Goal: Task Accomplishment & Management: Manage account settings

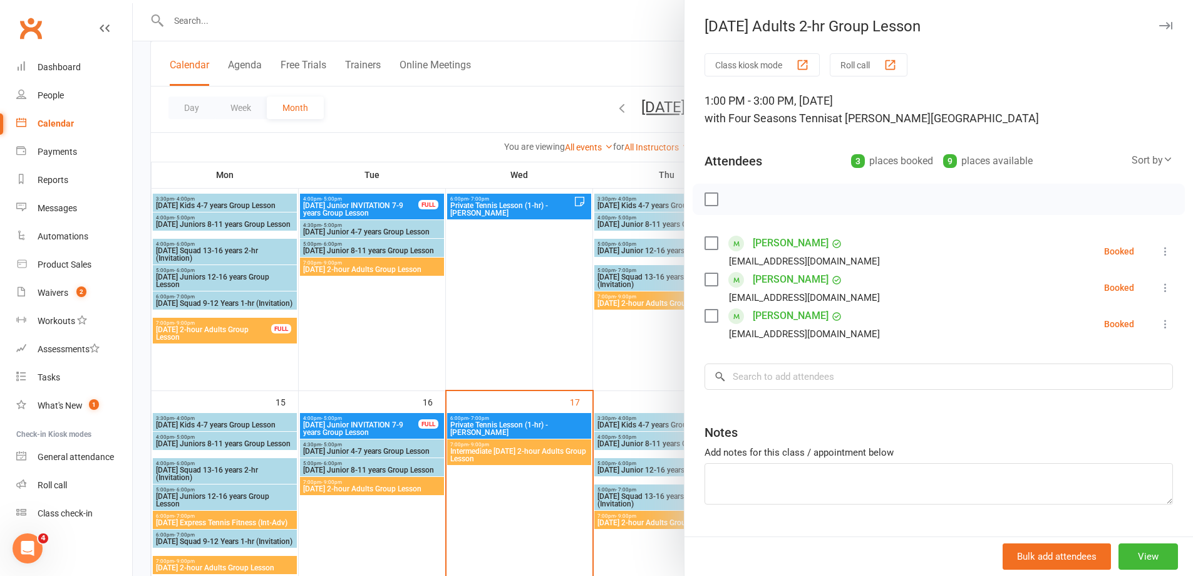
click at [541, 298] on div at bounding box center [663, 288] width 1061 height 576
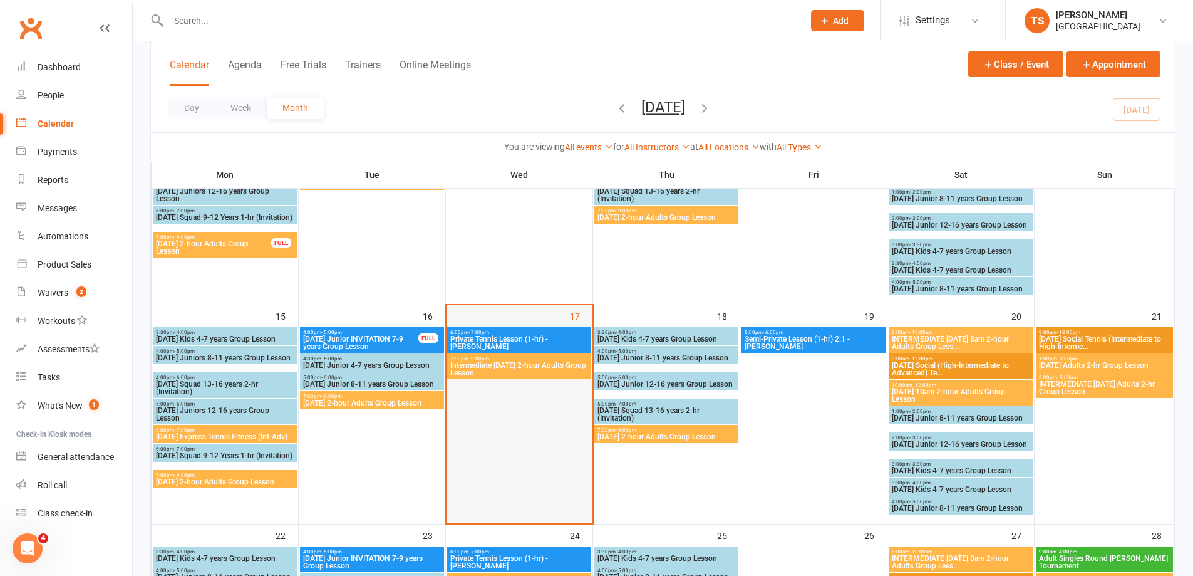
scroll to position [438, 0]
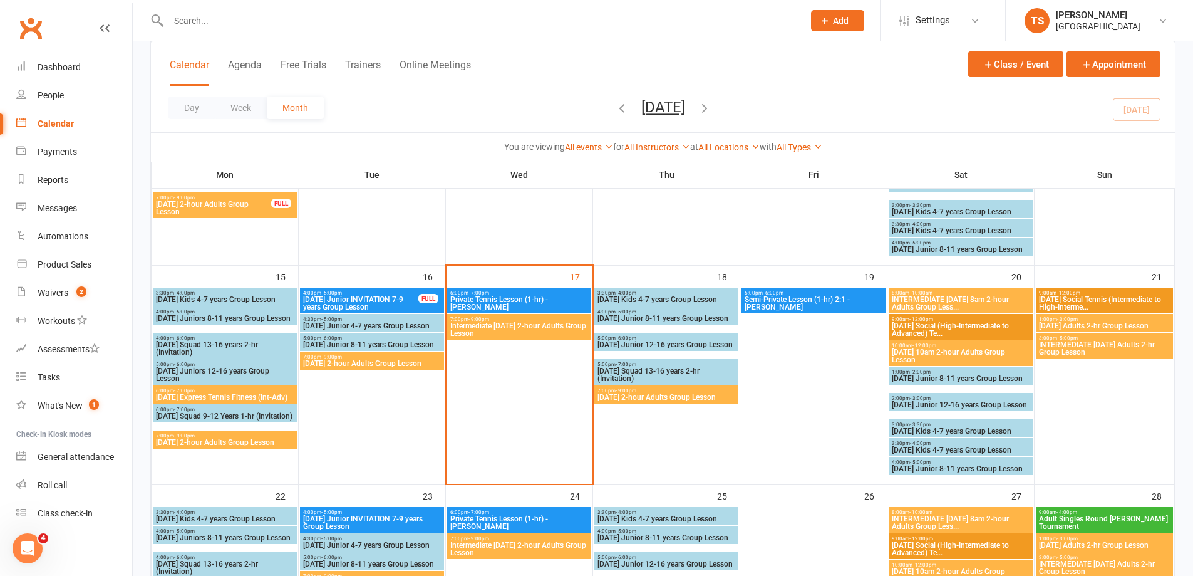
click at [528, 327] on span "Intermediate [DATE] 2-hour Adults Group Lesson" at bounding box center [519, 329] width 139 height 15
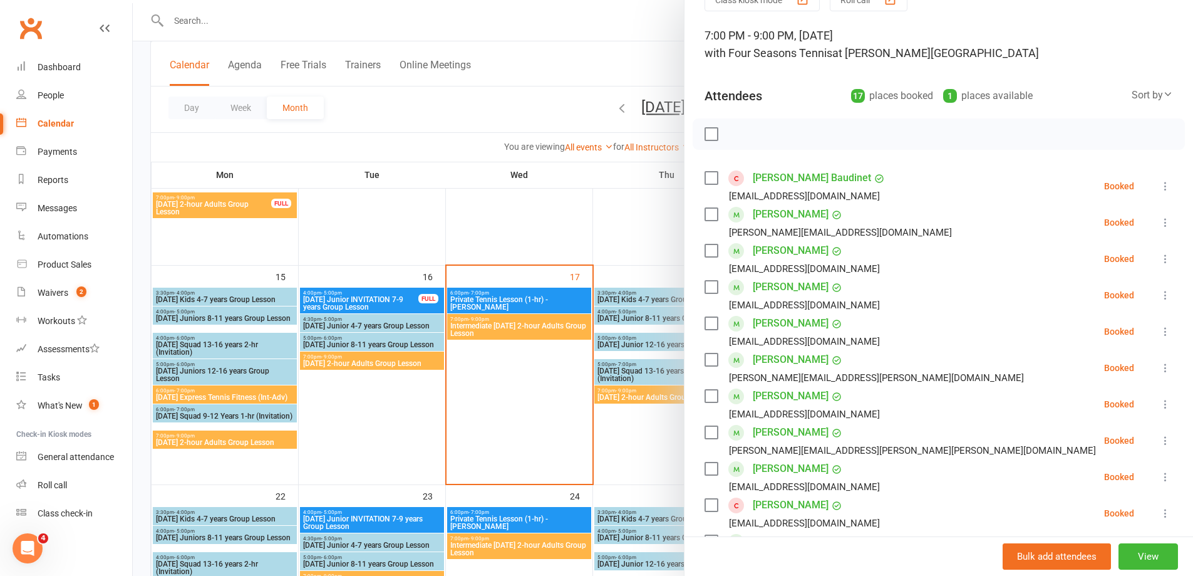
scroll to position [63, 0]
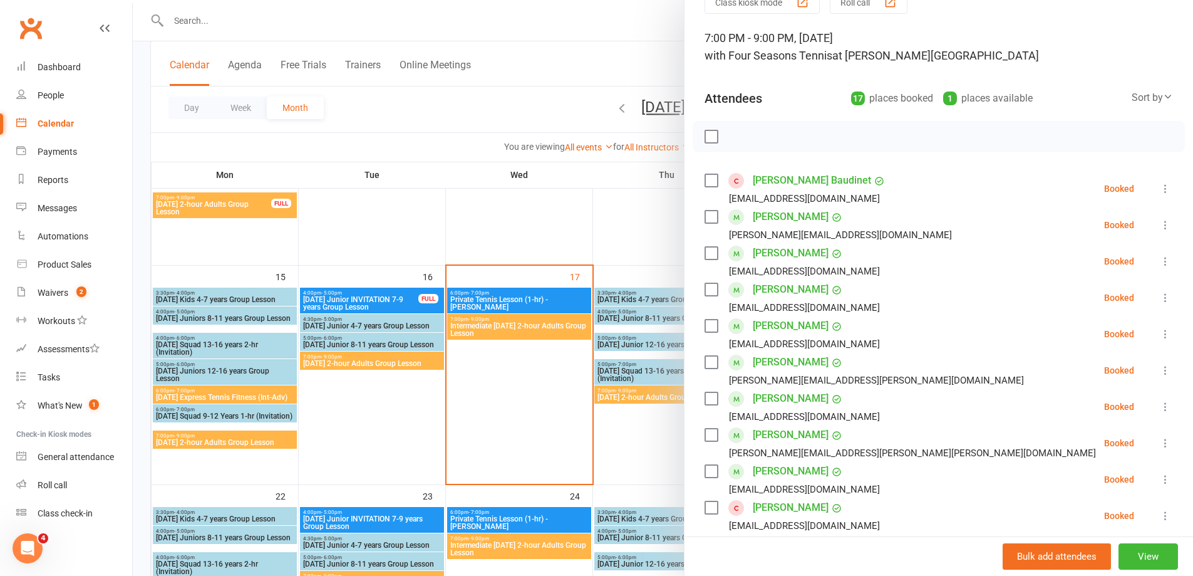
click at [194, 23] on div at bounding box center [663, 288] width 1061 height 576
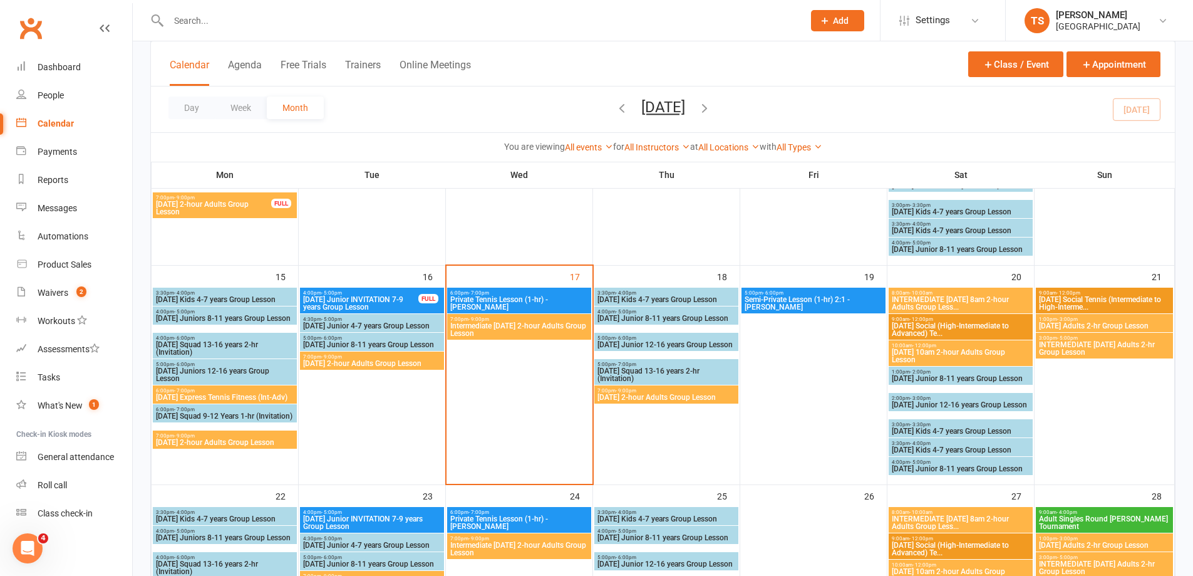
click at [192, 18] on input "text" at bounding box center [480, 21] width 630 height 18
type input "V"
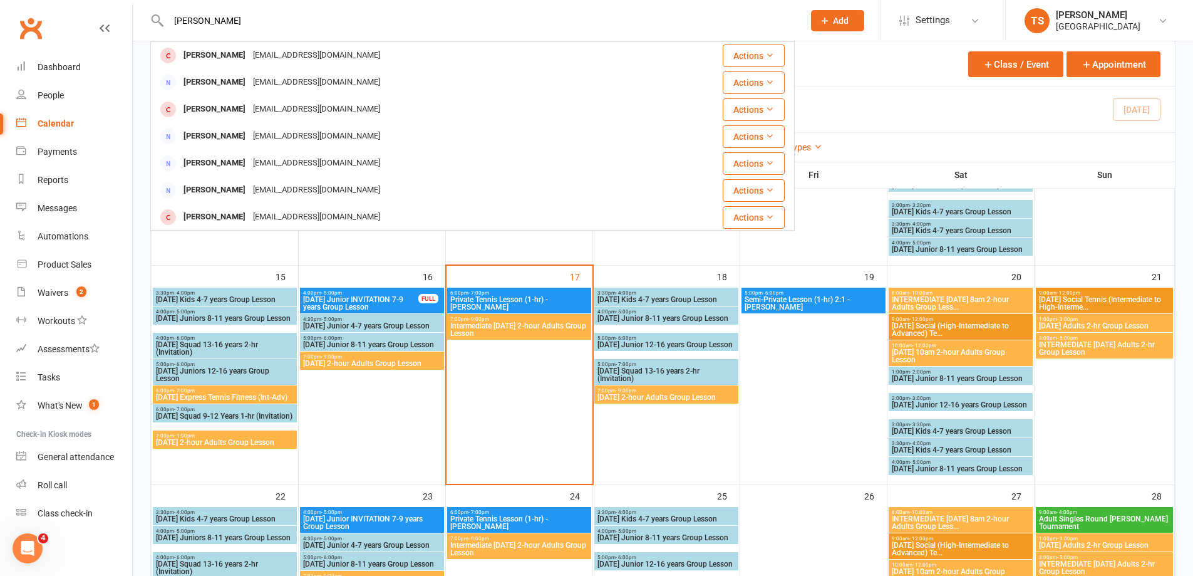
click at [174, 19] on input "[PERSON_NAME]" at bounding box center [480, 21] width 630 height 18
drag, startPoint x: 200, startPoint y: 16, endPoint x: 180, endPoint y: 17, distance: 20.1
click at [180, 17] on input "[PERSON_NAME]" at bounding box center [480, 21] width 630 height 18
click at [171, 17] on input "[PERSON_NAME]" at bounding box center [480, 21] width 630 height 18
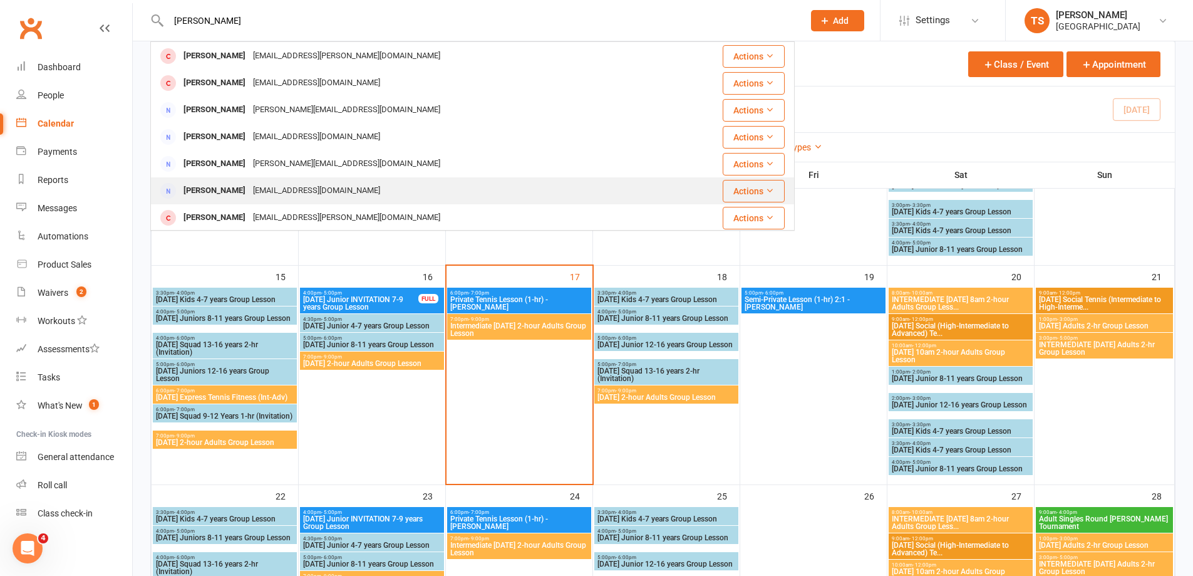
scroll to position [243, 0]
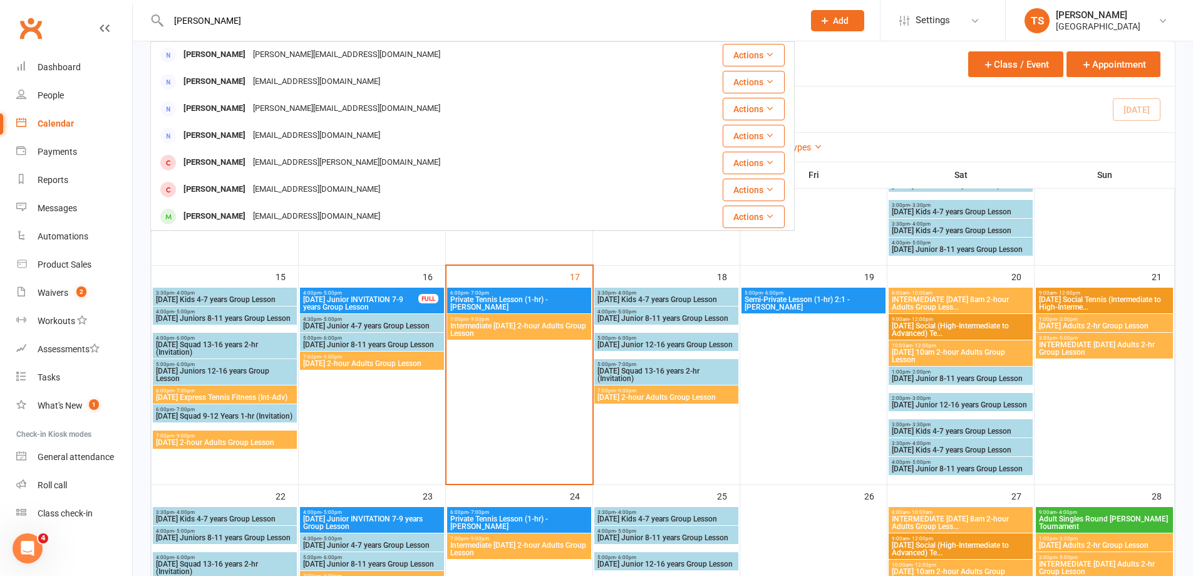
type input "[PERSON_NAME]"
click at [915, 99] on div "Day Week Month [DATE] [DATE] Sun Mon Tue Wed Thu Fri Sat 31 01 02 03 04 05 06 0…" at bounding box center [663, 109] width 1024 height 46
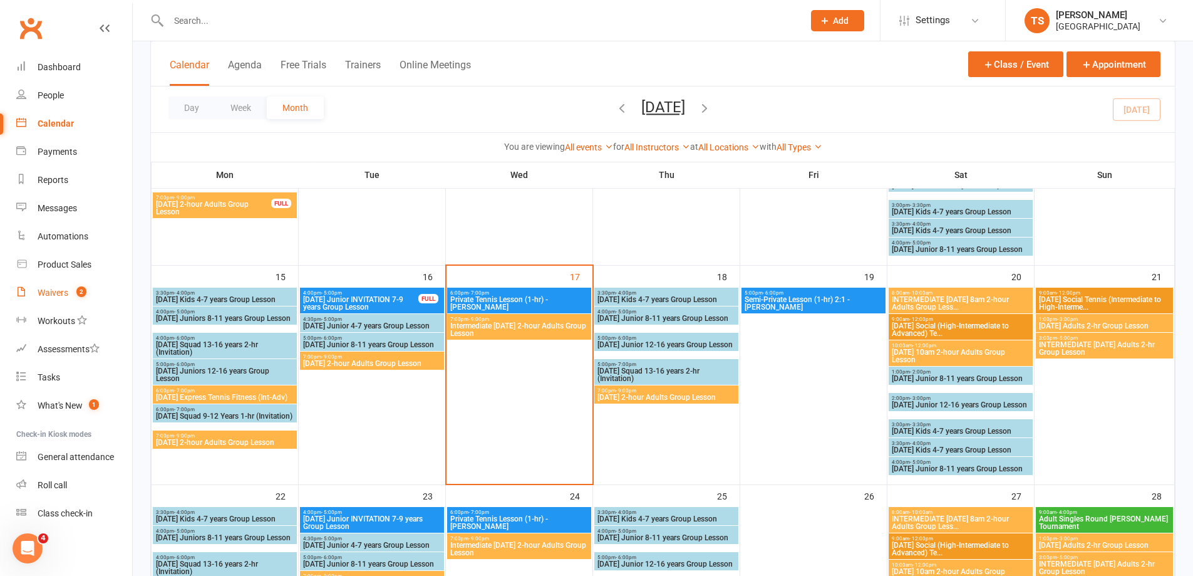
click at [61, 289] on div "Waivers" at bounding box center [53, 293] width 31 height 10
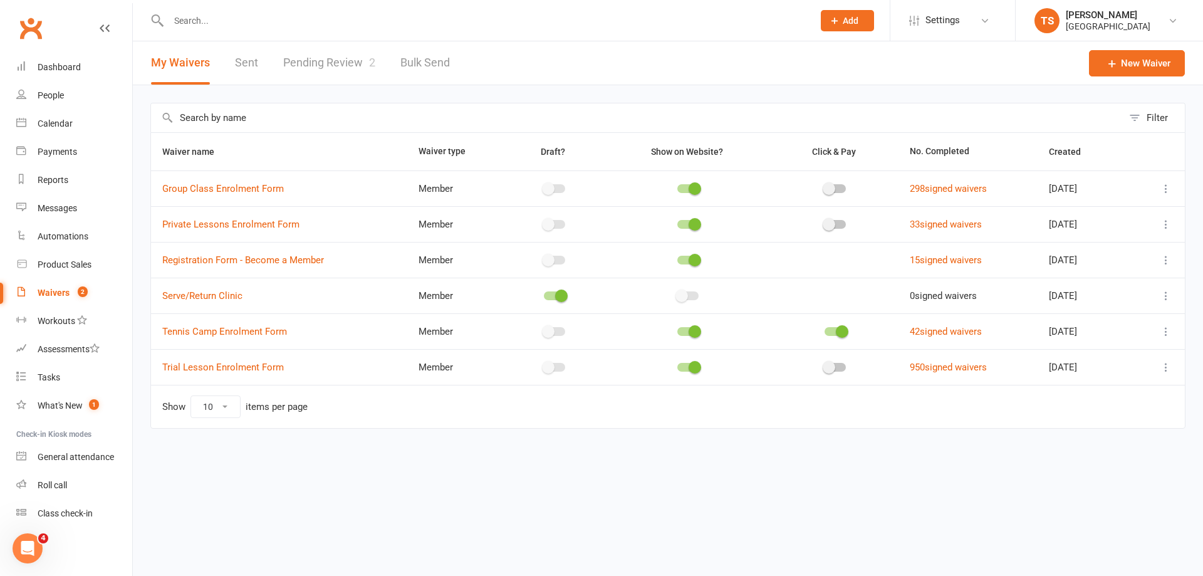
click at [335, 57] on link "Pending Review 2" at bounding box center [329, 62] width 92 height 43
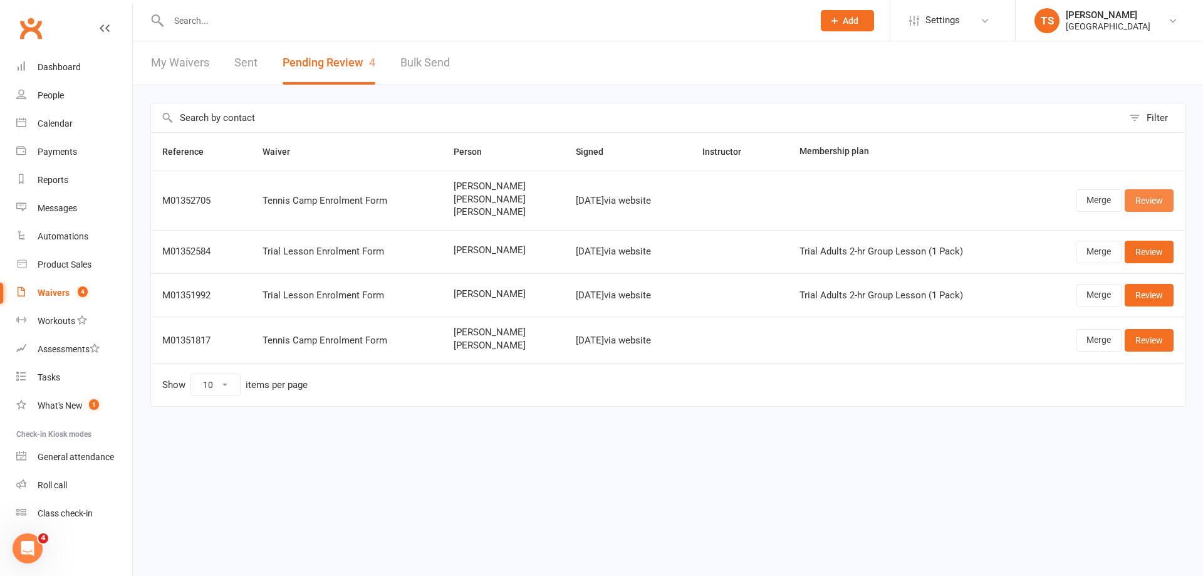
click at [1155, 198] on link "Review" at bounding box center [1148, 200] width 49 height 23
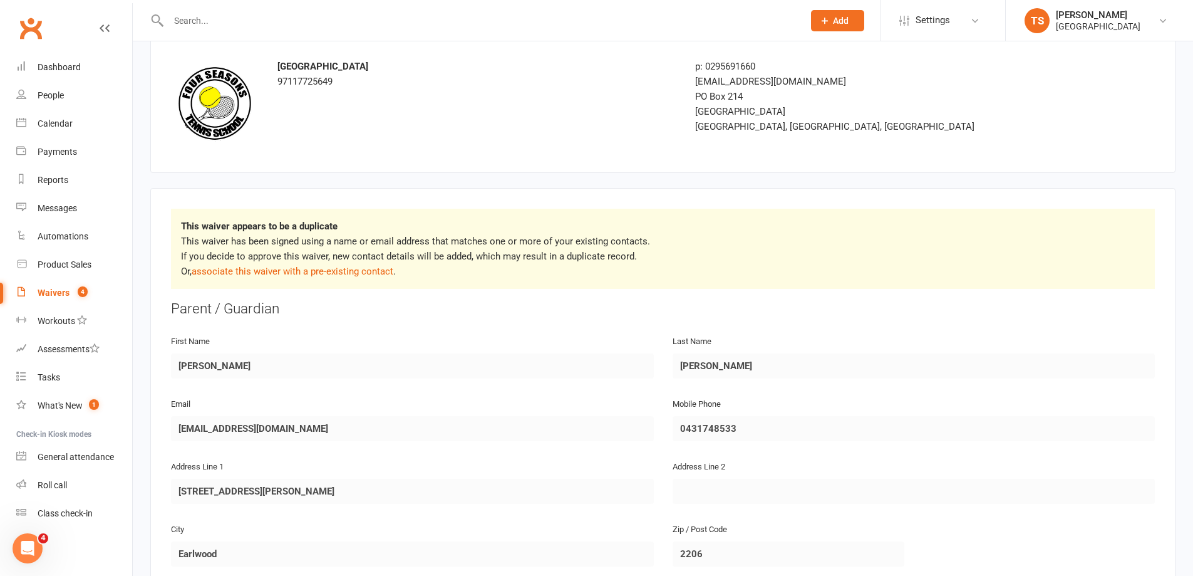
scroll to position [63, 0]
click at [326, 269] on link "associate this waiver with a pre-existing contact" at bounding box center [293, 269] width 202 height 11
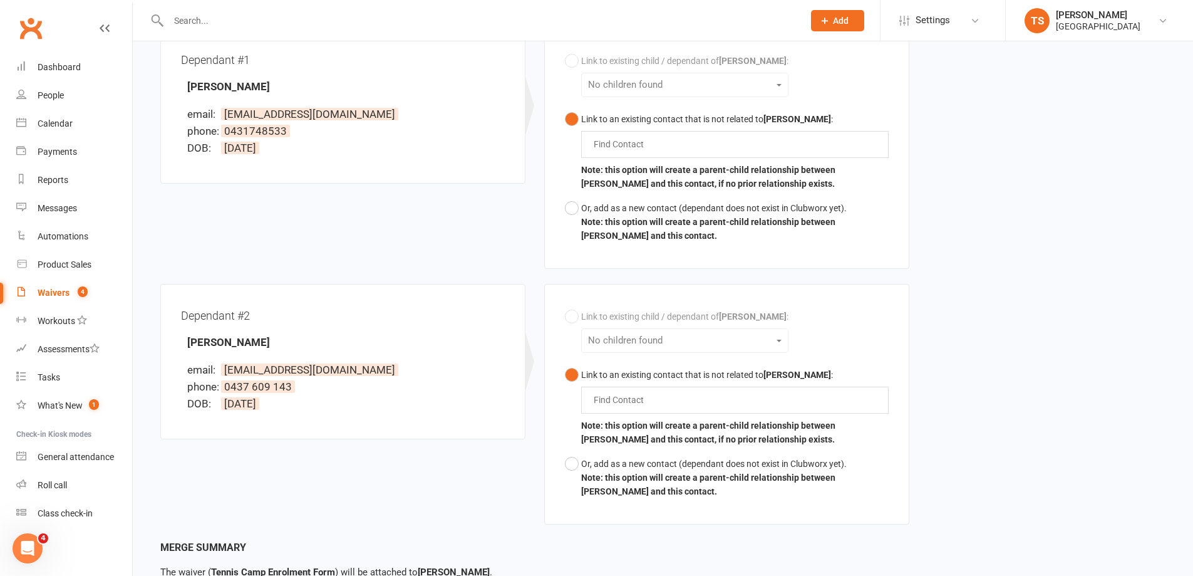
scroll to position [451, 0]
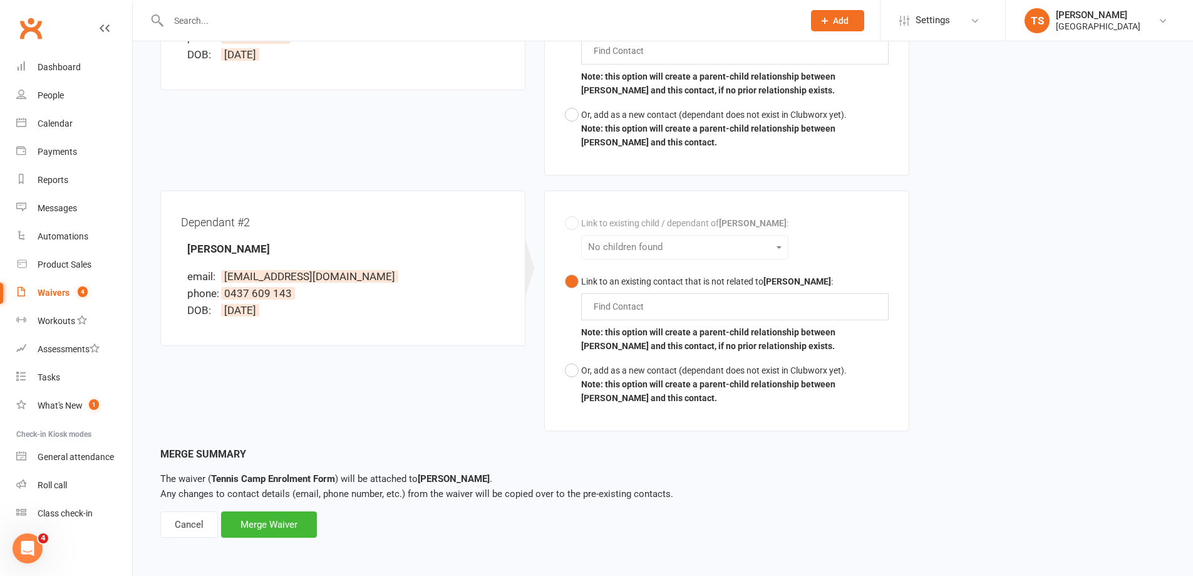
click at [620, 311] on input "text" at bounding box center [622, 306] width 58 height 15
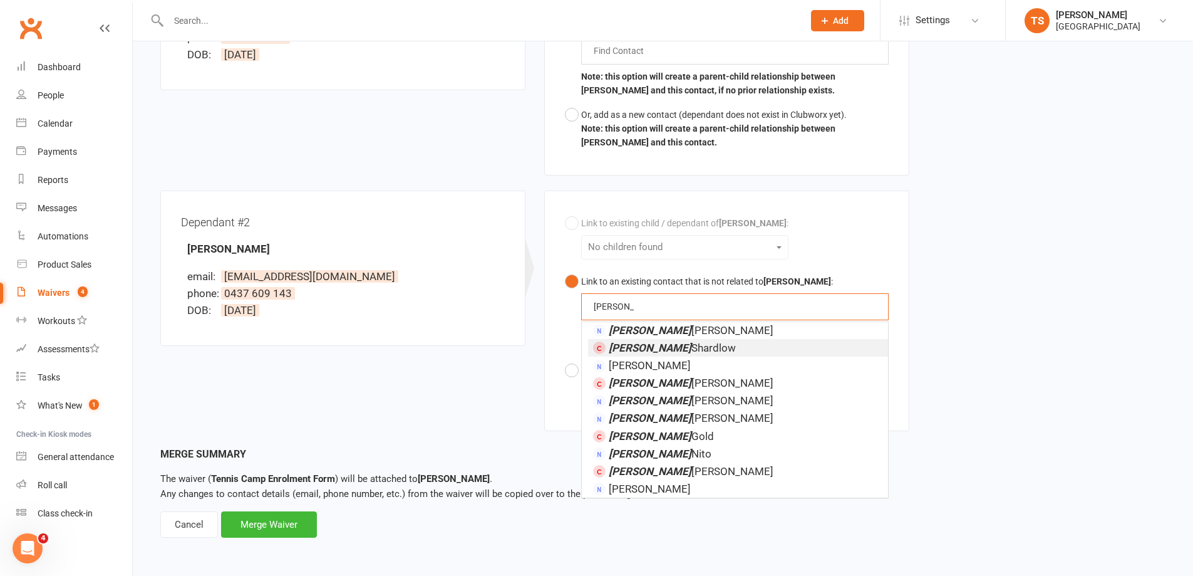
scroll to position [0, 0]
click at [565, 269] on button "Link to an existing contact that is not related to [PERSON_NAME] : [PERSON_NAME…" at bounding box center [727, 313] width 324 height 89
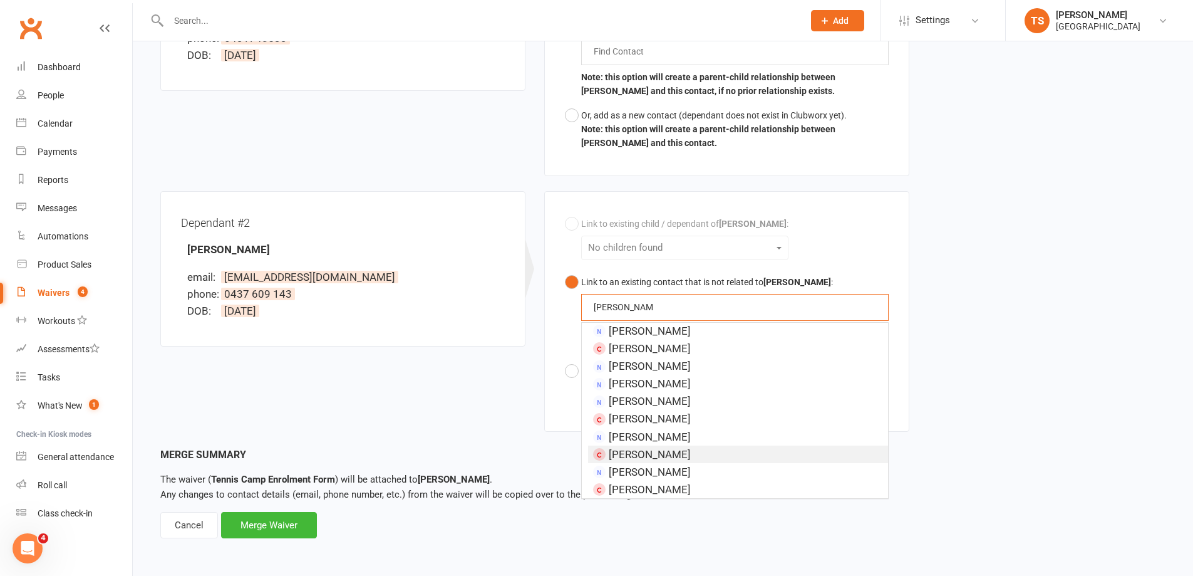
scroll to position [451, 0]
type input "[PERSON_NAME]"
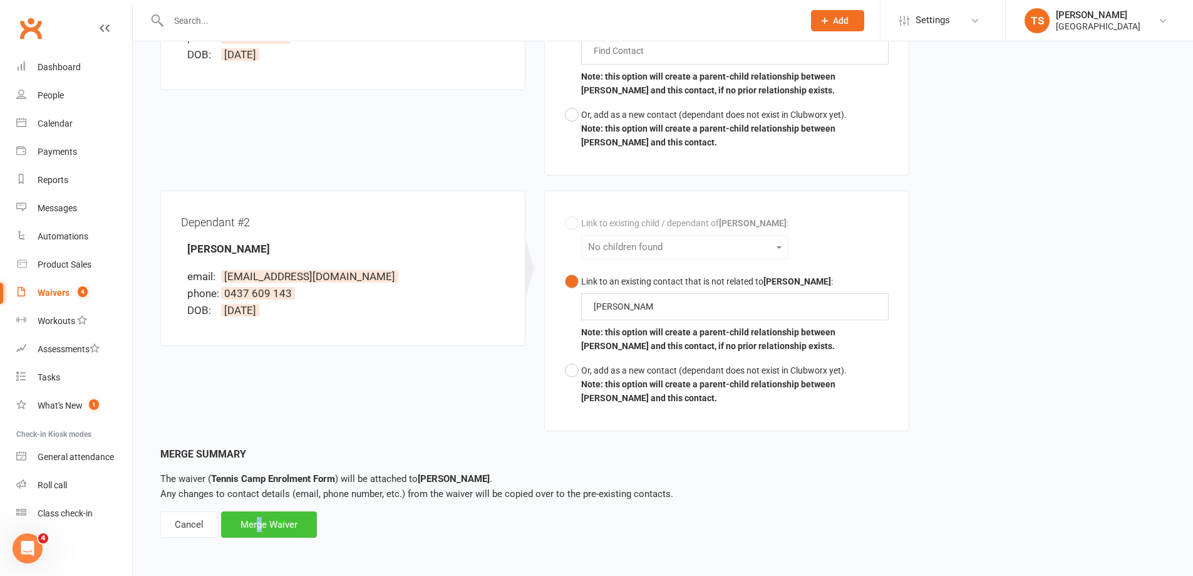
click at [257, 527] on div "Merge Waiver" at bounding box center [269, 524] width 96 height 26
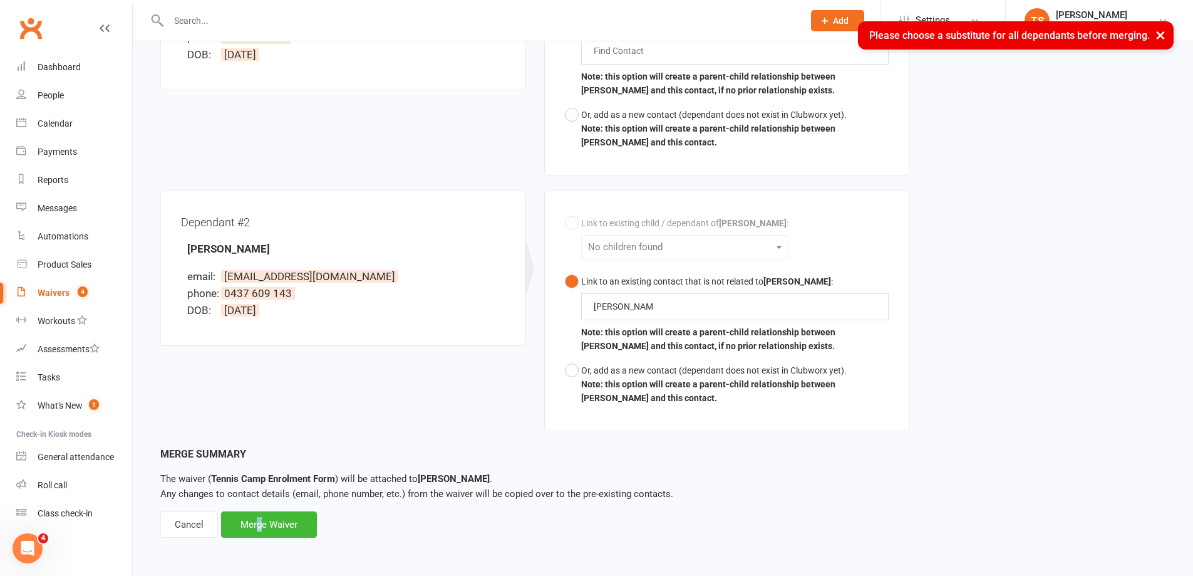
click at [1166, 39] on button "×" at bounding box center [1160, 34] width 23 height 27
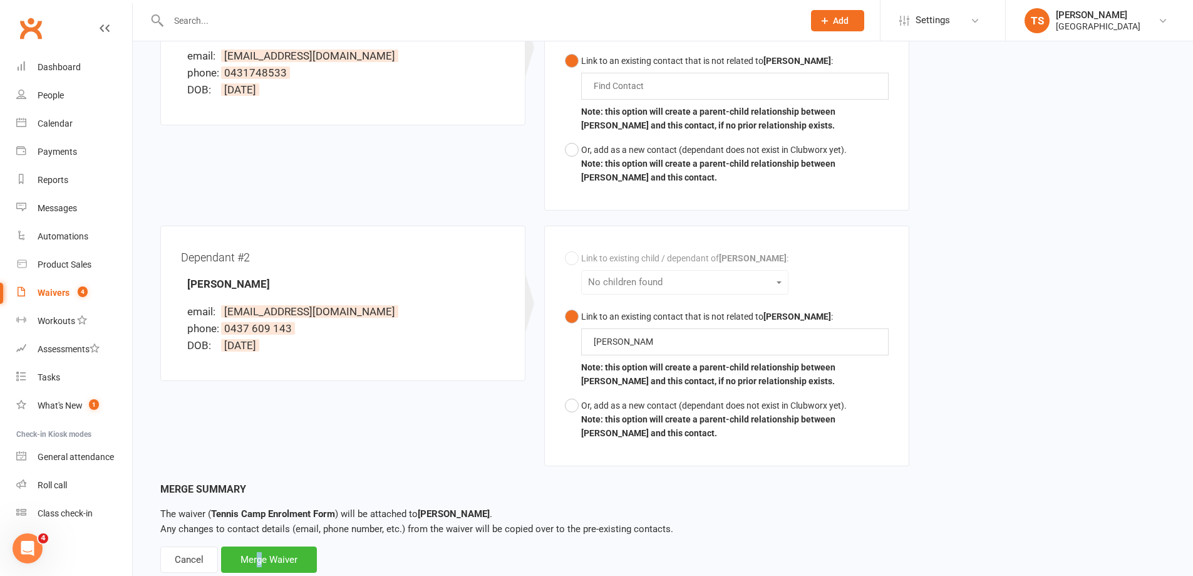
scroll to position [388, 0]
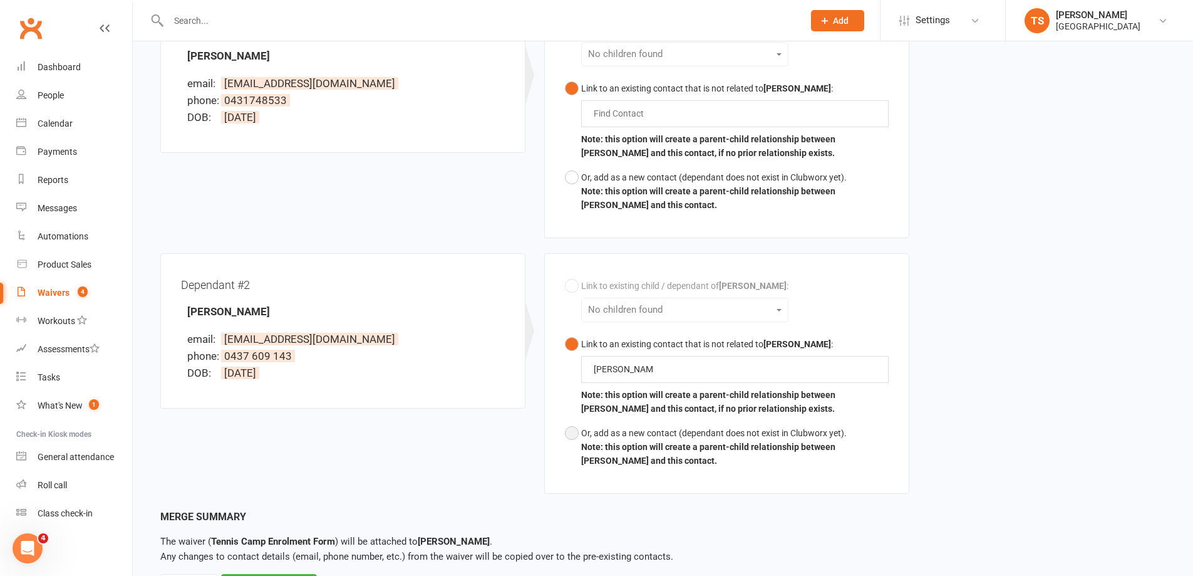
click at [569, 430] on button "Or, add as a new contact (dependant does not exist in Clubworx yet). Note: this…" at bounding box center [727, 447] width 324 height 52
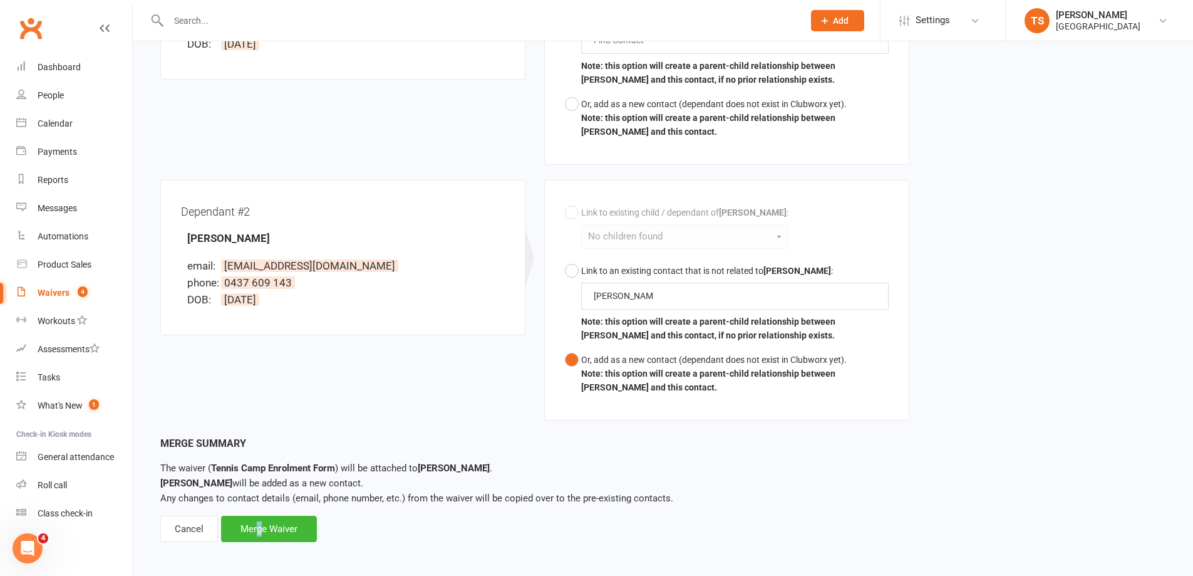
scroll to position [466, 0]
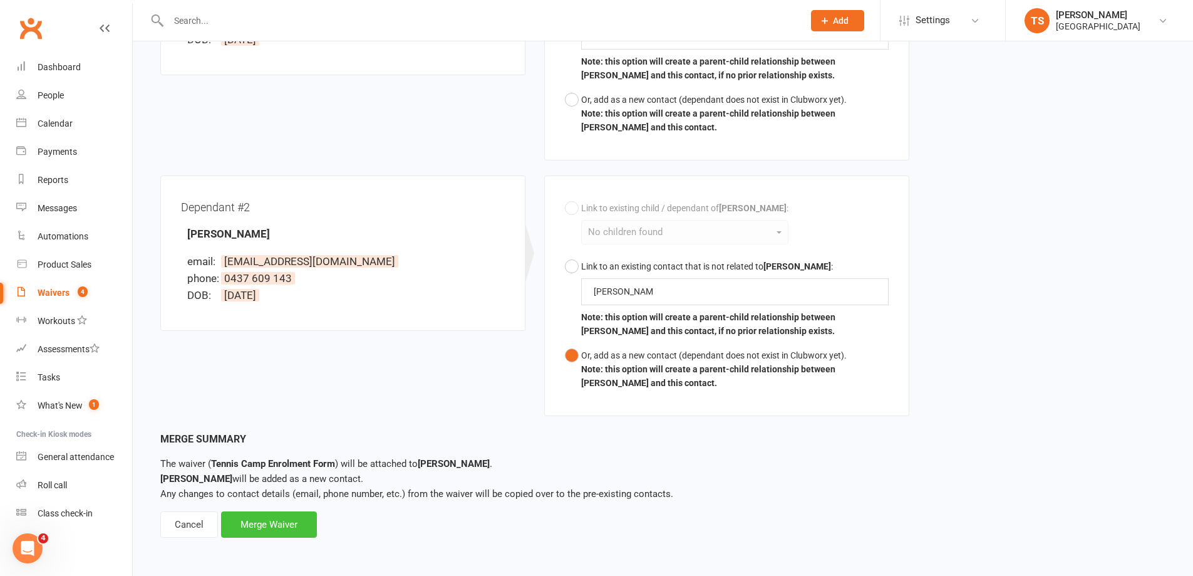
click at [279, 525] on div "Merge Waiver" at bounding box center [269, 524] width 96 height 26
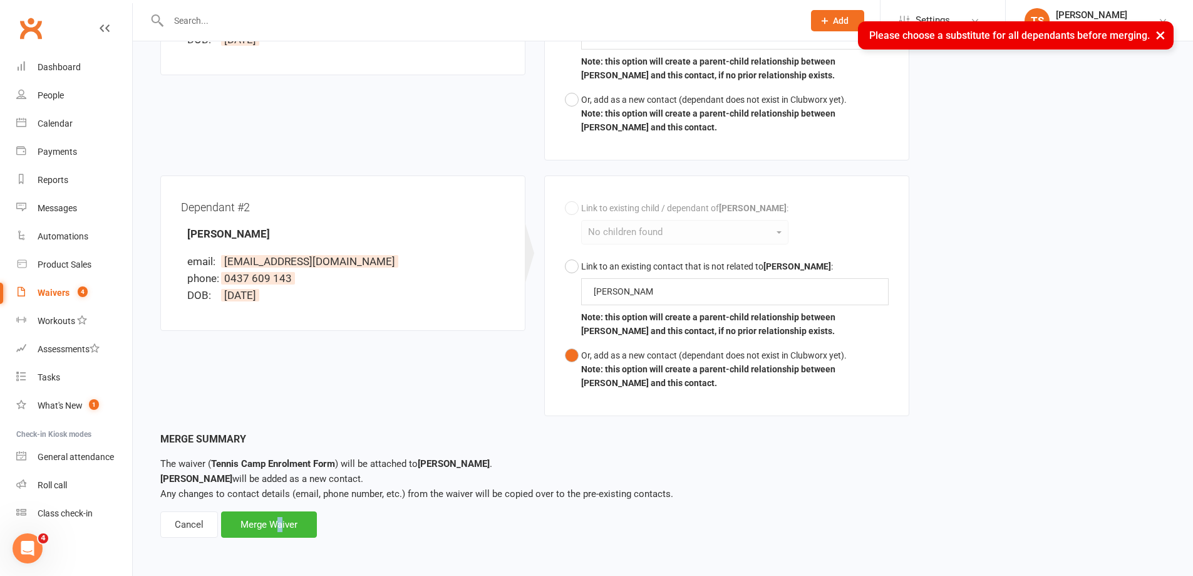
click at [1160, 41] on button "×" at bounding box center [1160, 34] width 23 height 27
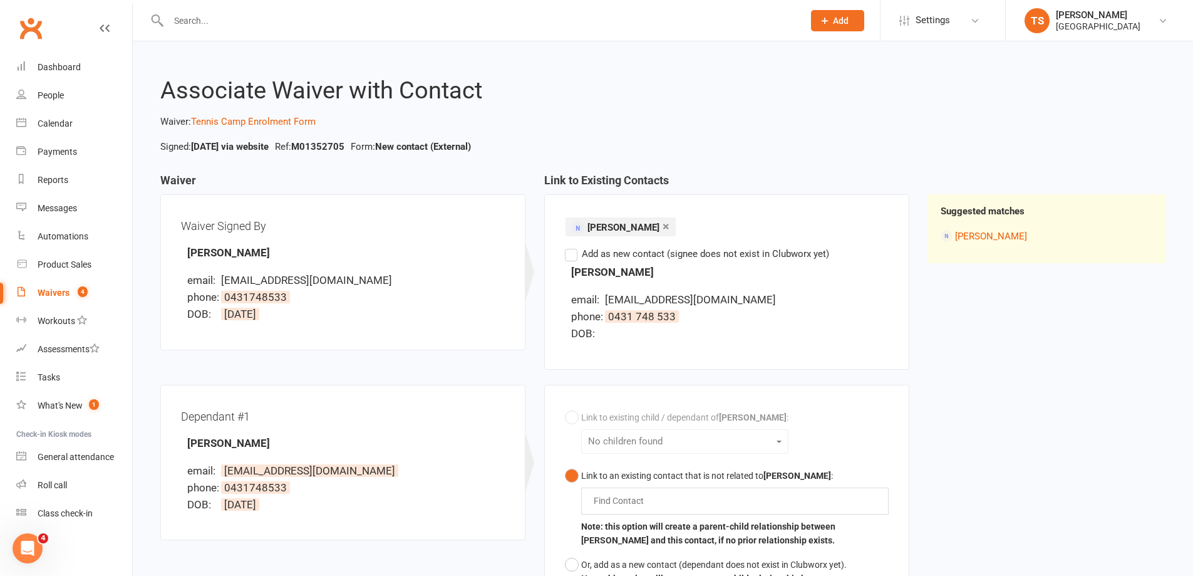
scroll to position [0, 0]
click at [569, 260] on label "Add as new contact (signee does not exist in Clubworx yet)" at bounding box center [697, 254] width 264 height 15
click at [569, 247] on input "Add as new contact (signee does not exist in Clubworx yet)" at bounding box center [569, 247] width 8 height 0
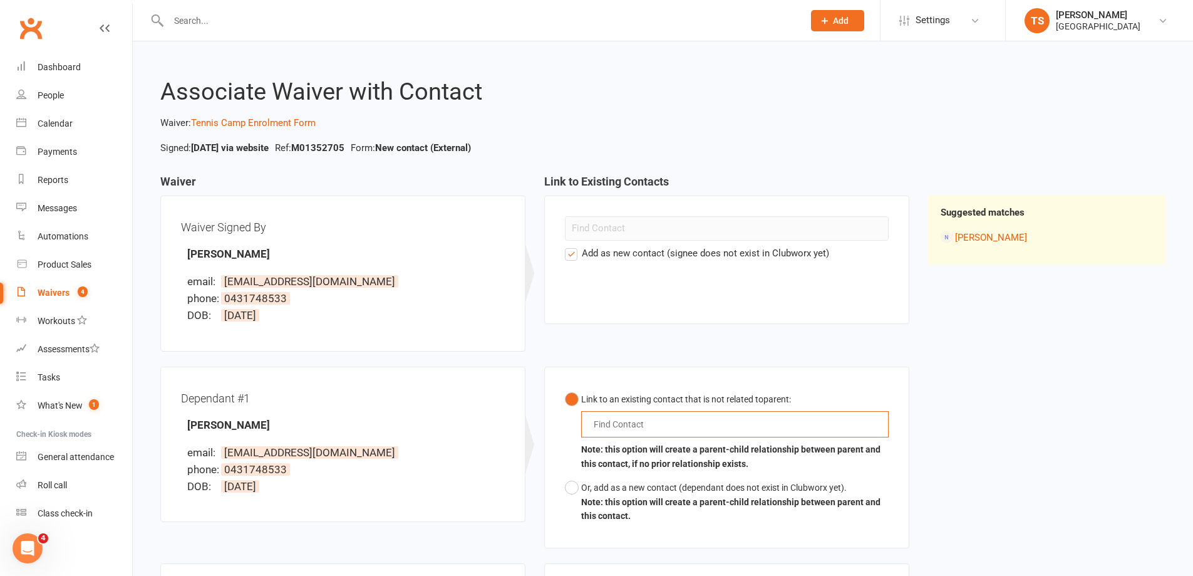
click at [605, 420] on input "text" at bounding box center [622, 424] width 58 height 15
click at [565, 387] on button "Link to an existing contact that is not related to parent : [PERSON_NAME] [PERS…" at bounding box center [727, 431] width 324 height 89
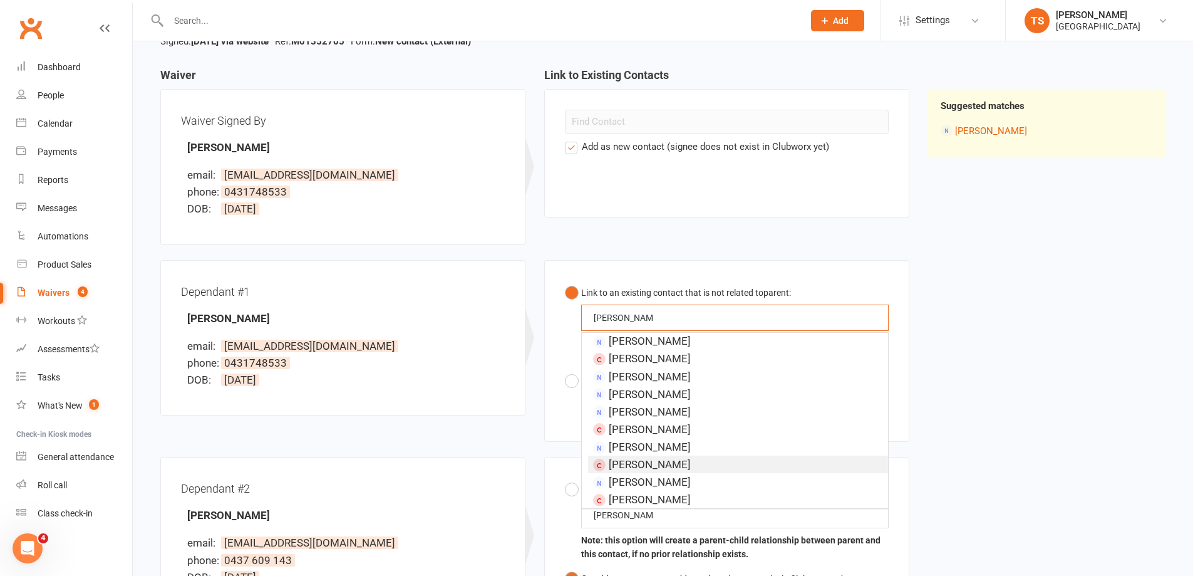
scroll to position [313, 0]
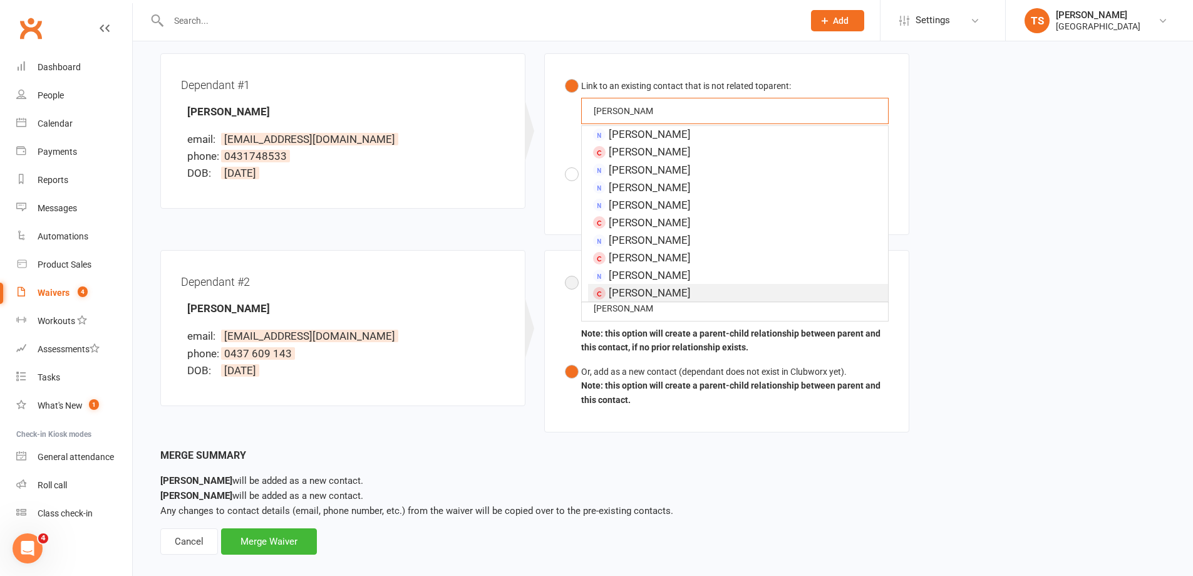
type input "[PERSON_NAME]"
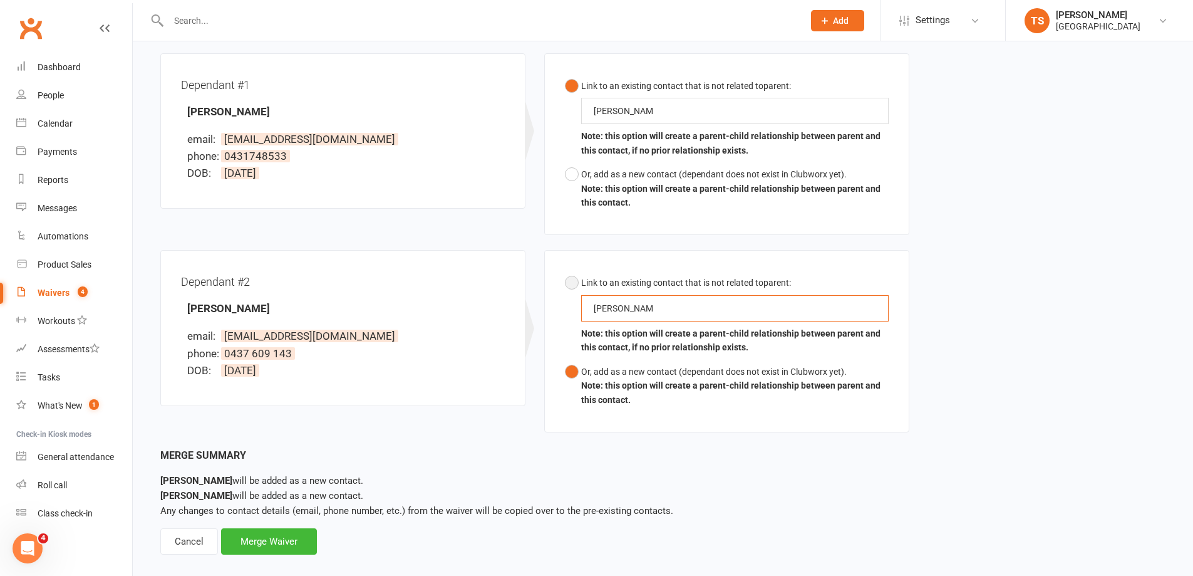
click at [625, 306] on input "[PERSON_NAME]" at bounding box center [624, 308] width 63 height 15
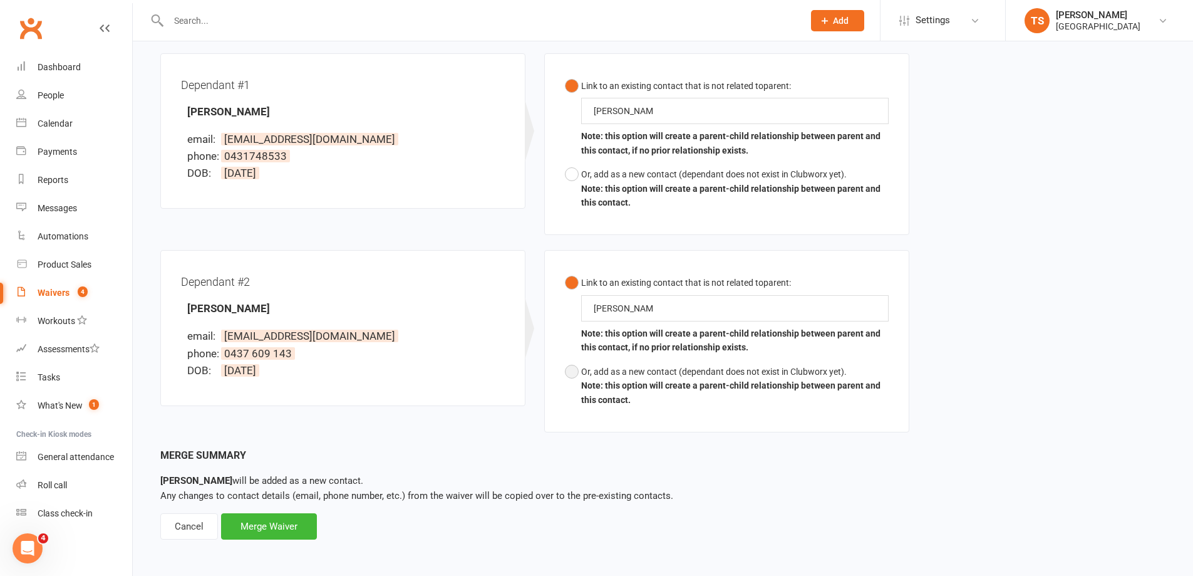
click at [573, 370] on button "Or, add as a new contact (dependant does not exist in Clubworx yet). Note: this…" at bounding box center [727, 386] width 324 height 52
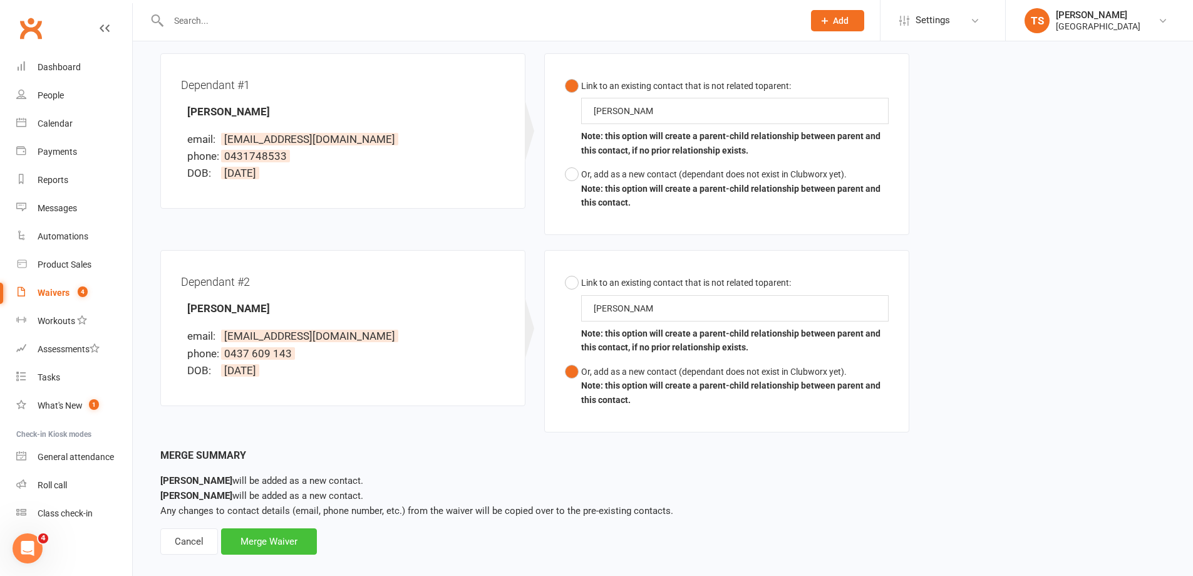
click at [266, 540] on div "Merge Waiver" at bounding box center [269, 541] width 96 height 26
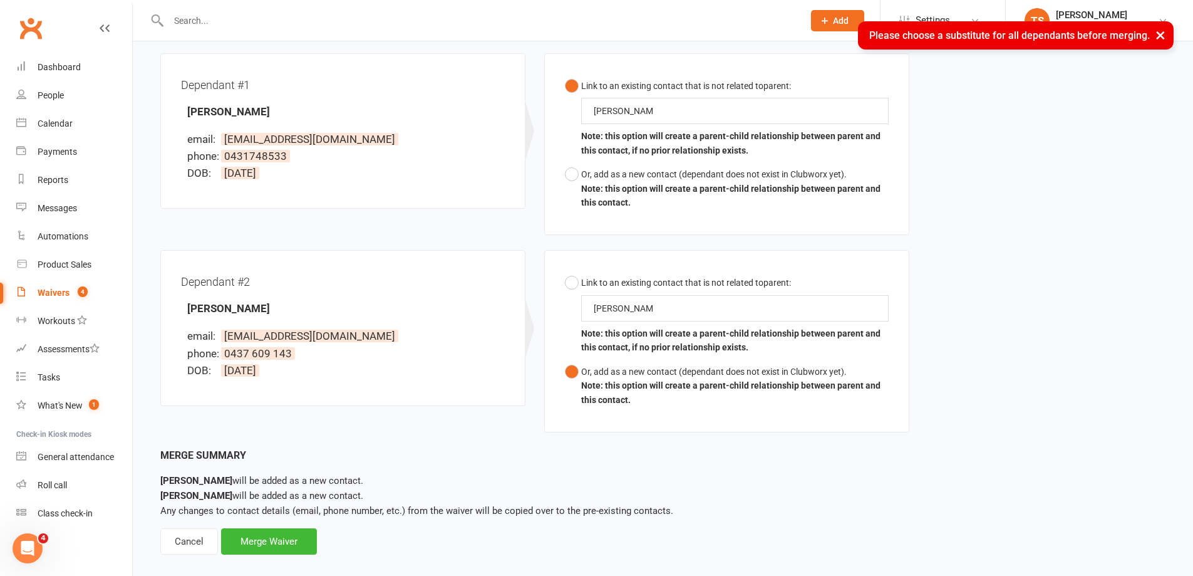
click at [1165, 38] on button "×" at bounding box center [1160, 34] width 23 height 27
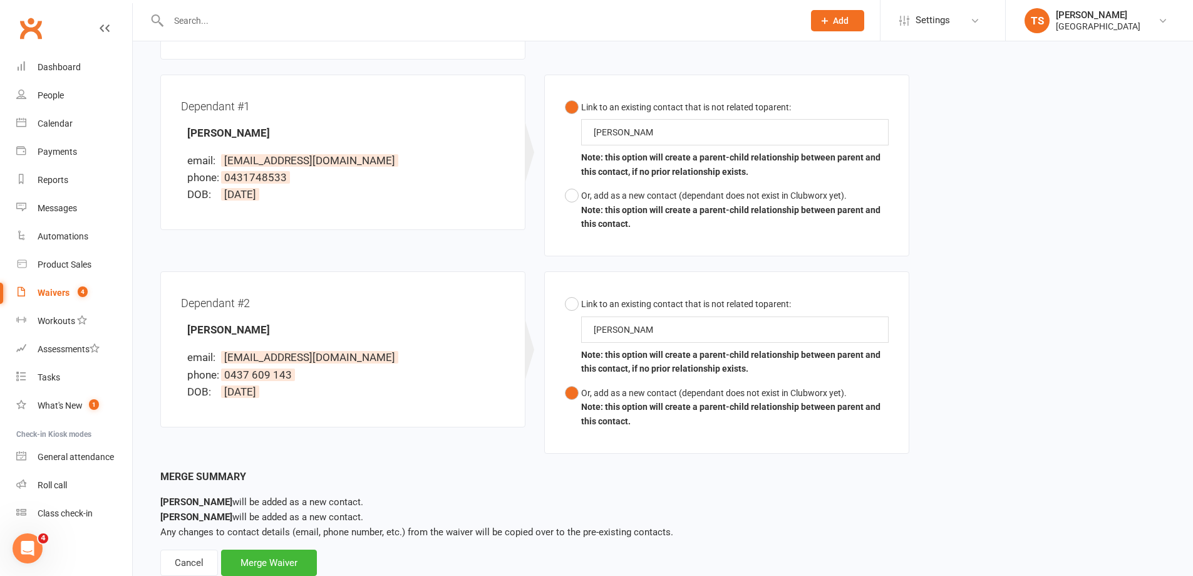
scroll to position [330, 0]
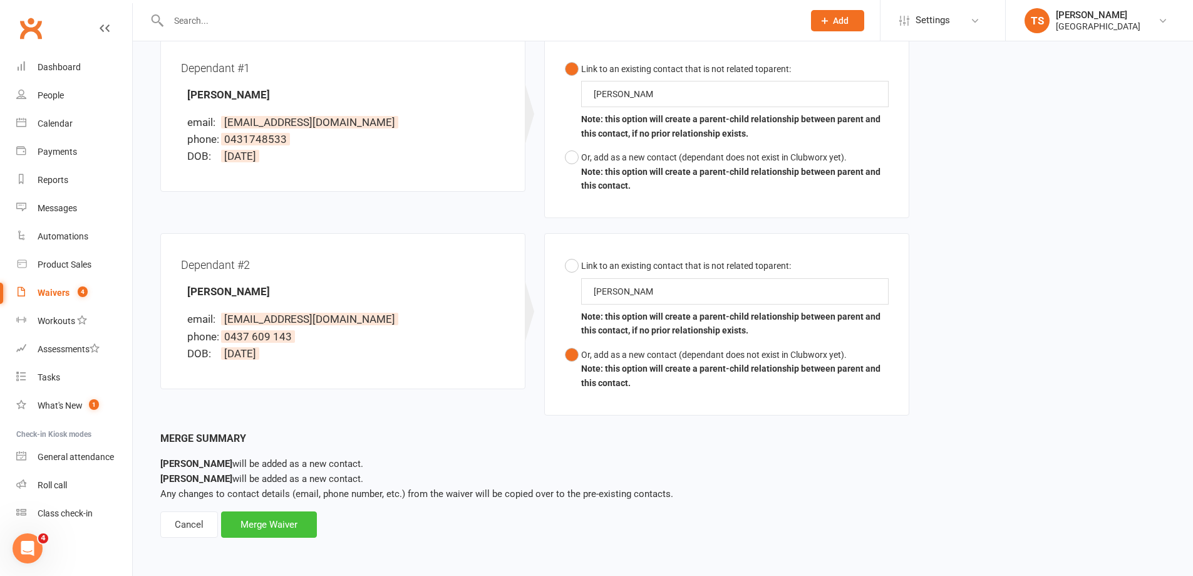
click at [254, 521] on div "Merge Waiver" at bounding box center [269, 524] width 96 height 26
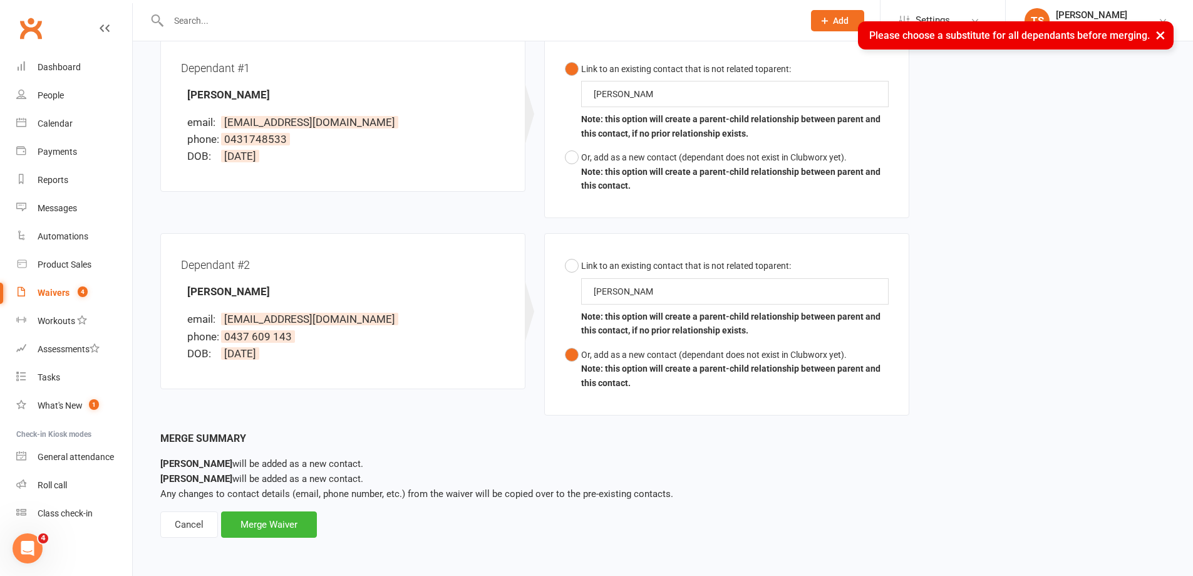
click at [1163, 34] on button "×" at bounding box center [1160, 34] width 23 height 27
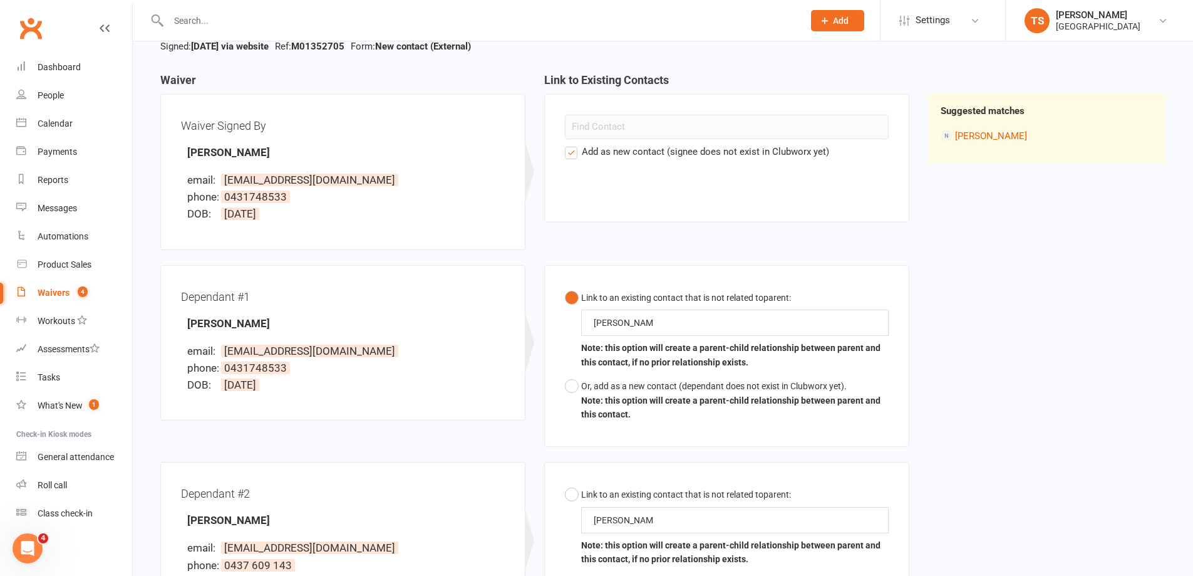
scroll to position [63, 0]
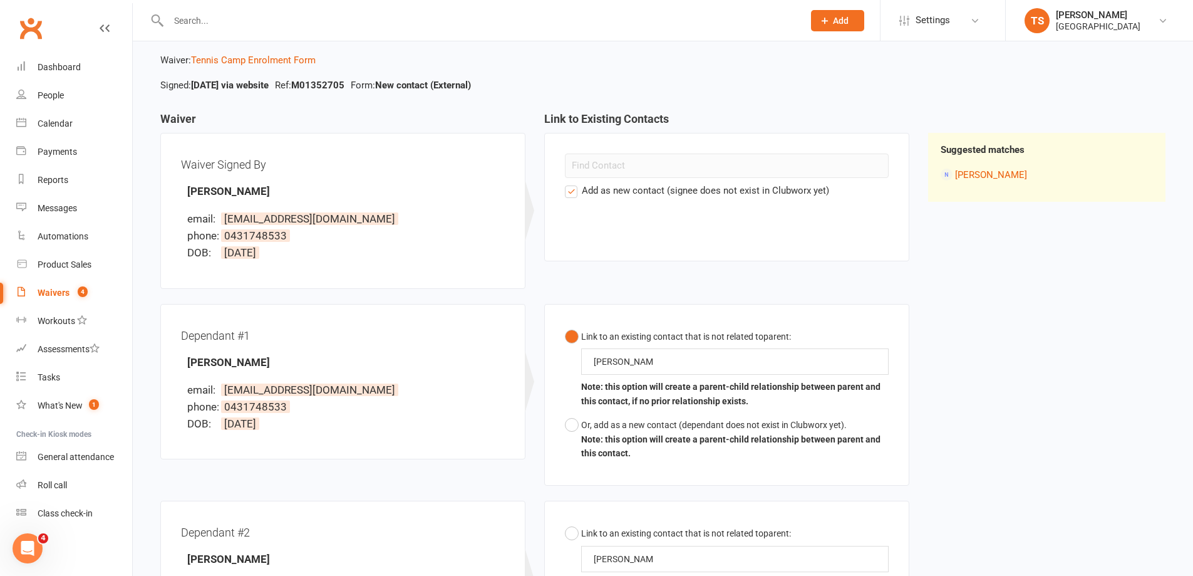
click at [573, 188] on label "Add as new contact (signee does not exist in Clubworx yet)" at bounding box center [697, 190] width 264 height 15
click at [573, 183] on input "Add as new contact (signee does not exist in Clubworx yet)" at bounding box center [569, 183] width 8 height 0
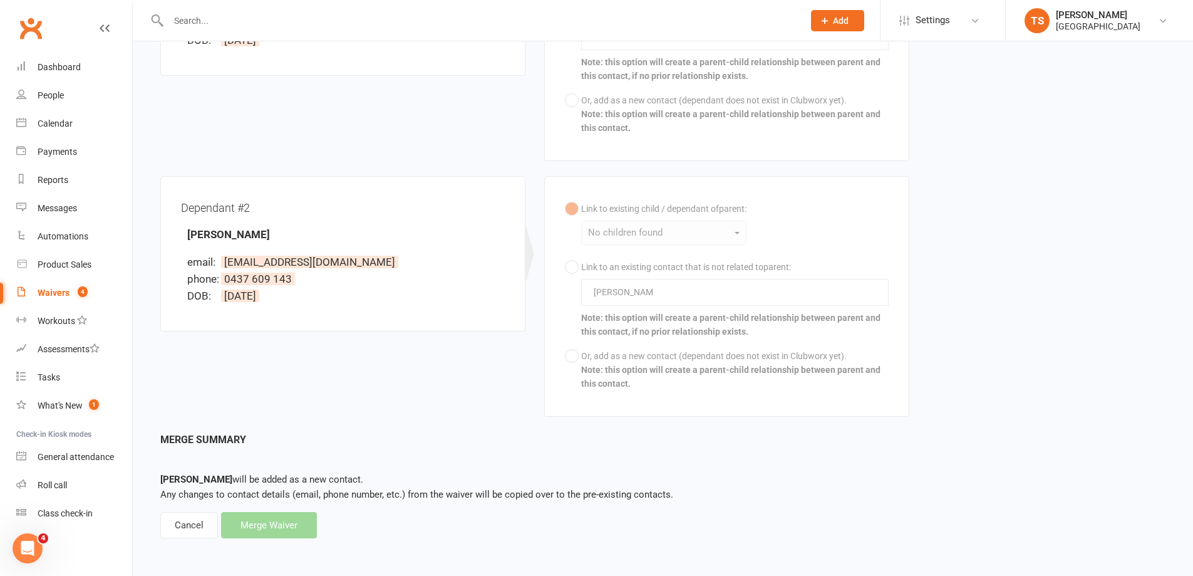
scroll to position [447, 0]
click at [259, 536] on div "Merge Summary [PERSON_NAME] will be added as a new contact. Any changes to cont…" at bounding box center [662, 484] width 1005 height 107
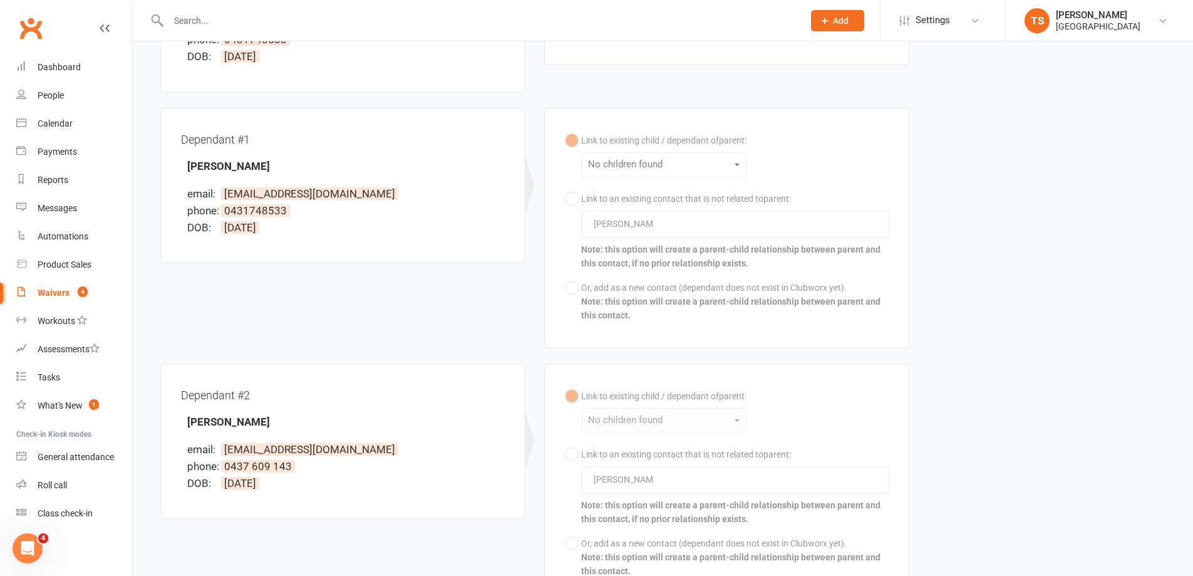
click at [588, 257] on div "Link to existing child / dependant of parent : No children found Link to an exi…" at bounding box center [727, 227] width 324 height 199
click at [581, 170] on div "Link to existing child / dependant of parent : No children found Link to an exi…" at bounding box center [727, 227] width 324 height 199
click at [744, 166] on div "Link to existing child / dependant of parent : No children found Link to an exi…" at bounding box center [727, 227] width 324 height 199
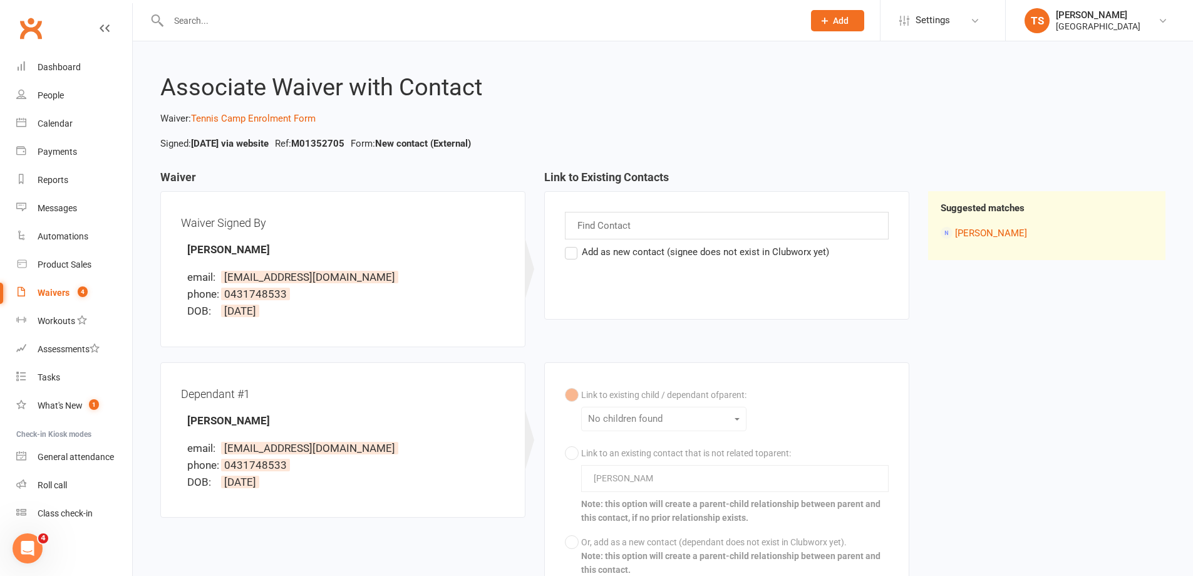
scroll to position [0, 0]
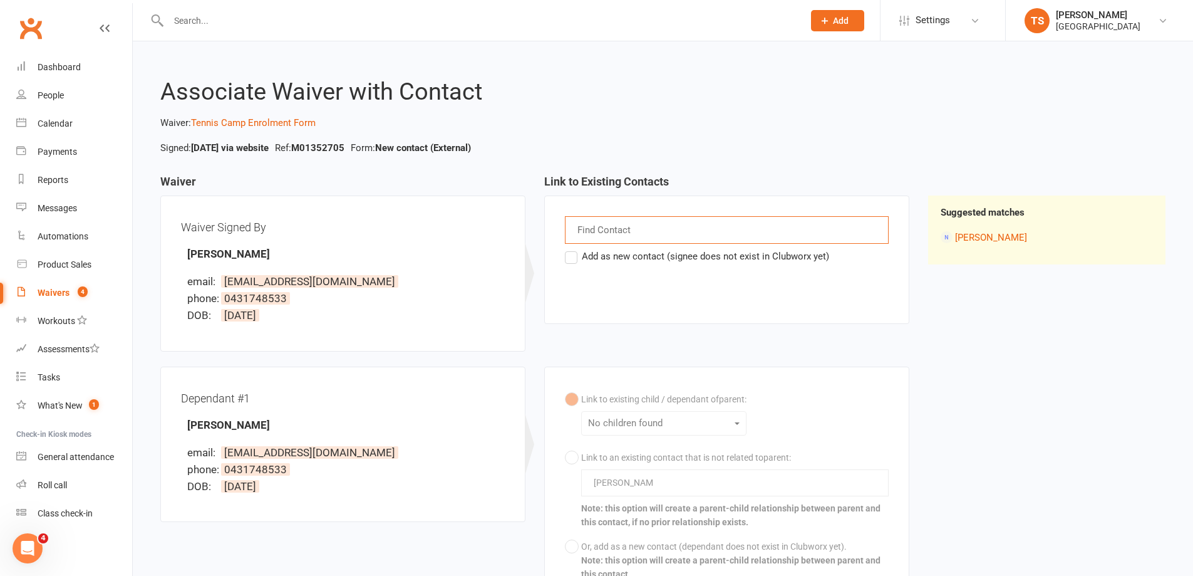
click at [606, 231] on input "text" at bounding box center [605, 230] width 58 height 16
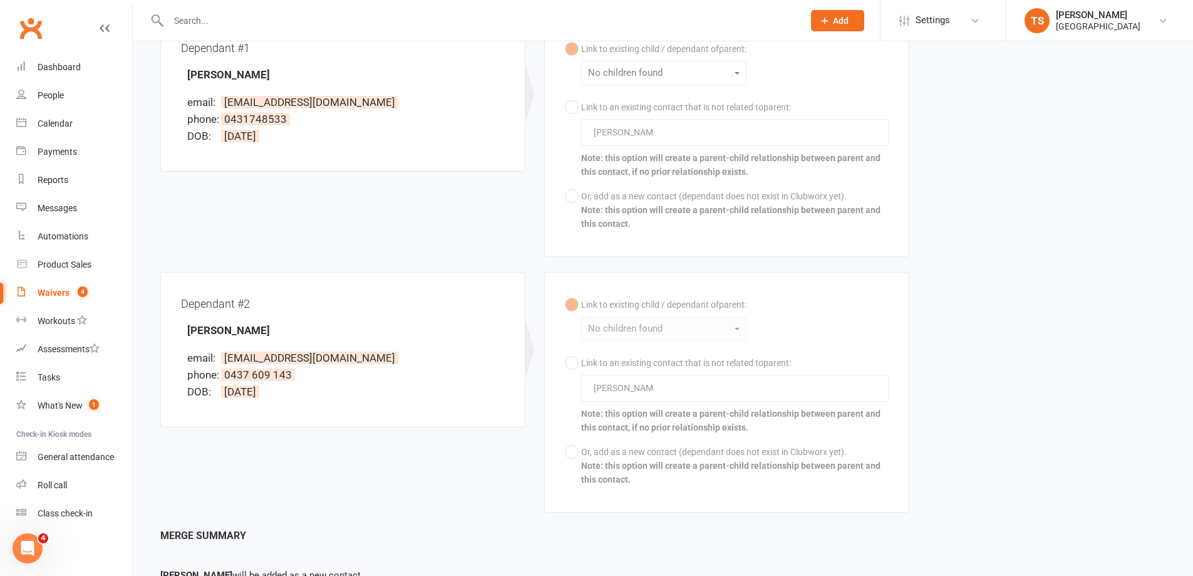
scroll to position [447, 0]
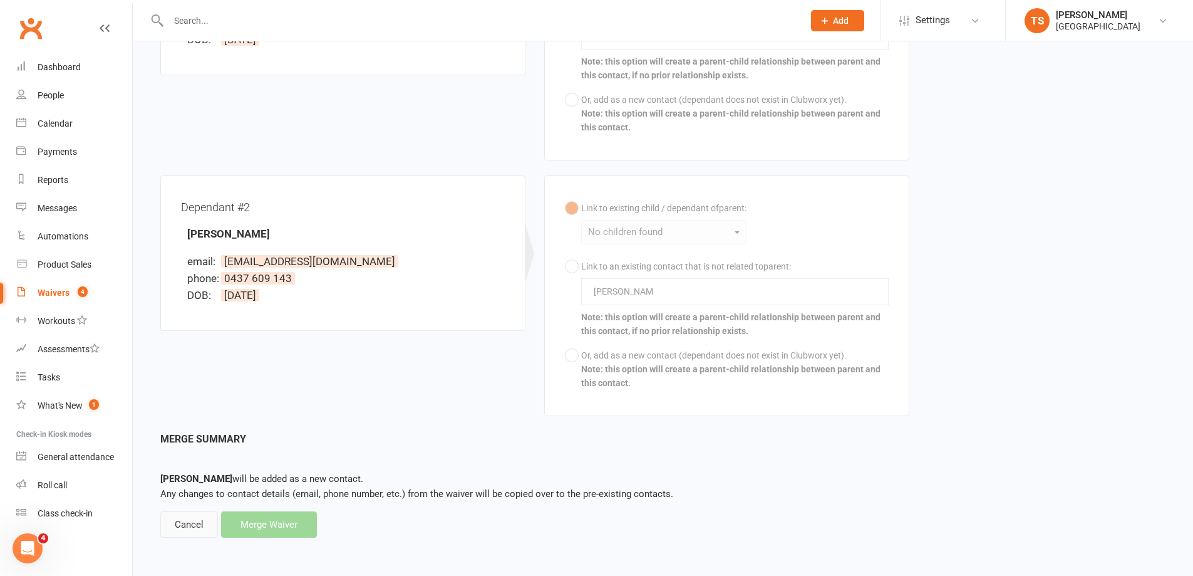
click at [193, 524] on div "Cancel" at bounding box center [189, 524] width 58 height 26
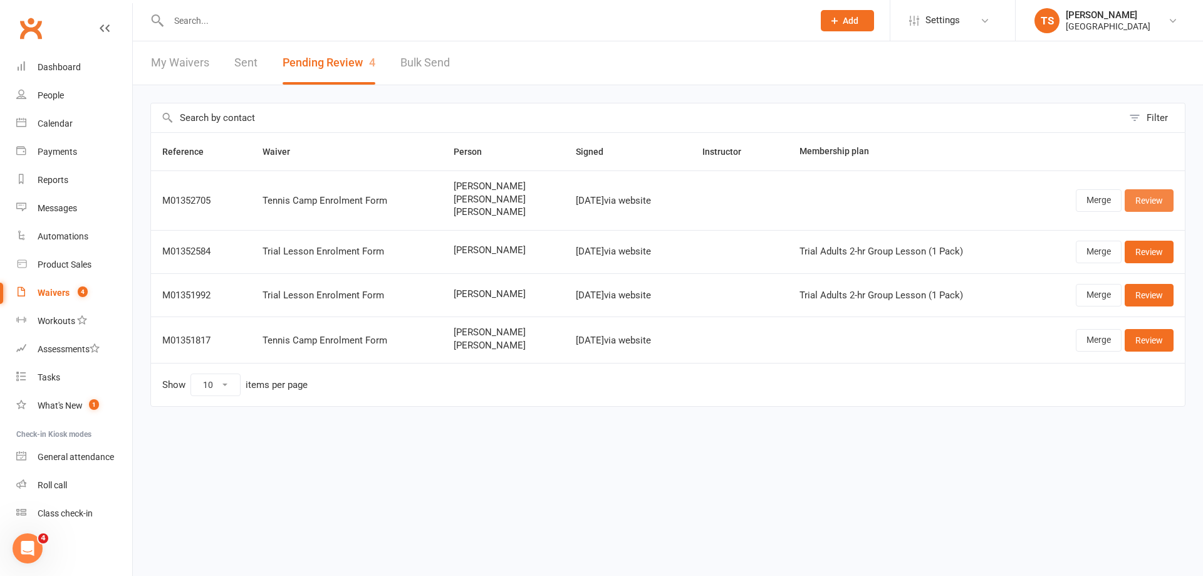
click at [1136, 199] on link "Review" at bounding box center [1148, 200] width 49 height 23
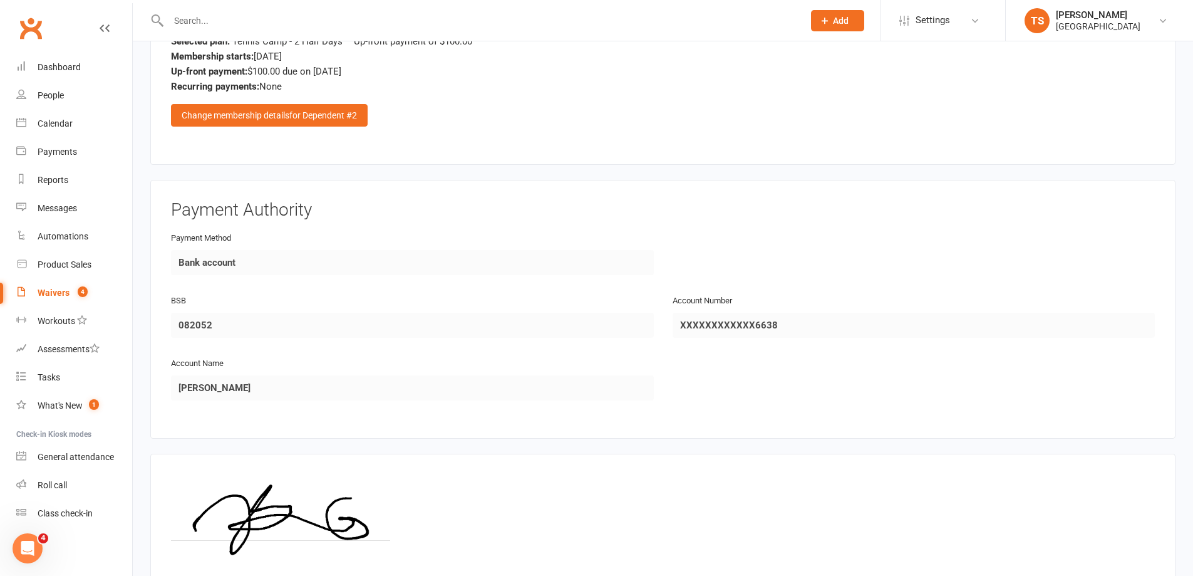
scroll to position [4387, 0]
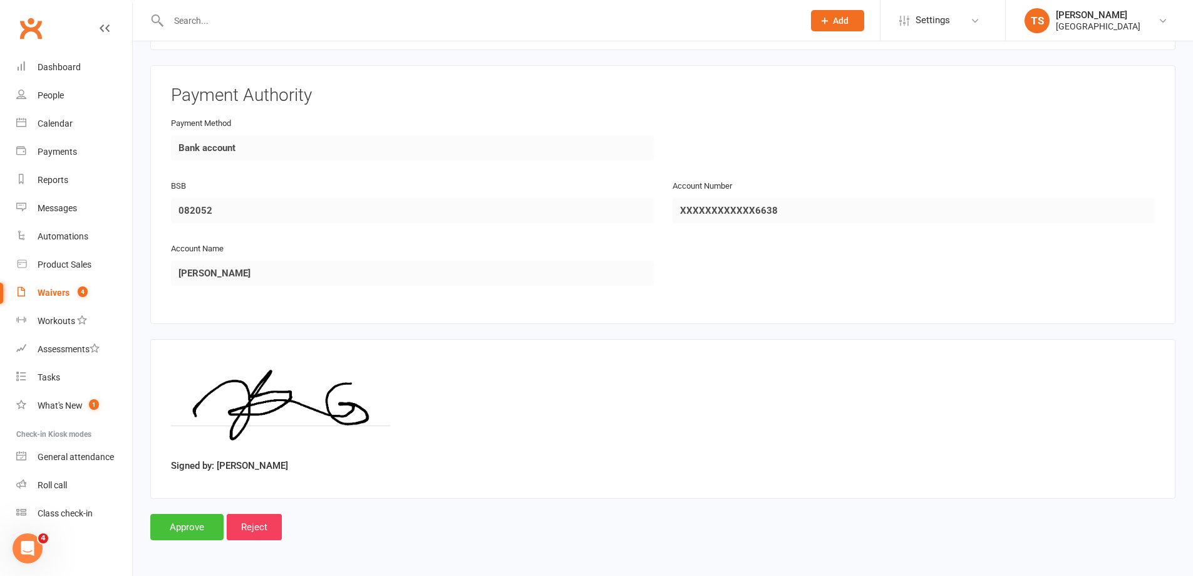
click at [174, 521] on input "Approve" at bounding box center [186, 527] width 73 height 26
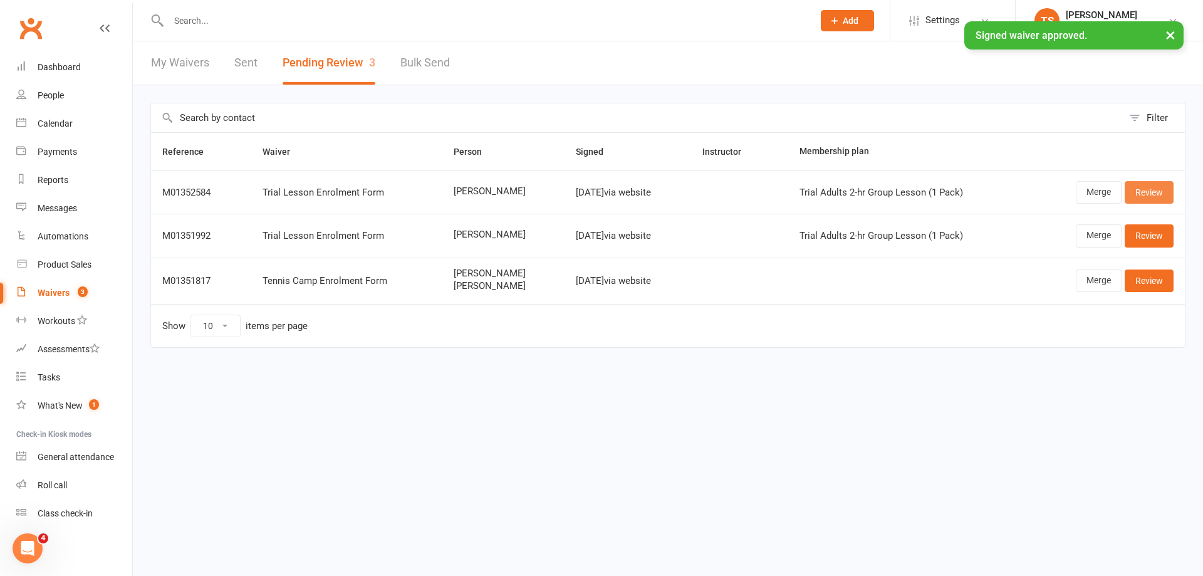
click at [1154, 194] on link "Review" at bounding box center [1148, 192] width 49 height 23
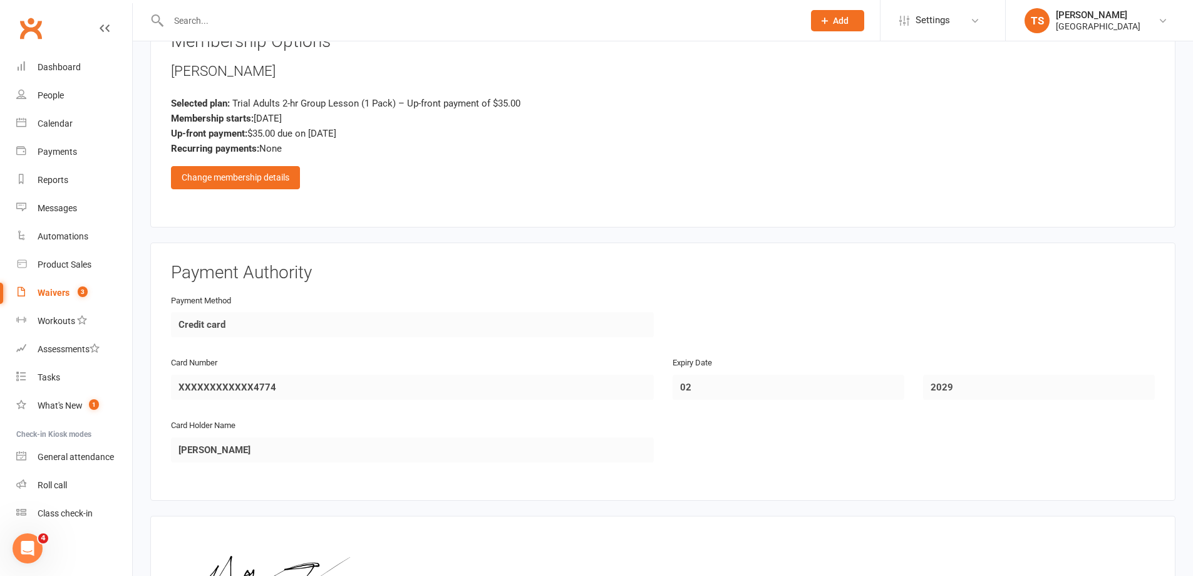
scroll to position [1106, 0]
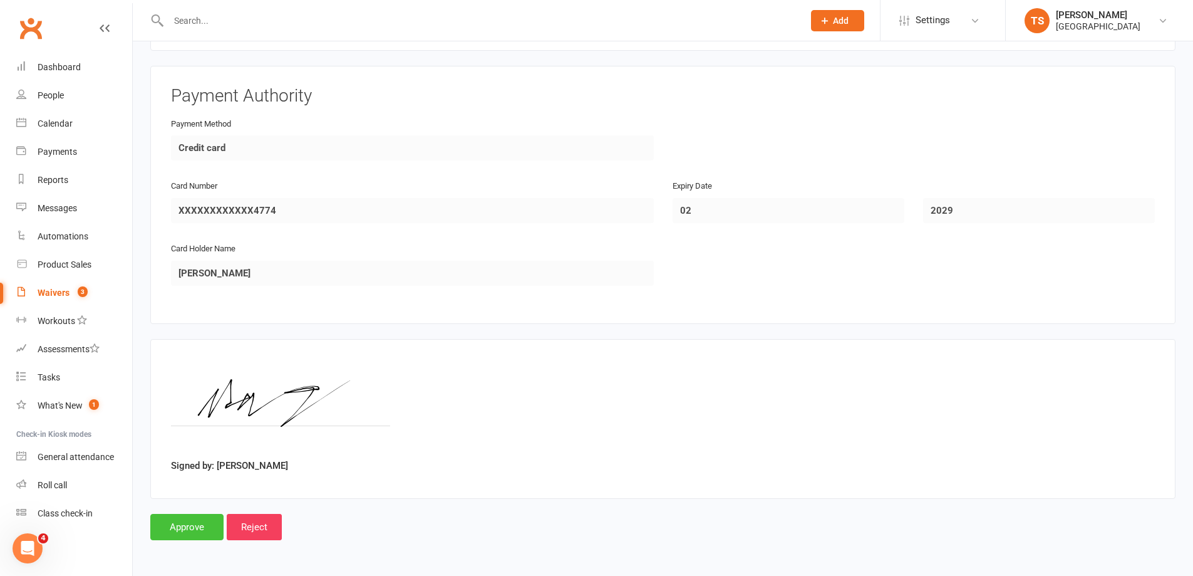
click at [170, 525] on input "Approve" at bounding box center [186, 527] width 73 height 26
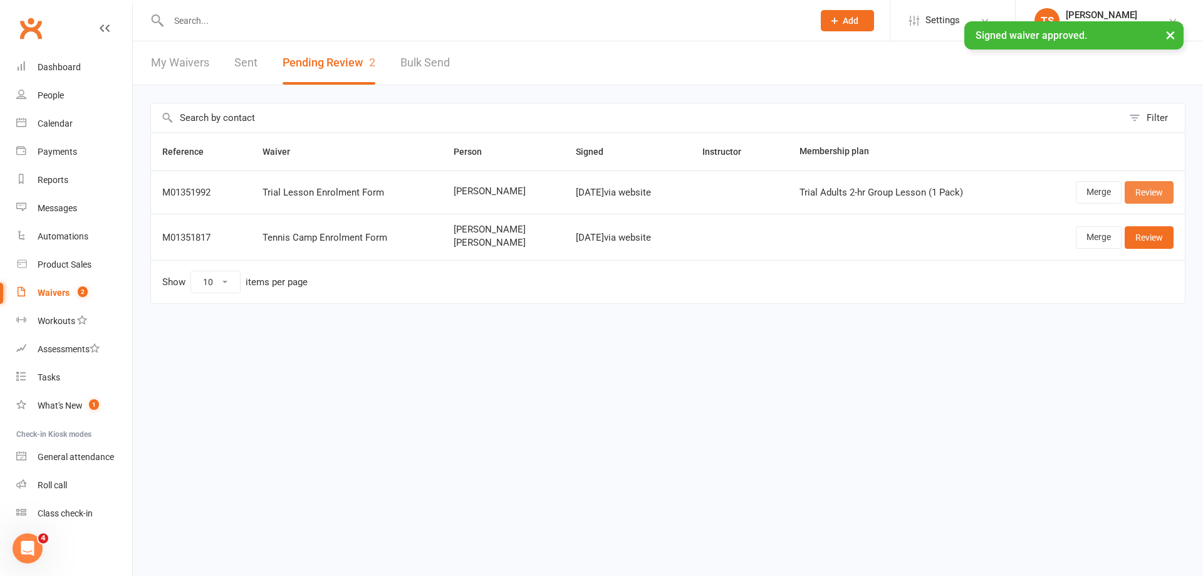
click at [1151, 197] on link "Review" at bounding box center [1148, 192] width 49 height 23
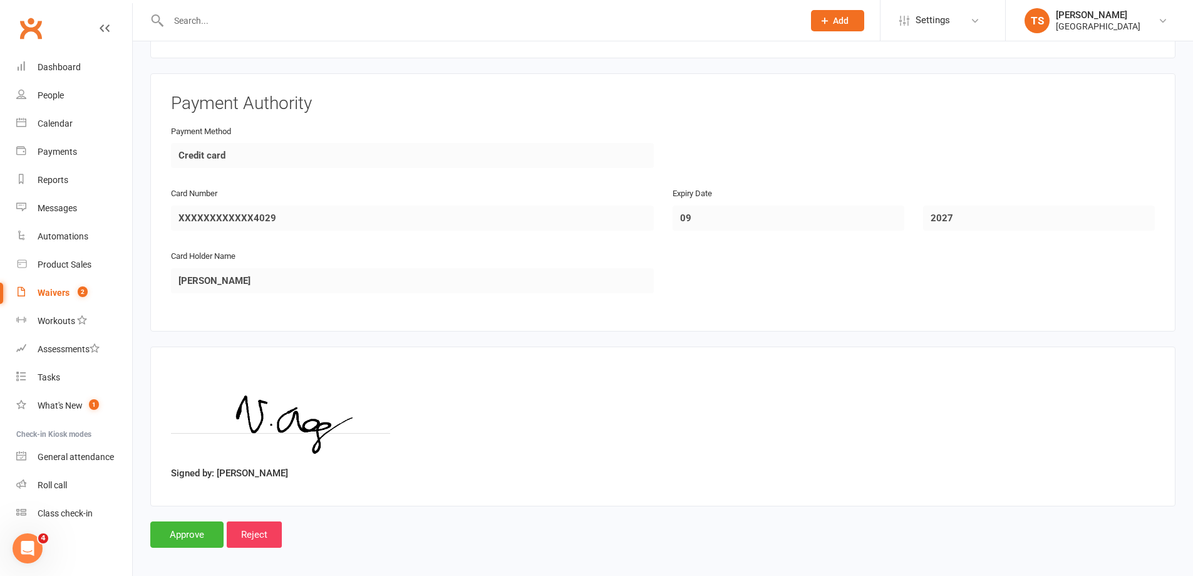
scroll to position [1106, 0]
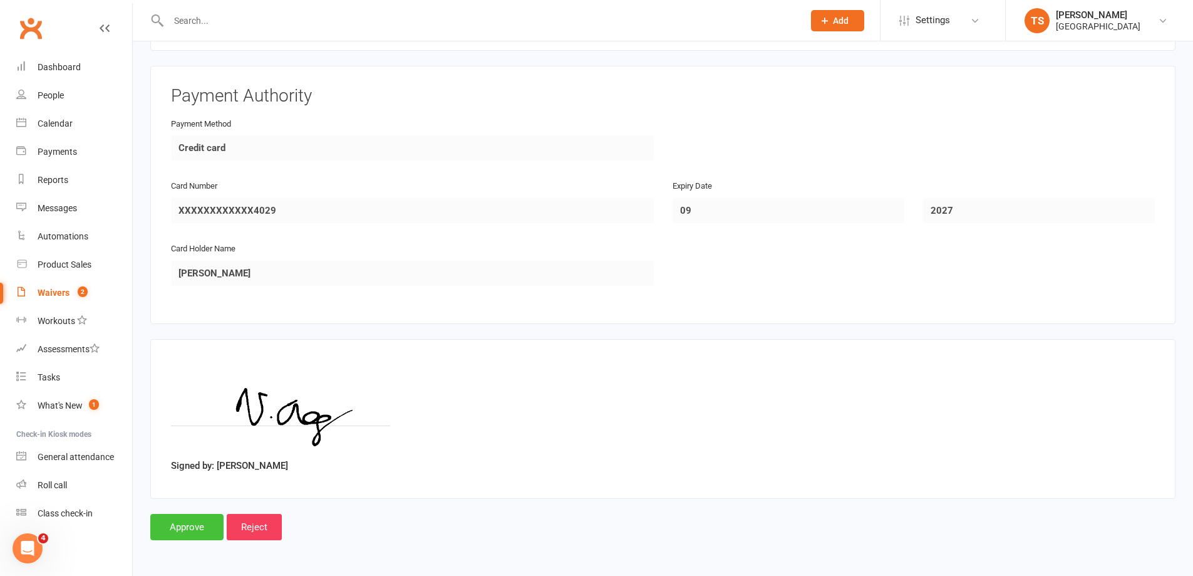
click at [186, 522] on input "Approve" at bounding box center [186, 527] width 73 height 26
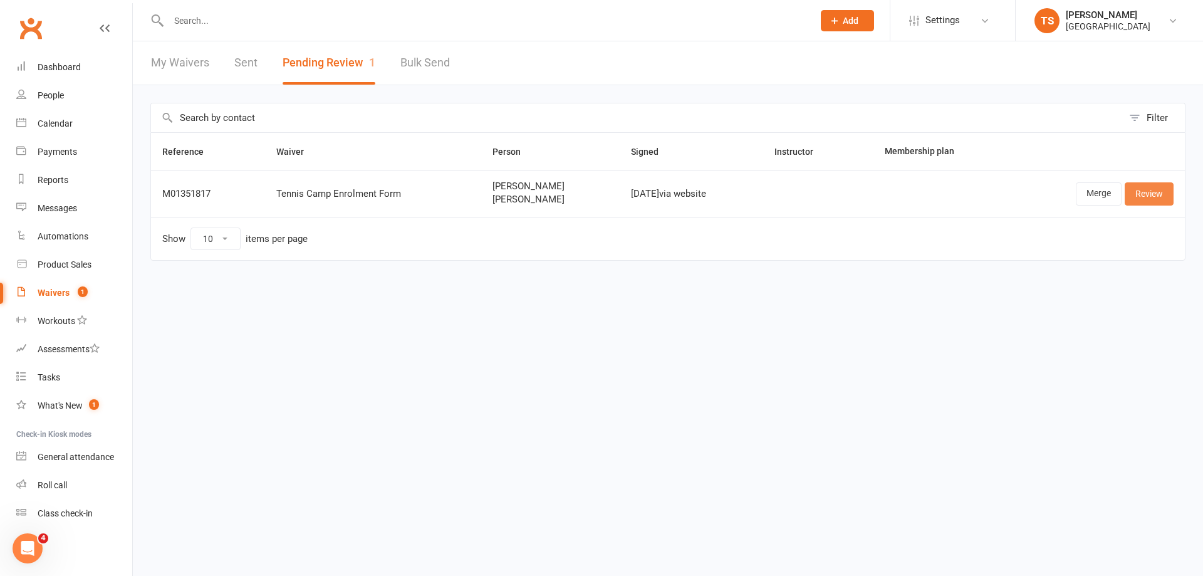
click at [1138, 192] on link "Review" at bounding box center [1148, 193] width 49 height 23
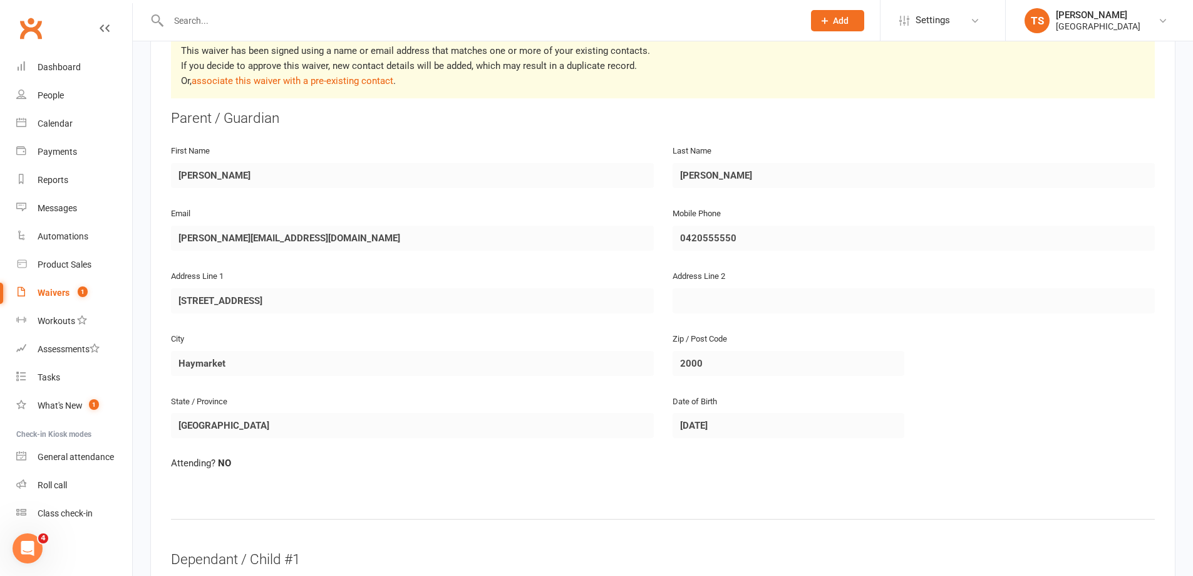
scroll to position [251, 0]
click at [328, 80] on link "associate this waiver with a pre-existing contact" at bounding box center [293, 81] width 202 height 11
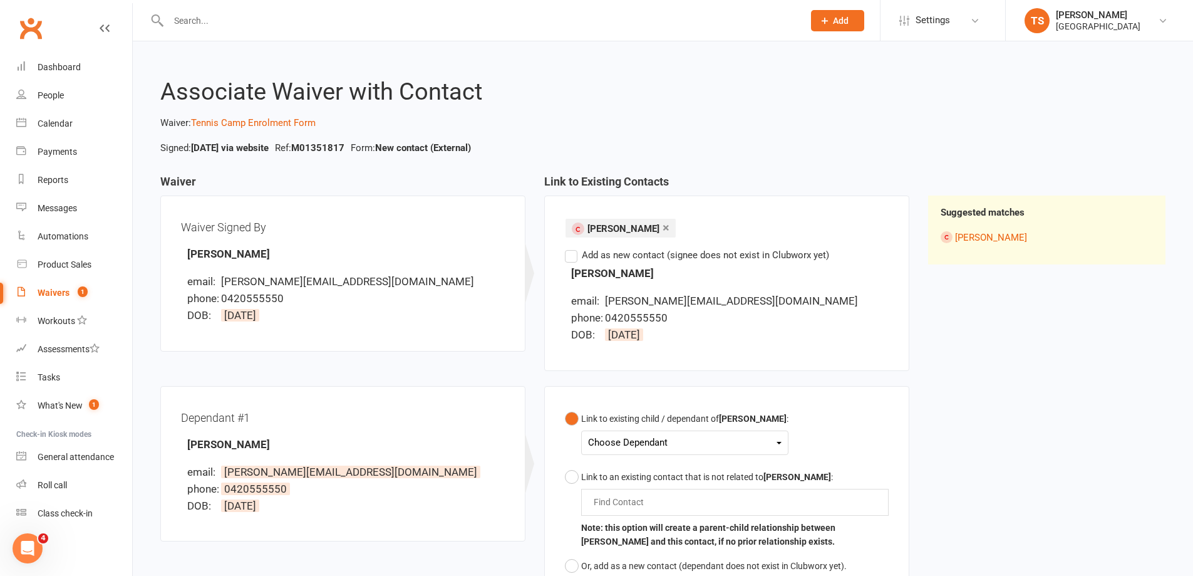
scroll to position [125, 0]
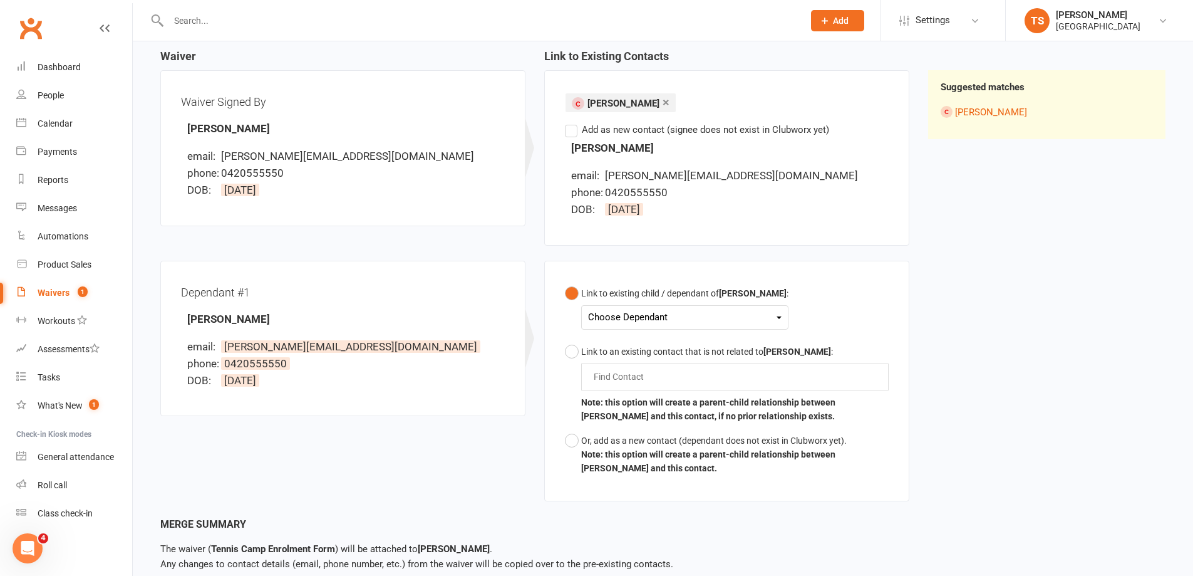
click at [772, 320] on div "Choose Dependant" at bounding box center [685, 317] width 194 height 17
click at [644, 348] on link "[PERSON_NAME]" at bounding box center [651, 346] width 124 height 27
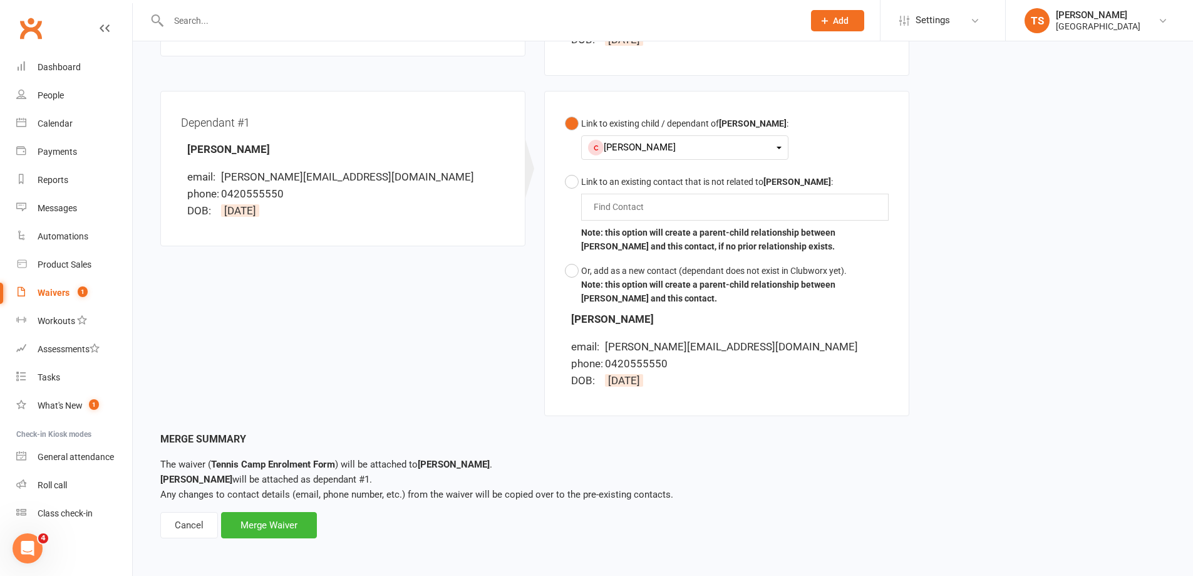
scroll to position [296, 0]
click at [270, 526] on div "Merge Waiver" at bounding box center [269, 524] width 96 height 26
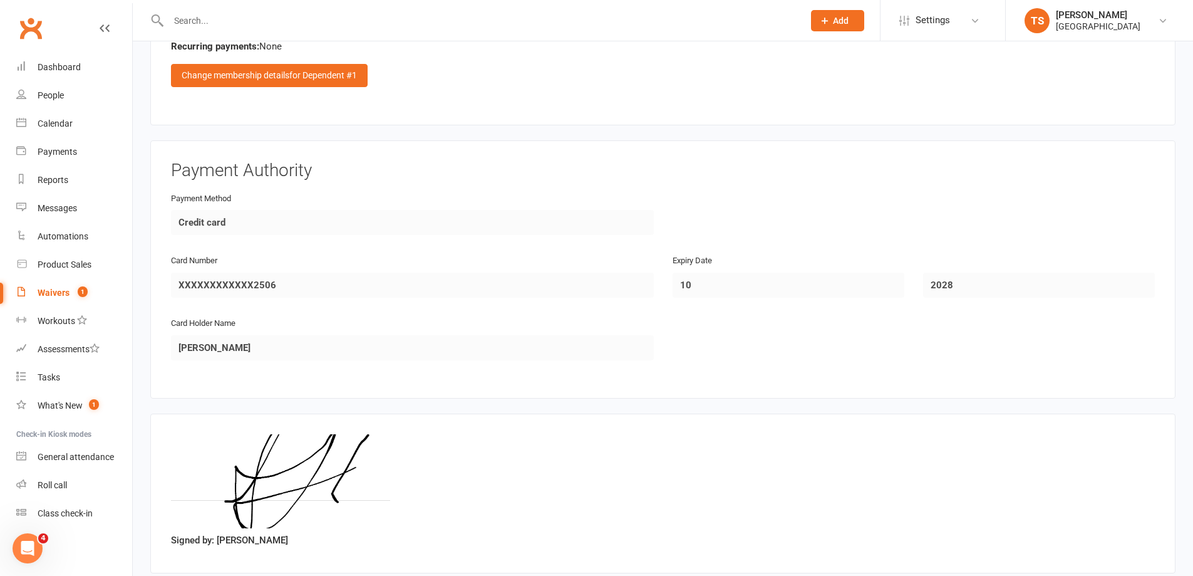
scroll to position [2706, 0]
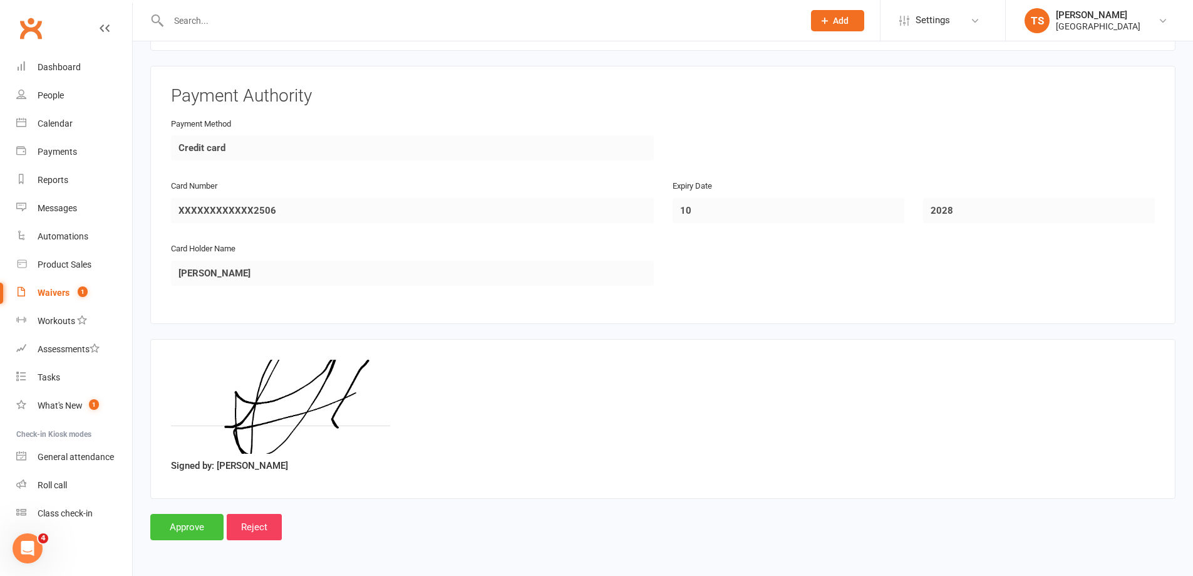
click at [184, 530] on input "Approve" at bounding box center [186, 527] width 73 height 26
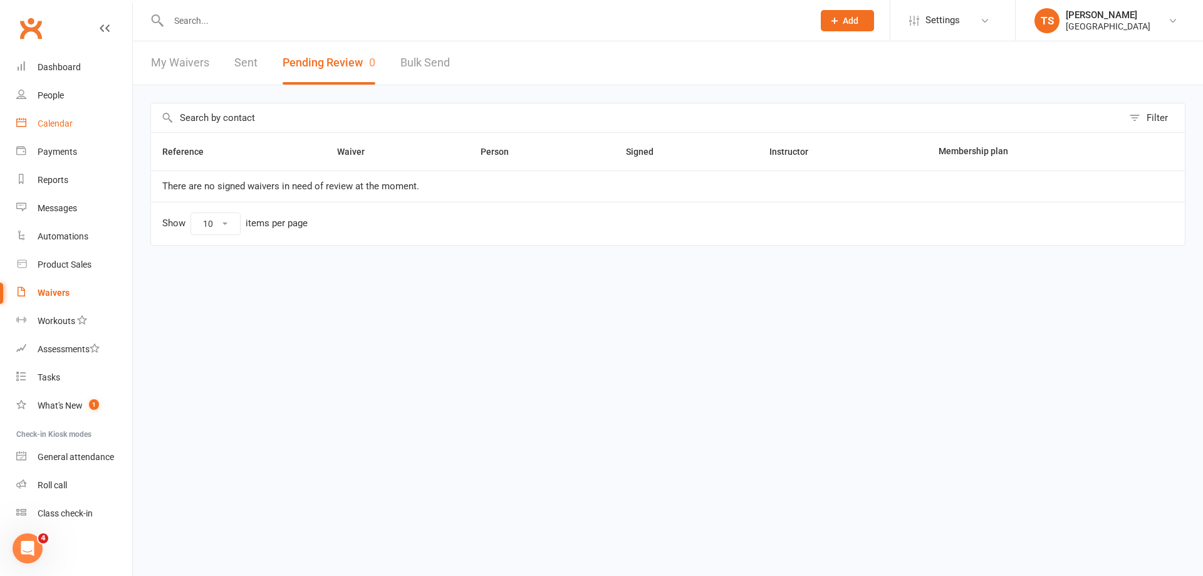
click at [58, 125] on div "Calendar" at bounding box center [55, 123] width 35 height 10
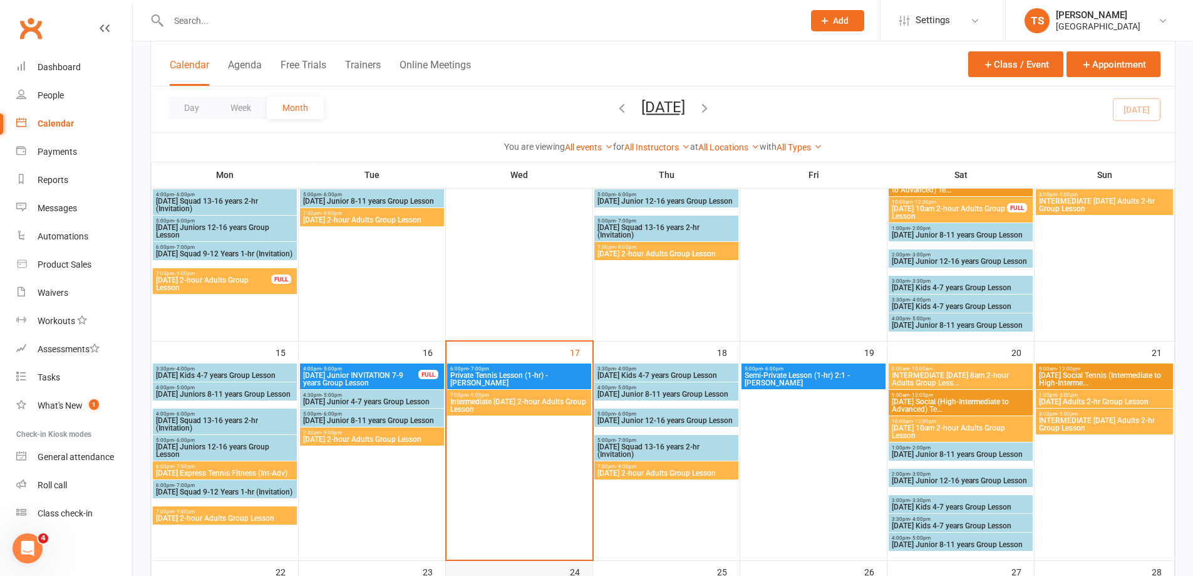
scroll to position [501, 0]
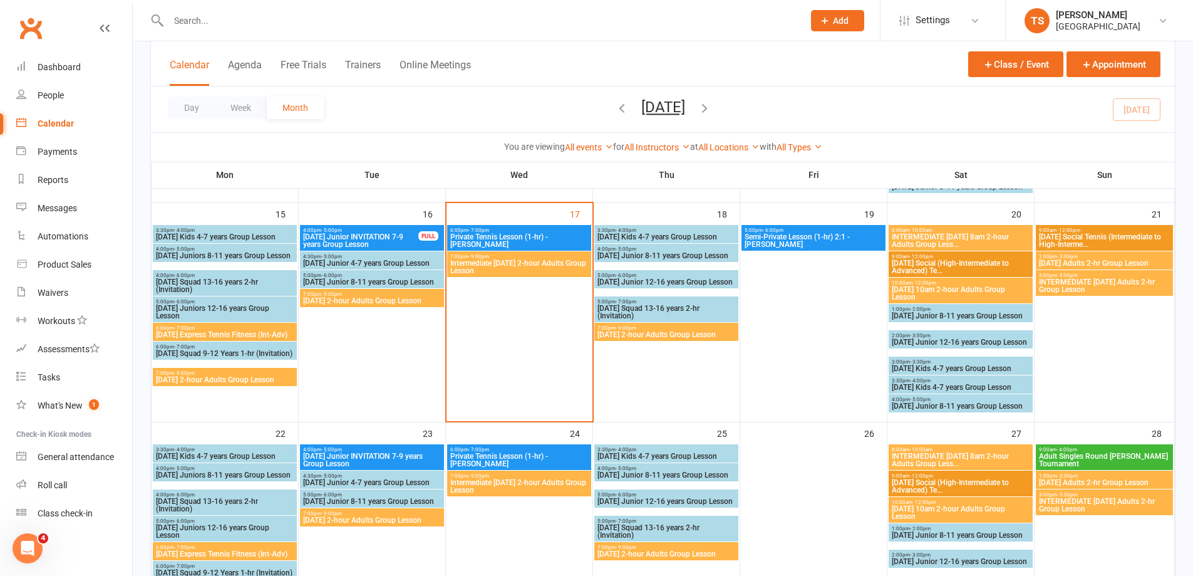
click at [518, 269] on span "Intermediate [DATE] 2-hour Adults Group Lesson" at bounding box center [519, 266] width 139 height 15
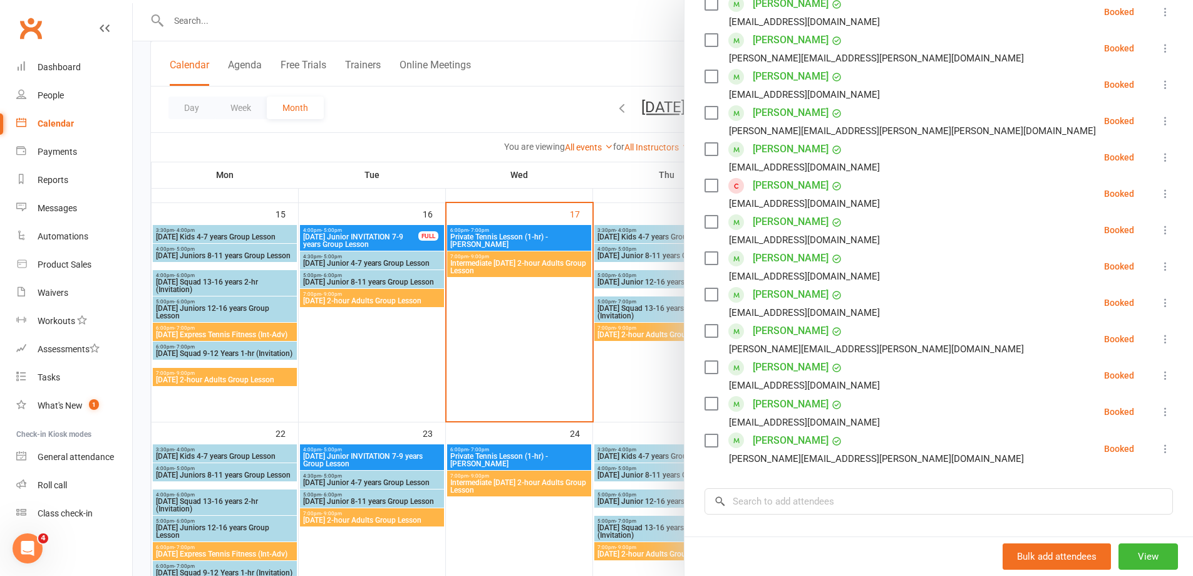
scroll to position [438, 0]
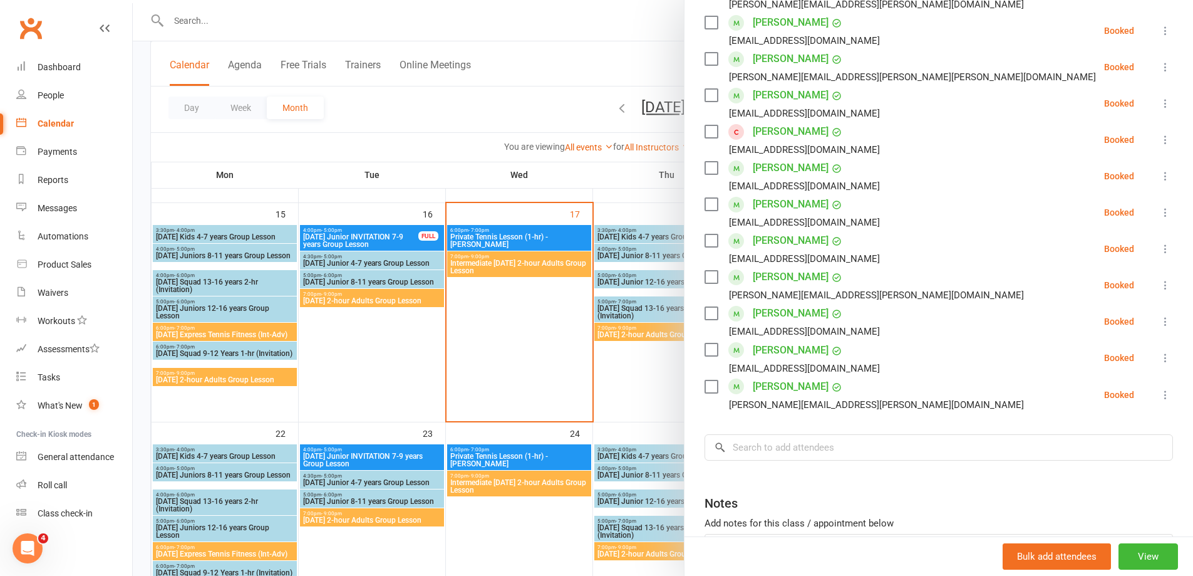
click at [360, 367] on div at bounding box center [663, 288] width 1061 height 576
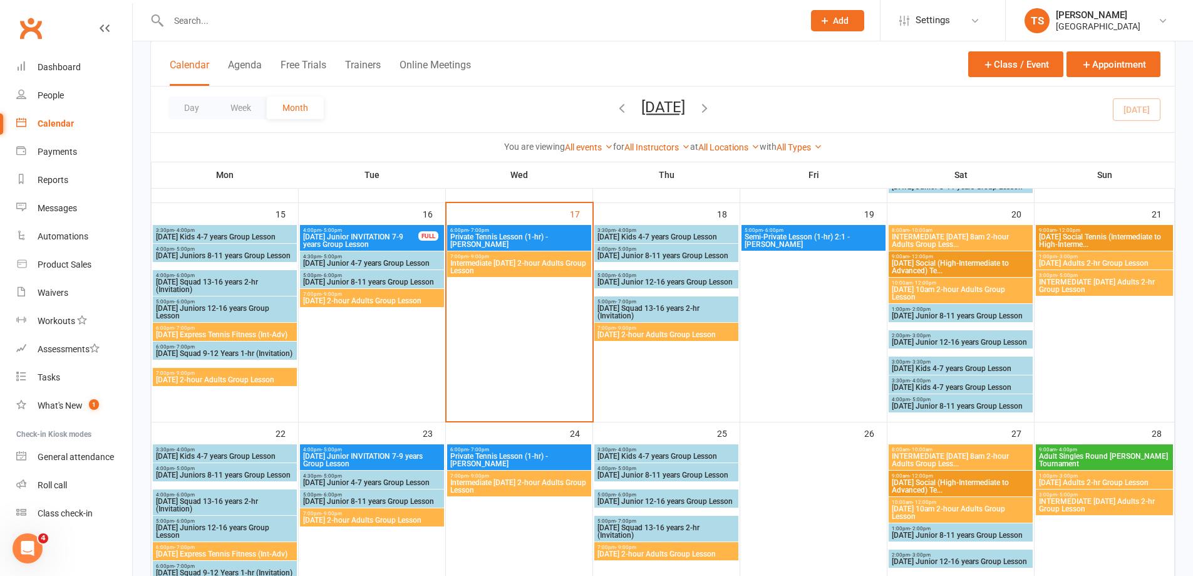
click at [674, 336] on span "[DATE] 2-hour Adults Group Lesson" at bounding box center [666, 335] width 139 height 8
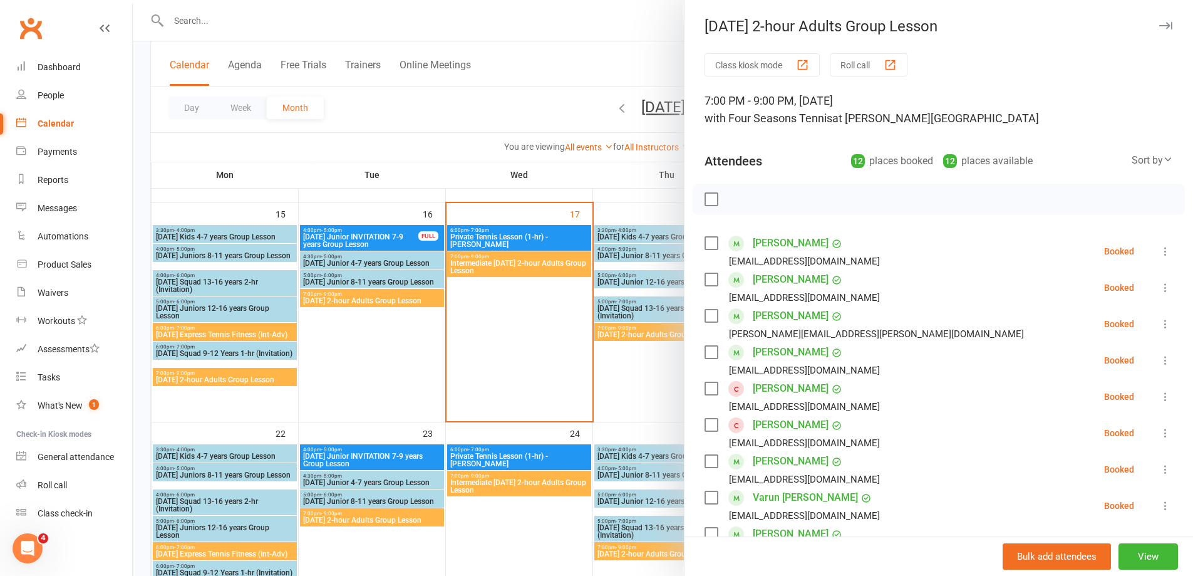
click at [508, 333] on div at bounding box center [663, 288] width 1061 height 576
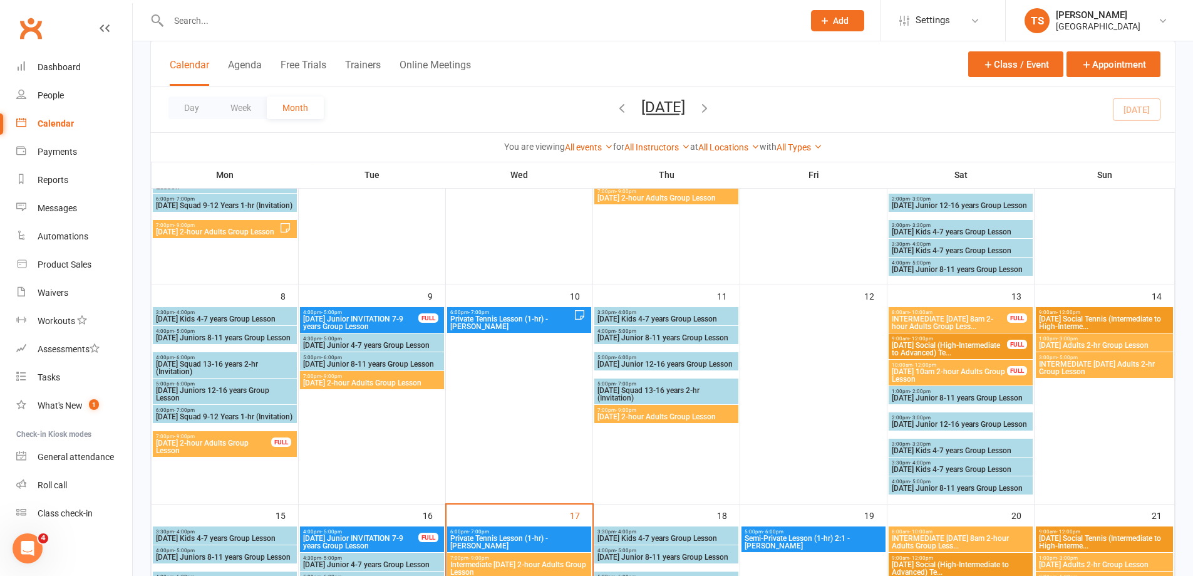
scroll to position [376, 0]
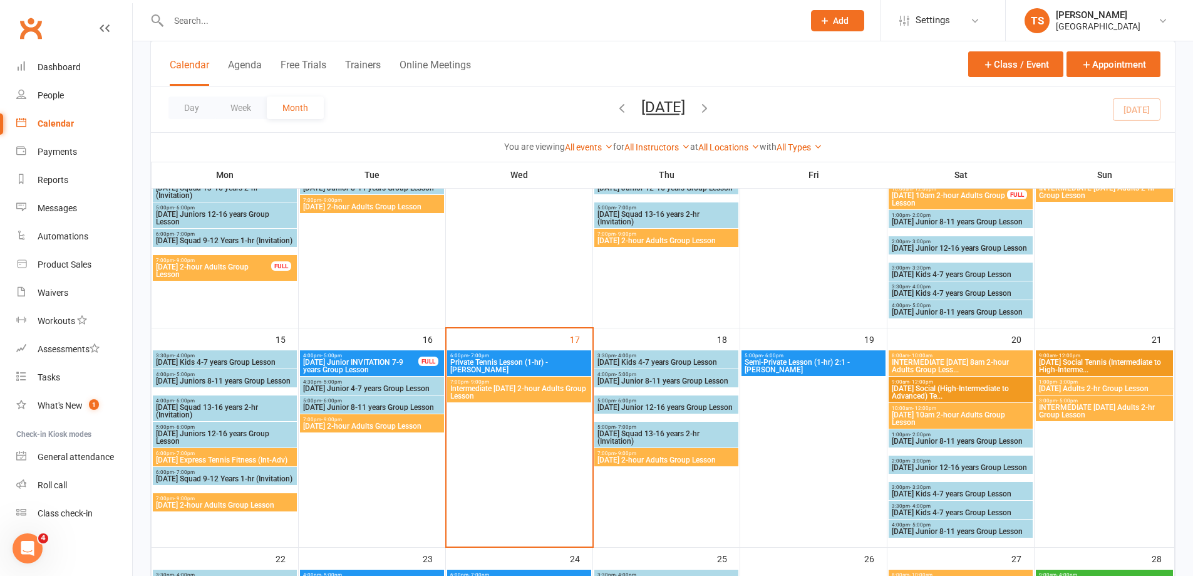
click at [1072, 388] on span "[DATE] Adults 2-hr Group Lesson" at bounding box center [1105, 389] width 132 height 8
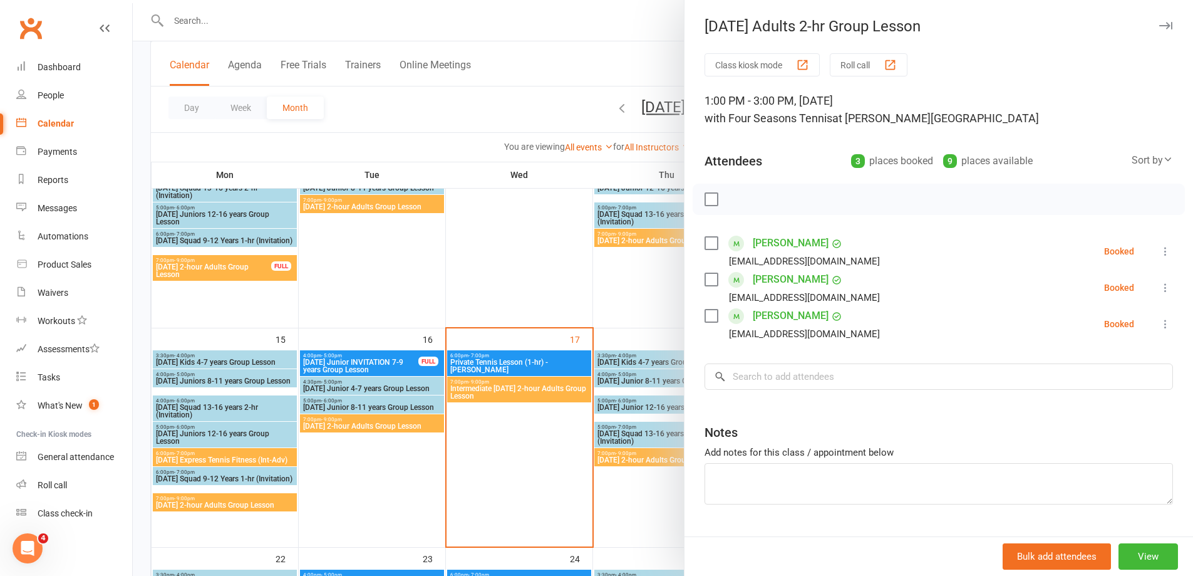
click at [633, 491] on div at bounding box center [663, 288] width 1061 height 576
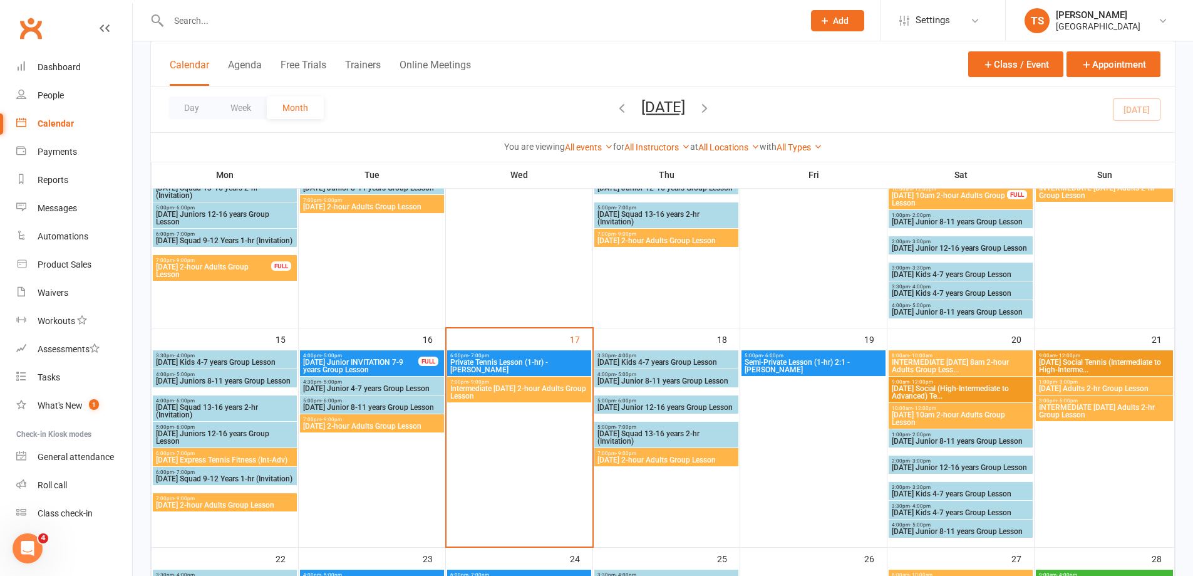
click at [1079, 410] on span "INTERMEDIATE [DATE] Adults 2-hr Group Lesson" at bounding box center [1105, 410] width 132 height 15
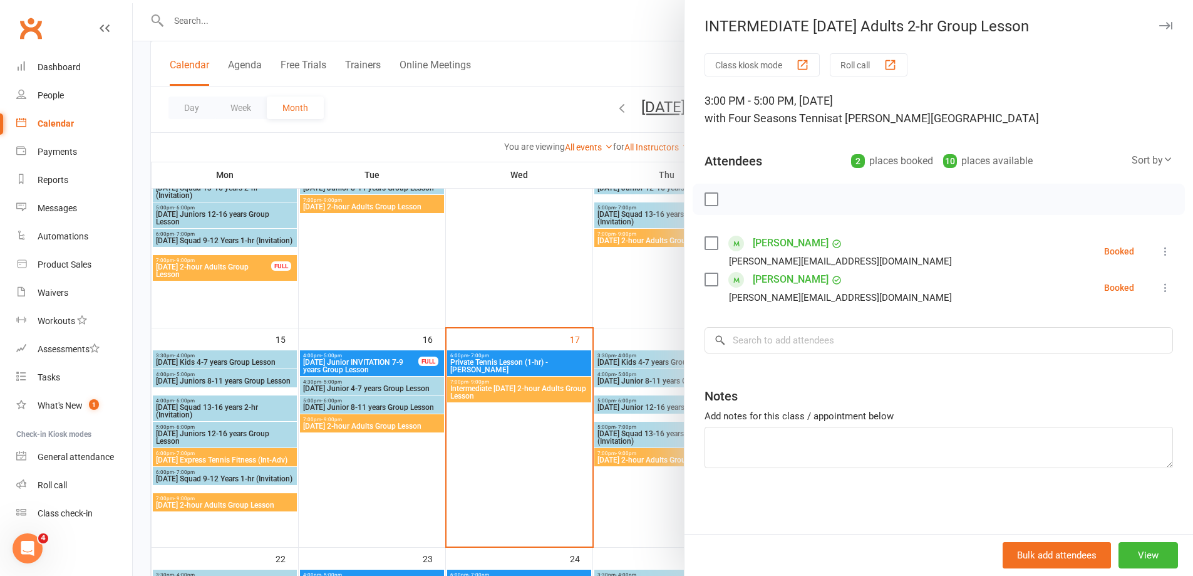
click at [515, 460] on div at bounding box center [663, 288] width 1061 height 576
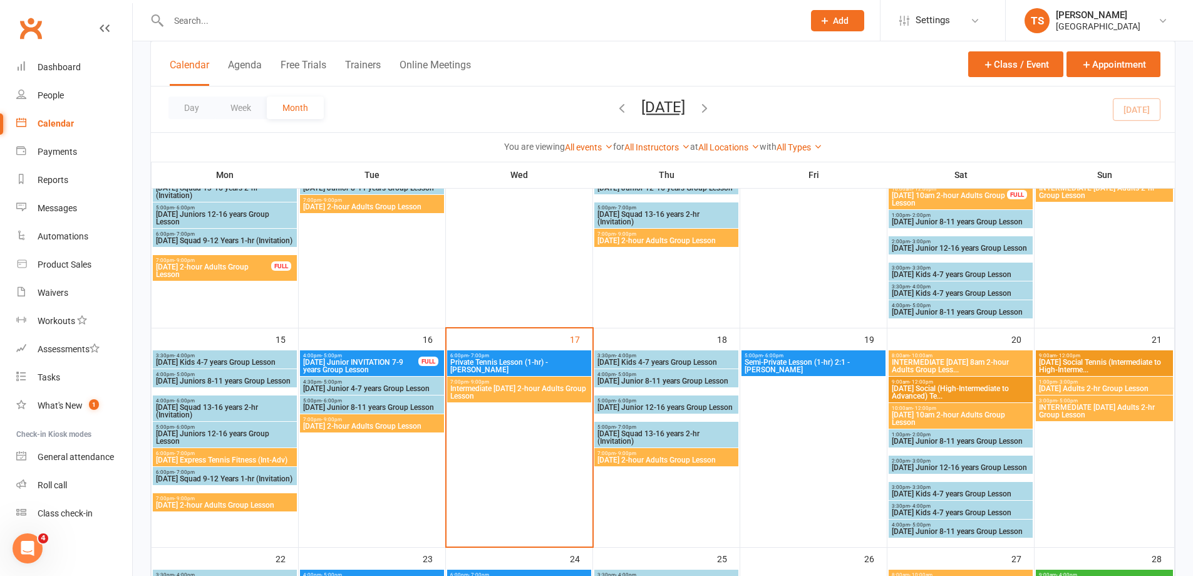
click at [640, 457] on span "[DATE] 2-hour Adults Group Lesson" at bounding box center [666, 460] width 139 height 8
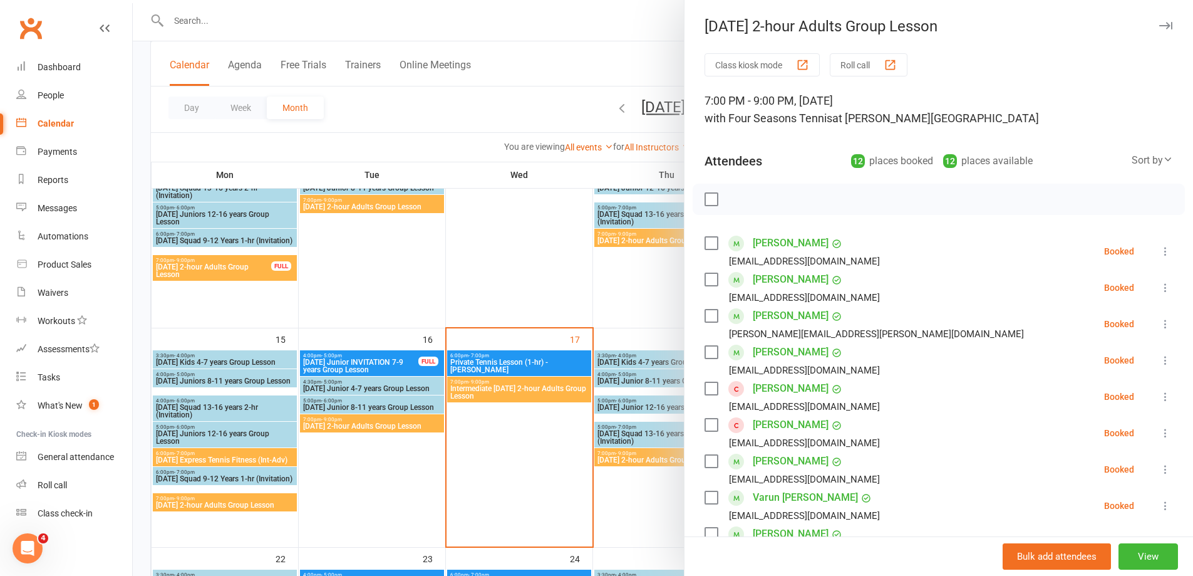
click at [515, 437] on div at bounding box center [663, 288] width 1061 height 576
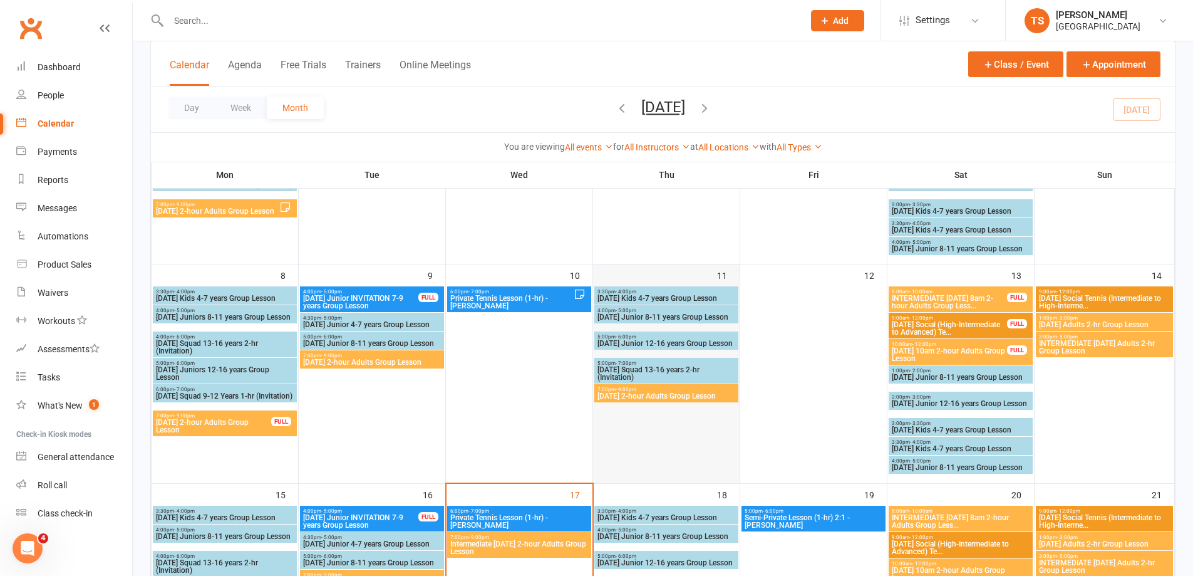
scroll to position [251, 0]
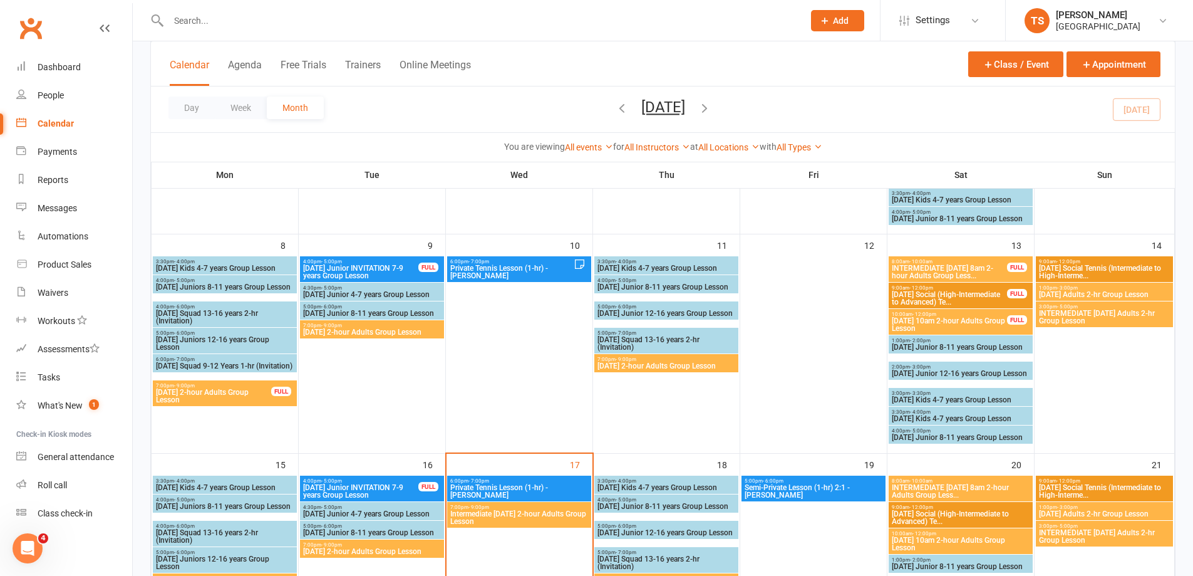
click at [201, 20] on input "text" at bounding box center [480, 21] width 630 height 18
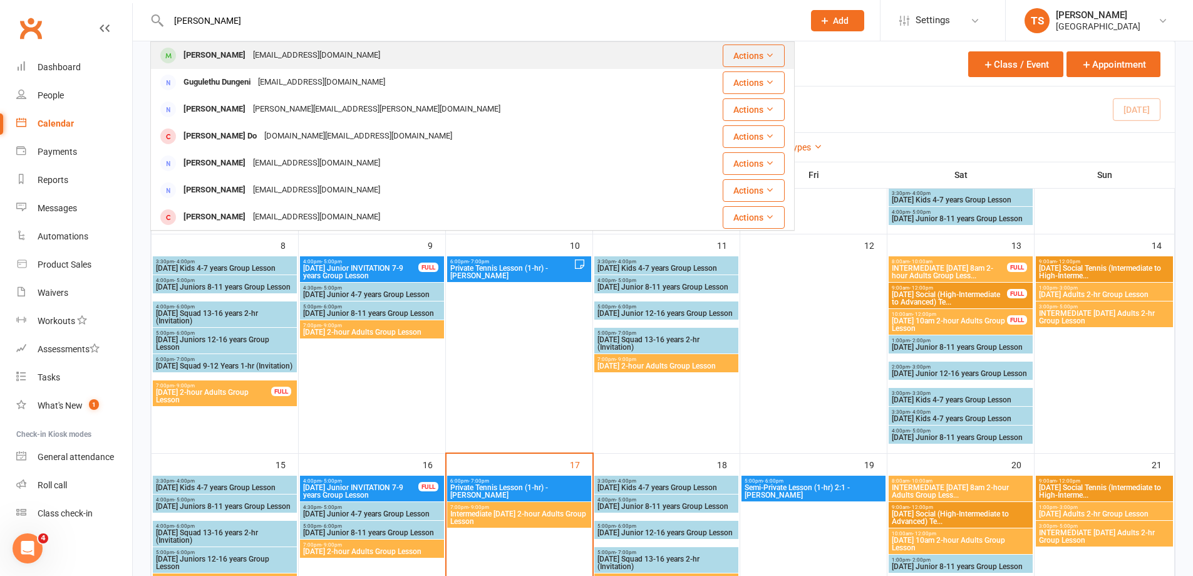
type input "[PERSON_NAME]"
click at [248, 54] on div "[PERSON_NAME]" at bounding box center [215, 55] width 70 height 18
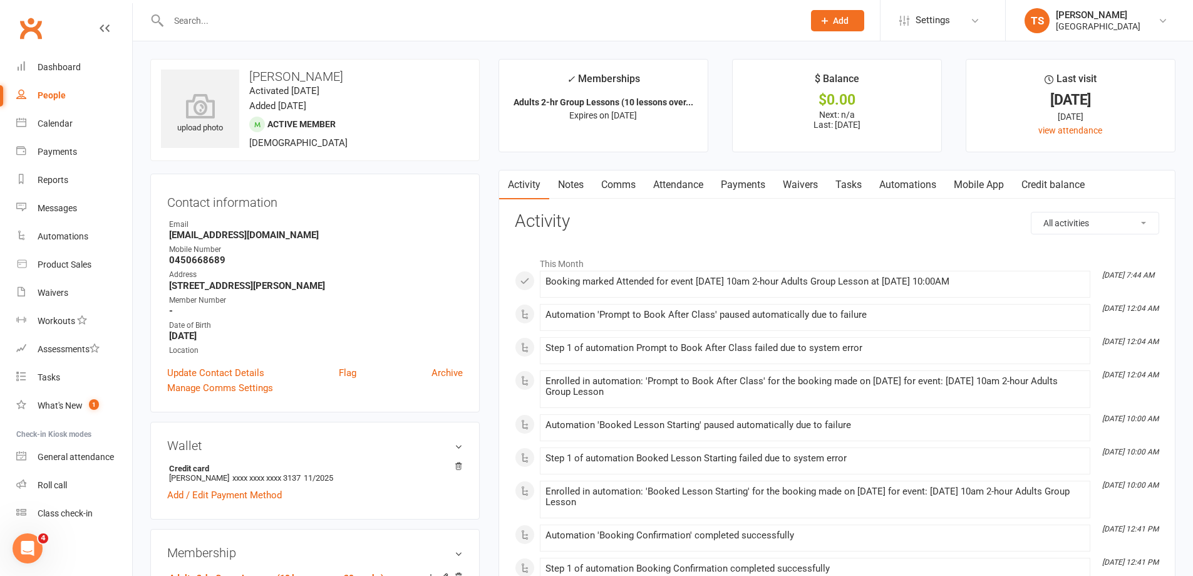
click at [744, 184] on link "Payments" at bounding box center [743, 184] width 62 height 29
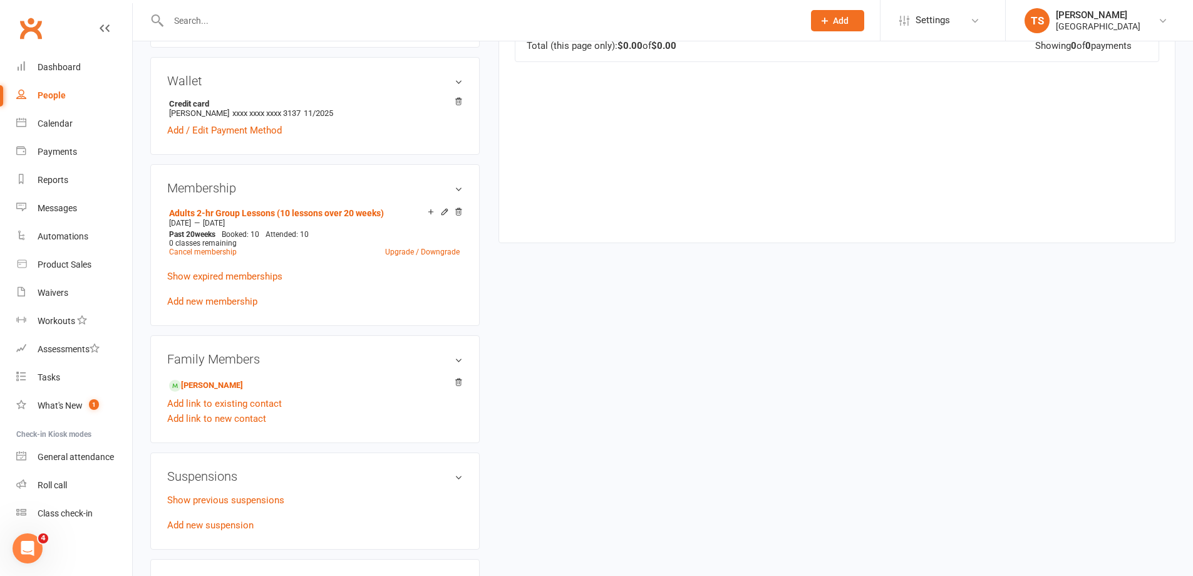
scroll to position [438, 0]
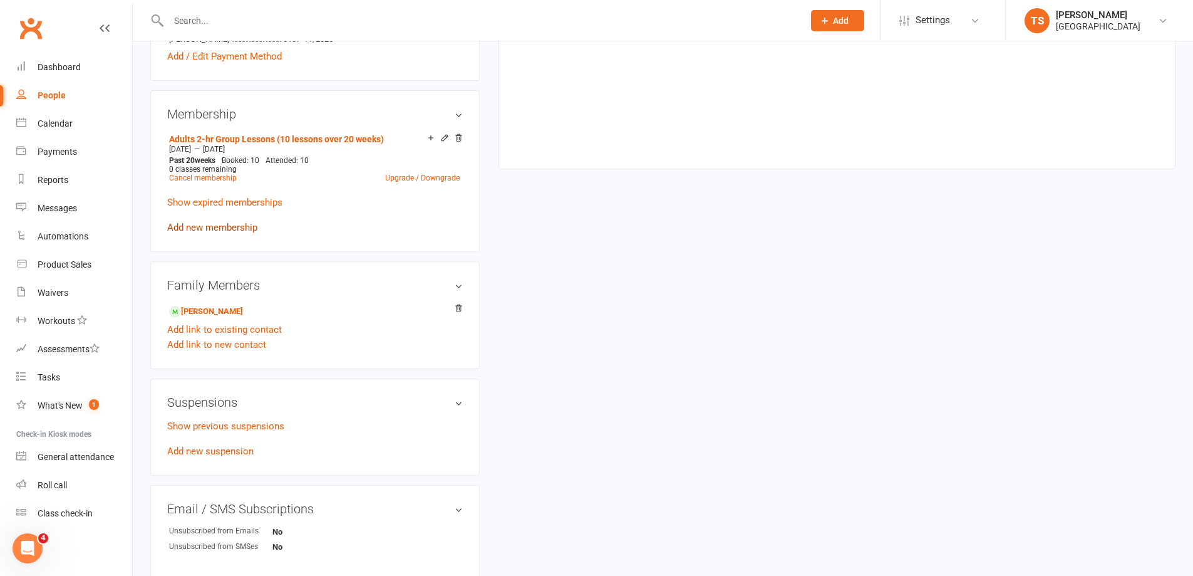
click at [207, 227] on link "Add new membership" at bounding box center [212, 227] width 90 height 11
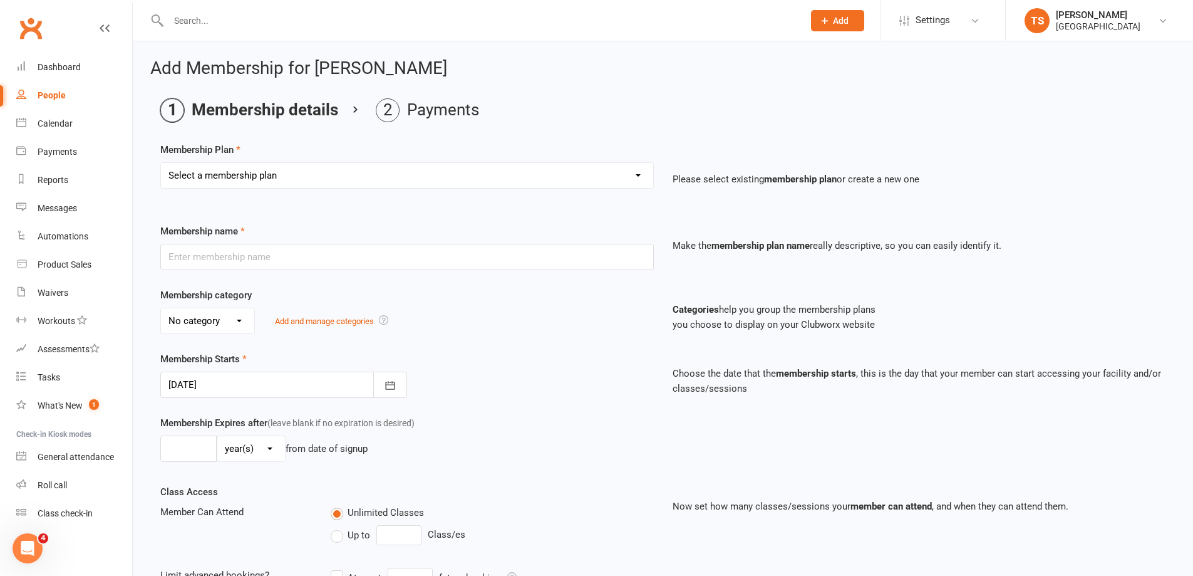
click at [640, 179] on select "Select a membership plan Create new Membership Plan Trial Junior Group Lesson (…" at bounding box center [407, 175] width 492 height 25
select select "4"
click at [161, 163] on select "Select a membership plan Create new Membership Plan Trial Junior Group Lesson (…" at bounding box center [407, 175] width 492 height 25
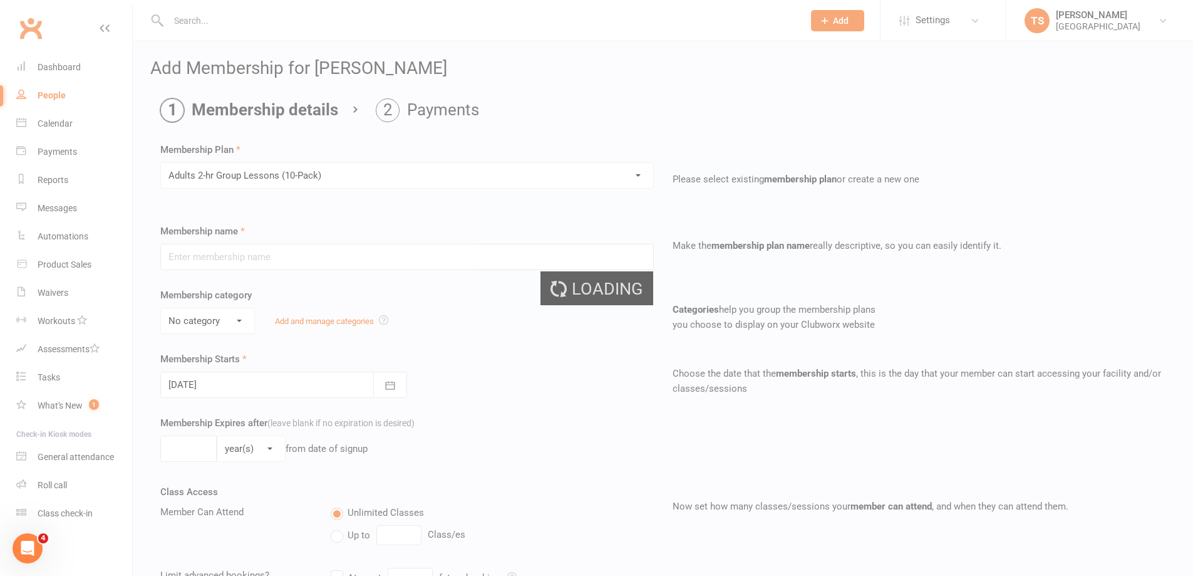
type input "Adults 2-hr Group Lessons (10-Pack)"
select select "0"
type input "3"
select select "2"
type input "10"
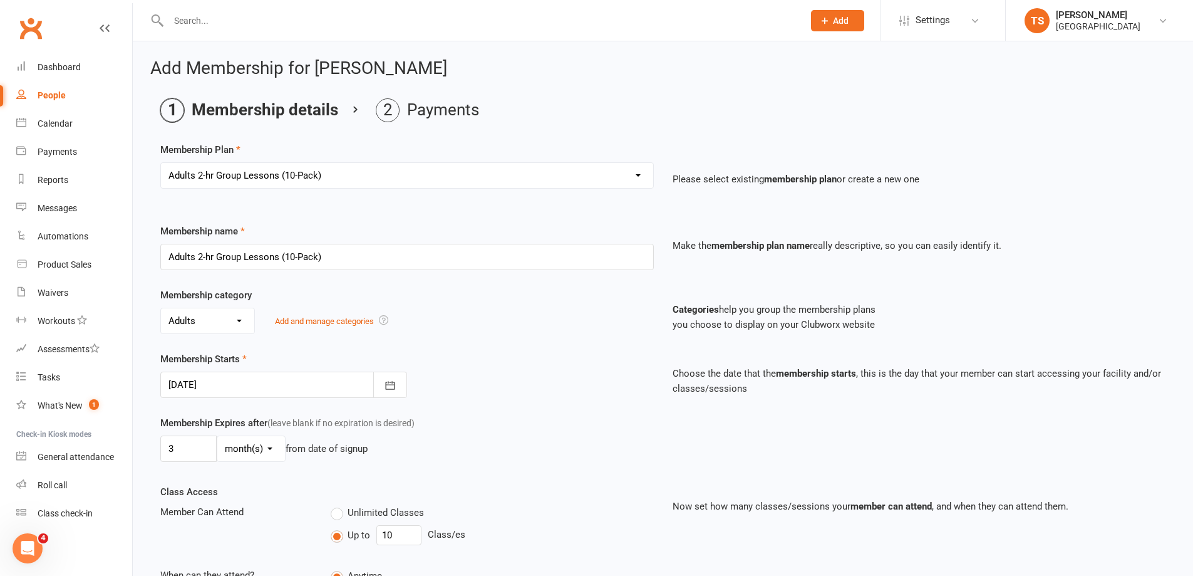
click at [635, 177] on select "Select a membership plan Create new Membership Plan Trial Junior Group Lesson (…" at bounding box center [407, 175] width 492 height 25
click at [565, 173] on select "Select a membership plan Create new Membership Plan Trial Junior Group Lesson (…" at bounding box center [407, 175] width 492 height 25
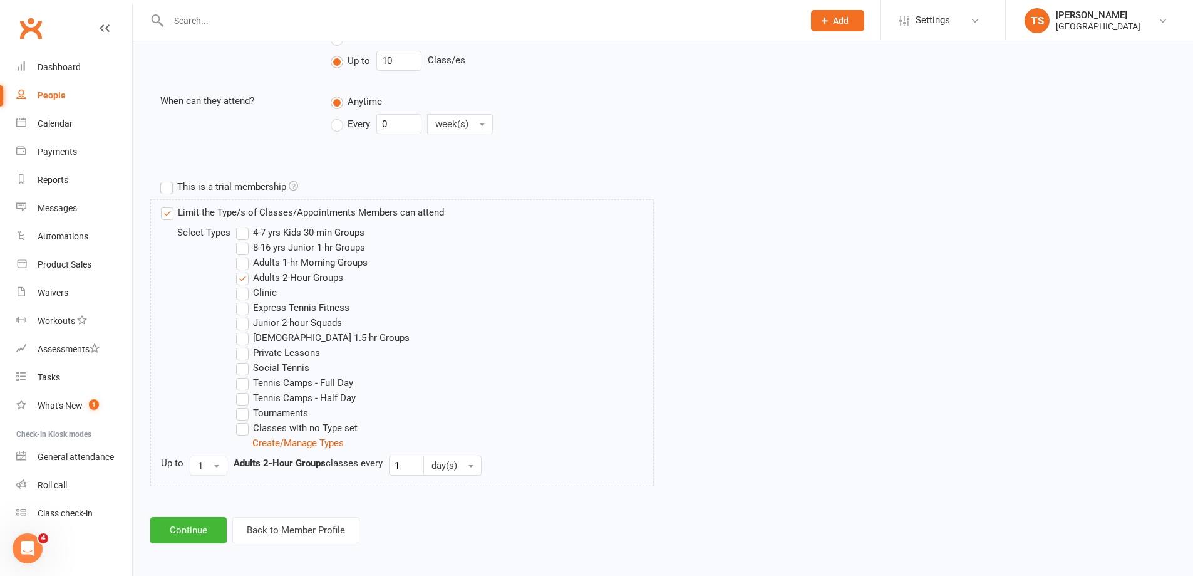
scroll to position [477, 0]
click at [204, 530] on button "Continue" at bounding box center [188, 527] width 76 height 26
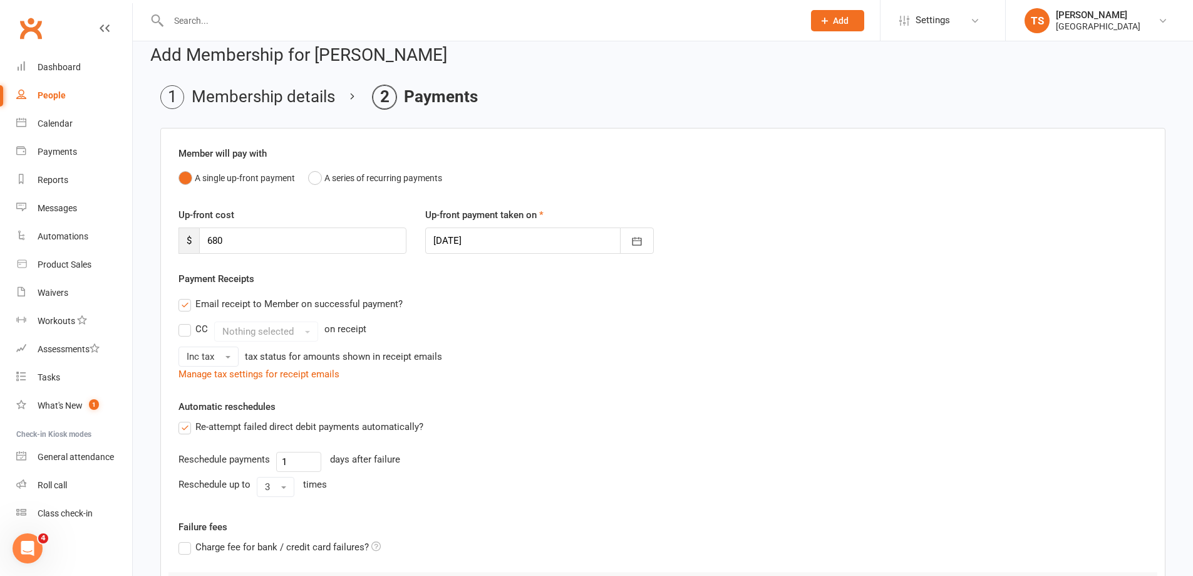
scroll to position [0, 0]
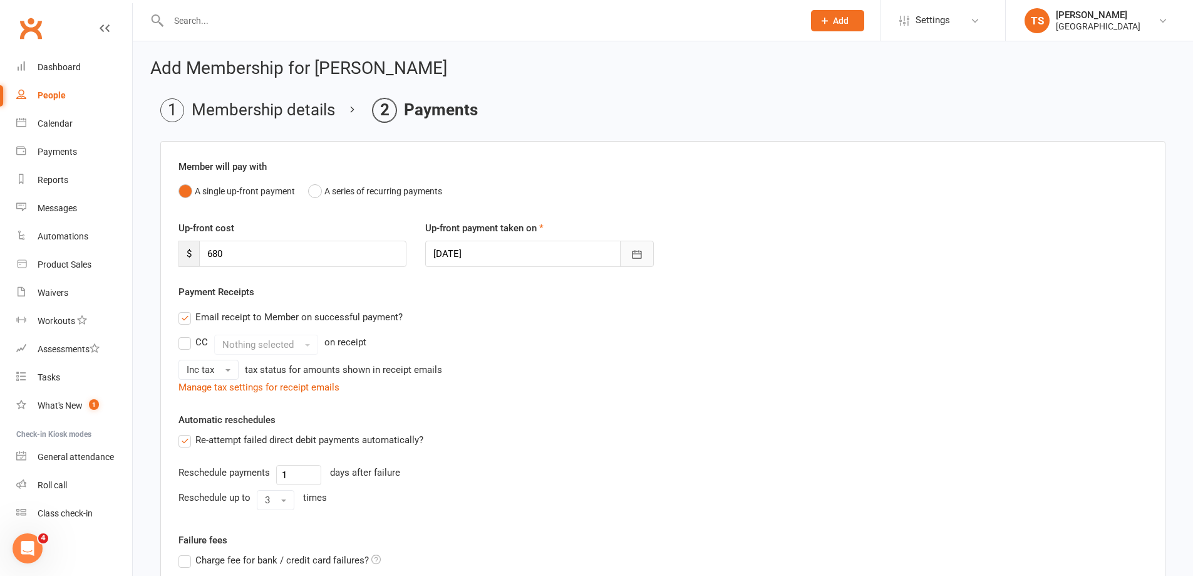
click at [635, 255] on icon "button" at bounding box center [637, 254] width 13 height 13
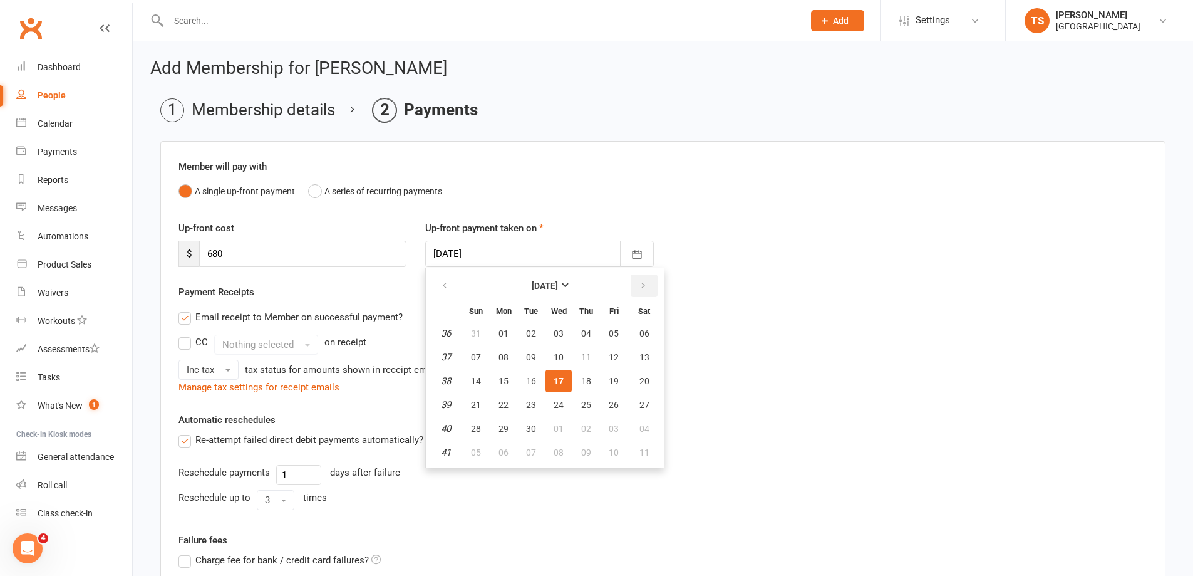
click at [640, 279] on button "button" at bounding box center [644, 285] width 27 height 23
click at [531, 376] on span "14" at bounding box center [531, 381] width 10 height 10
type input "[DATE]"
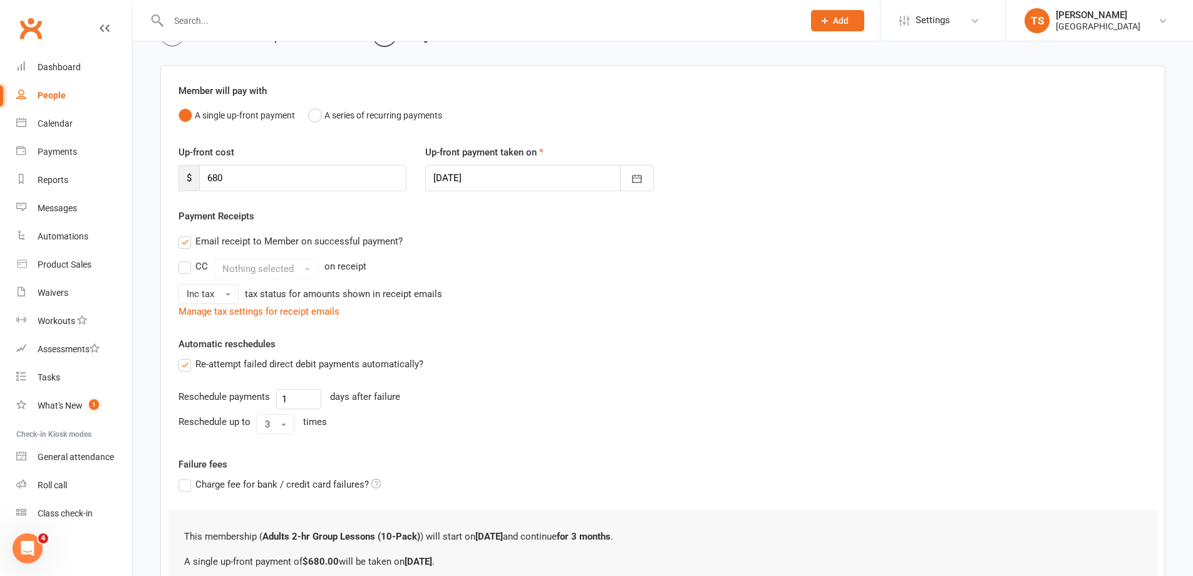
scroll to position [207, 0]
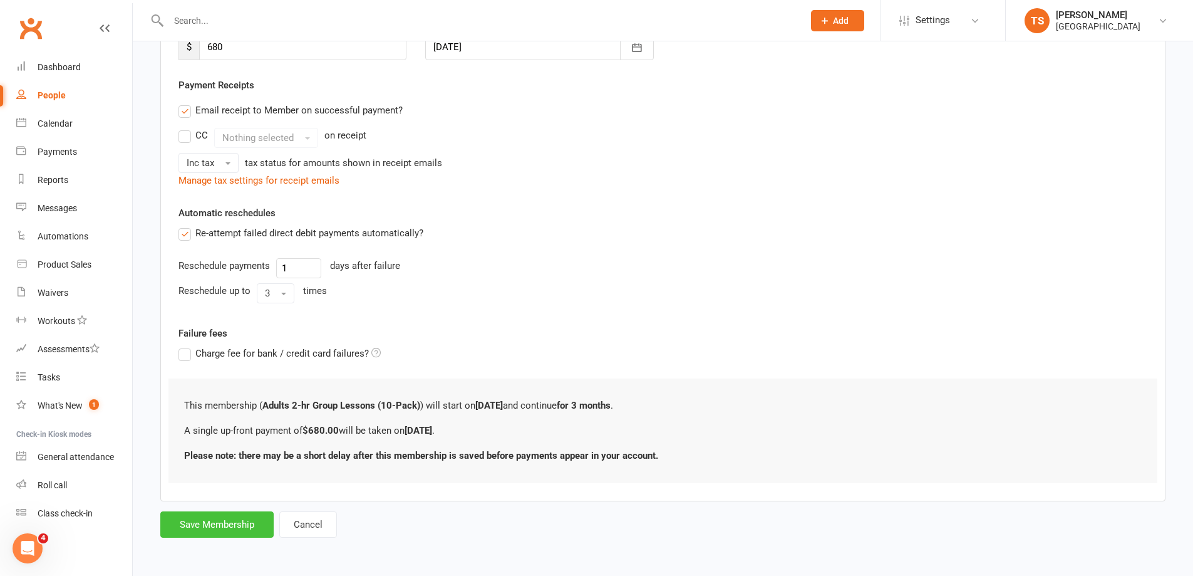
click at [230, 522] on button "Save Membership" at bounding box center [216, 524] width 113 height 26
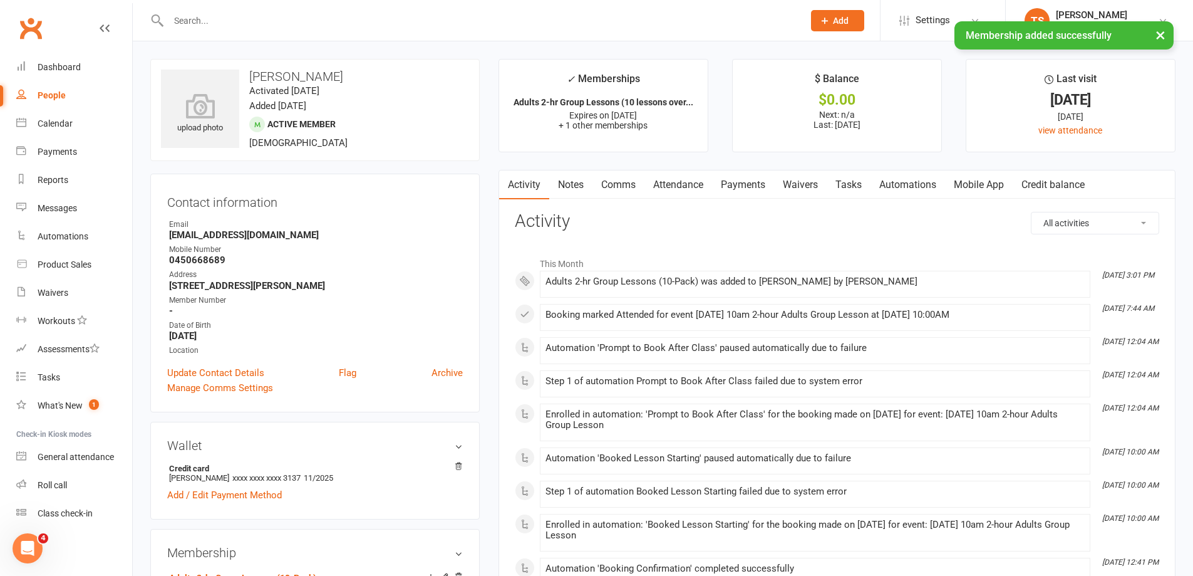
scroll to position [251, 0]
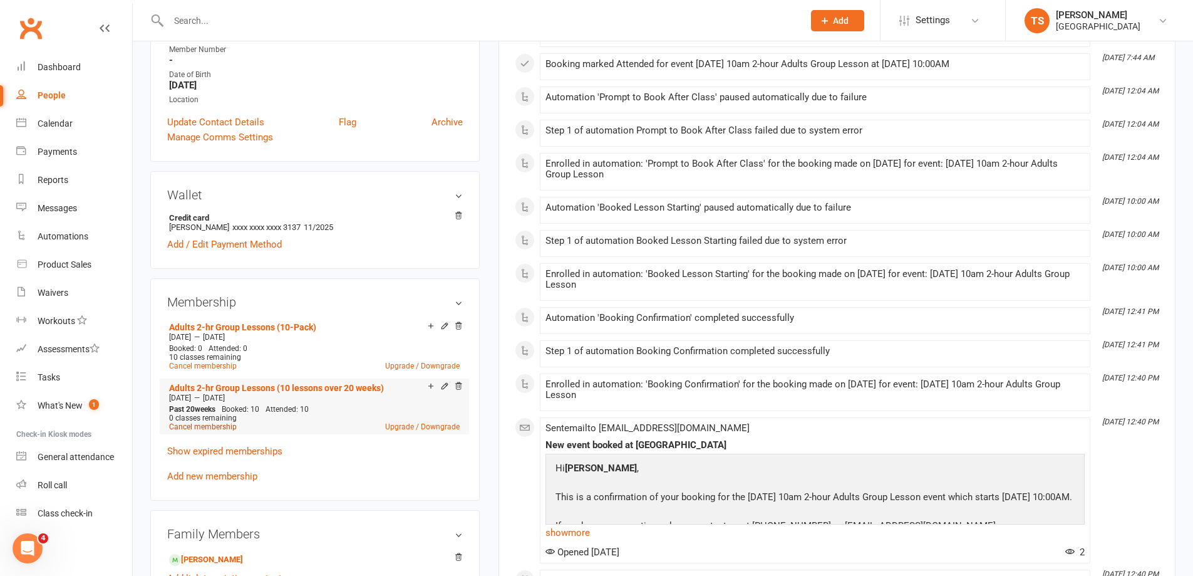
click at [194, 426] on link "Cancel membership" at bounding box center [203, 426] width 68 height 9
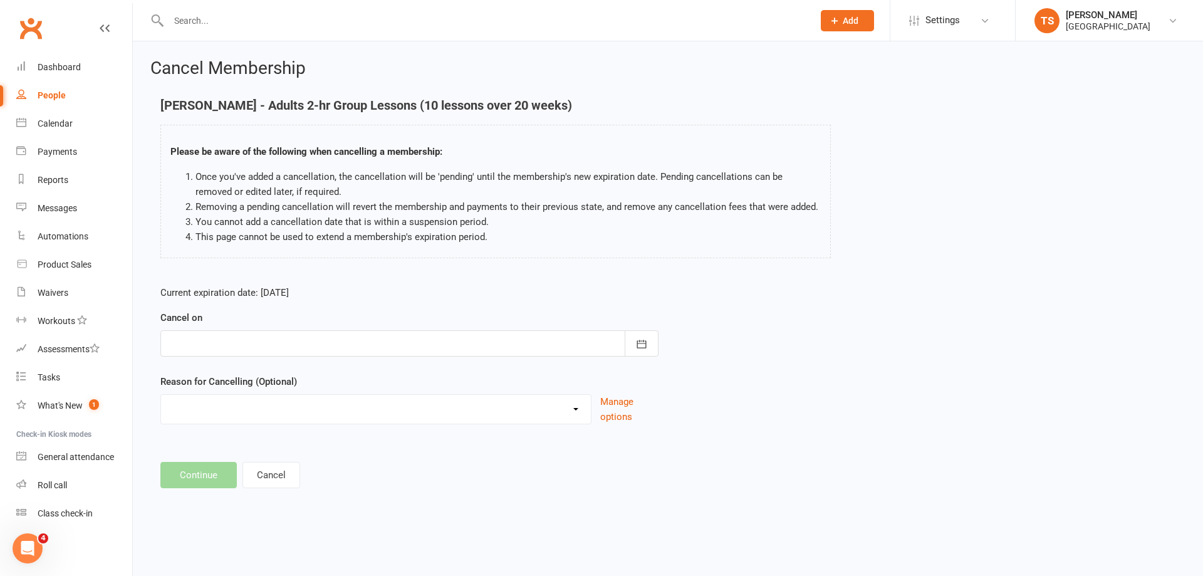
click at [183, 17] on input "text" at bounding box center [485, 21] width 640 height 18
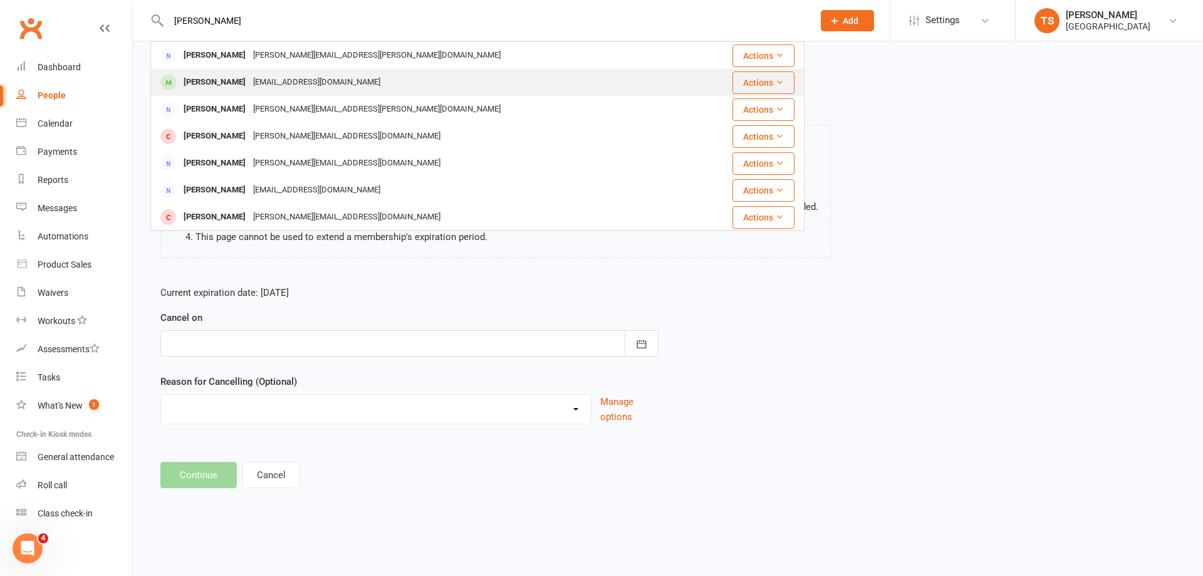
type input "[PERSON_NAME]"
click at [249, 79] on div "[EMAIL_ADDRESS][DOMAIN_NAME]" at bounding box center [316, 82] width 135 height 18
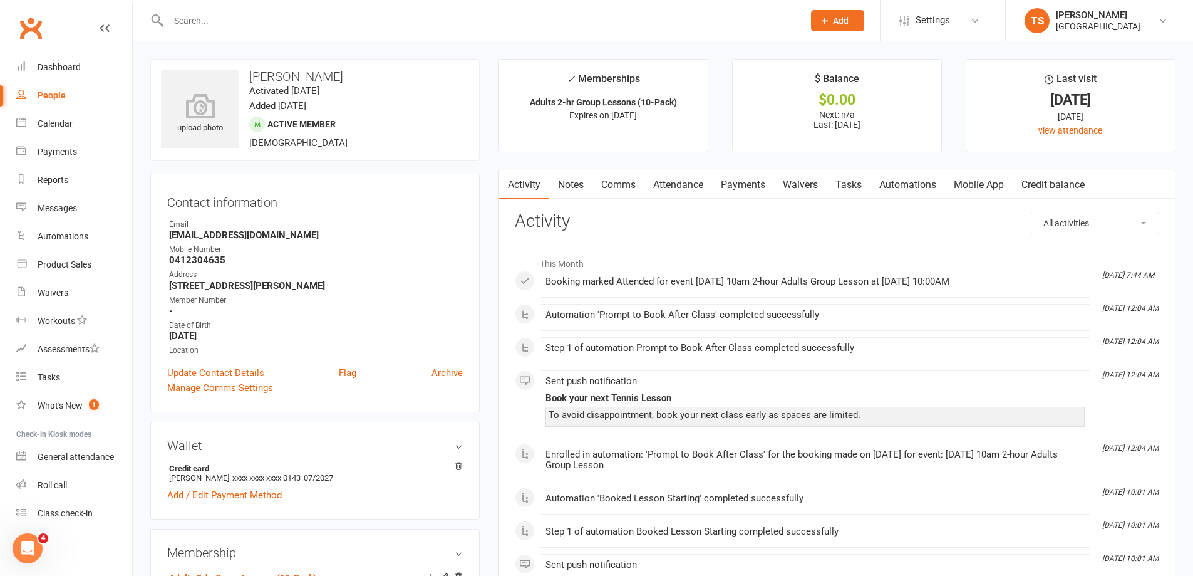
click at [744, 182] on link "Payments" at bounding box center [743, 184] width 62 height 29
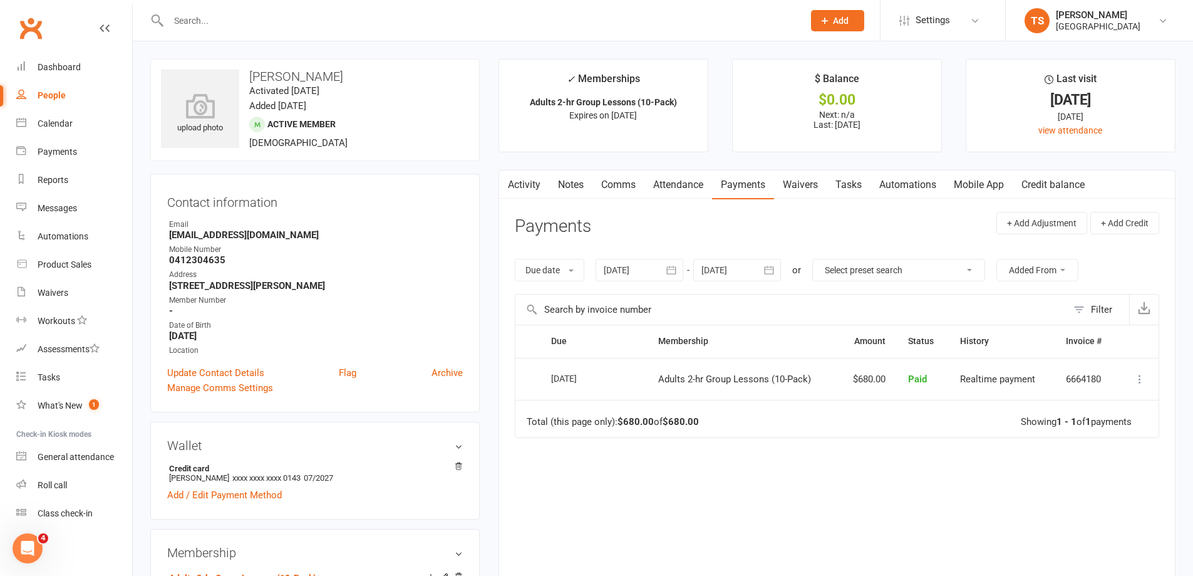
click at [727, 272] on div at bounding box center [737, 270] width 88 height 23
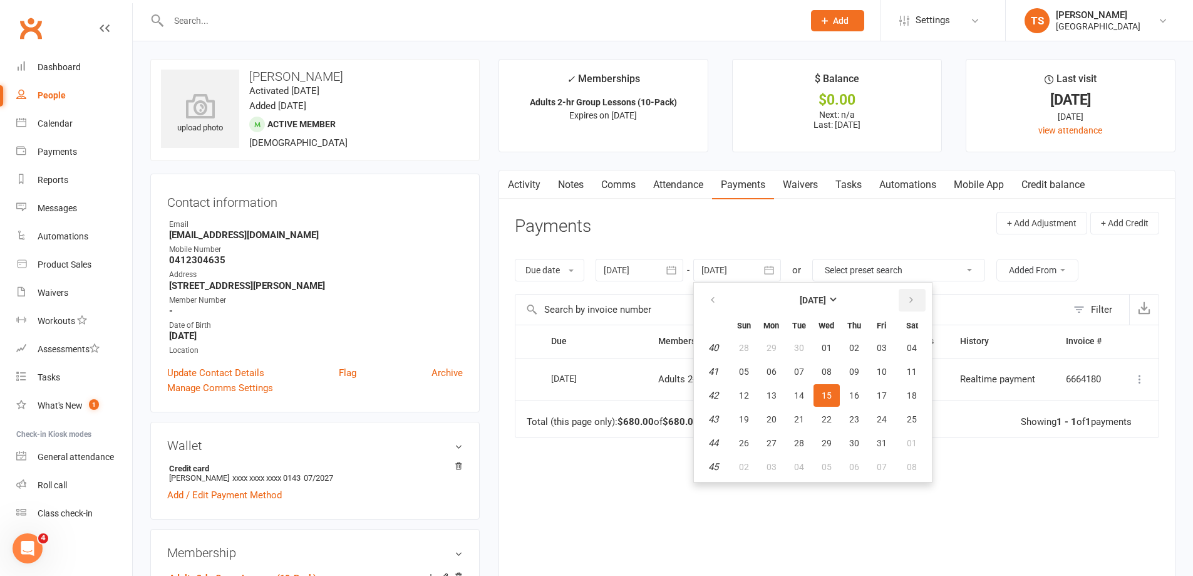
click at [915, 296] on icon "button" at bounding box center [911, 300] width 9 height 10
click at [910, 440] on span "29" at bounding box center [912, 443] width 10 height 10
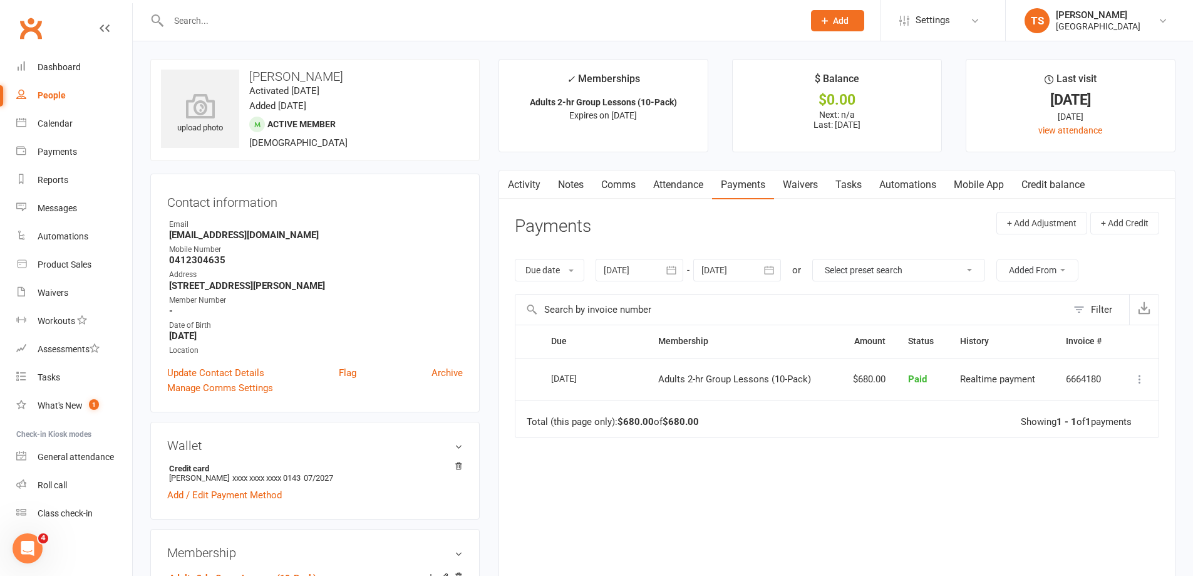
click at [729, 266] on div at bounding box center [737, 270] width 88 height 23
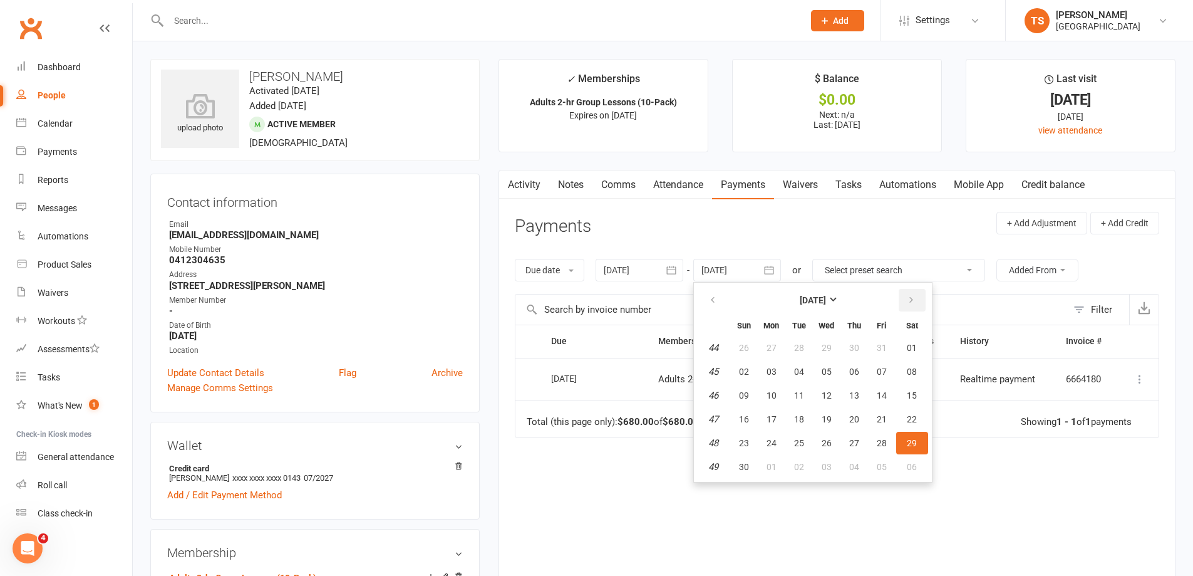
click at [909, 296] on icon "button" at bounding box center [911, 300] width 9 height 10
click at [877, 413] on button "26" at bounding box center [882, 419] width 26 height 23
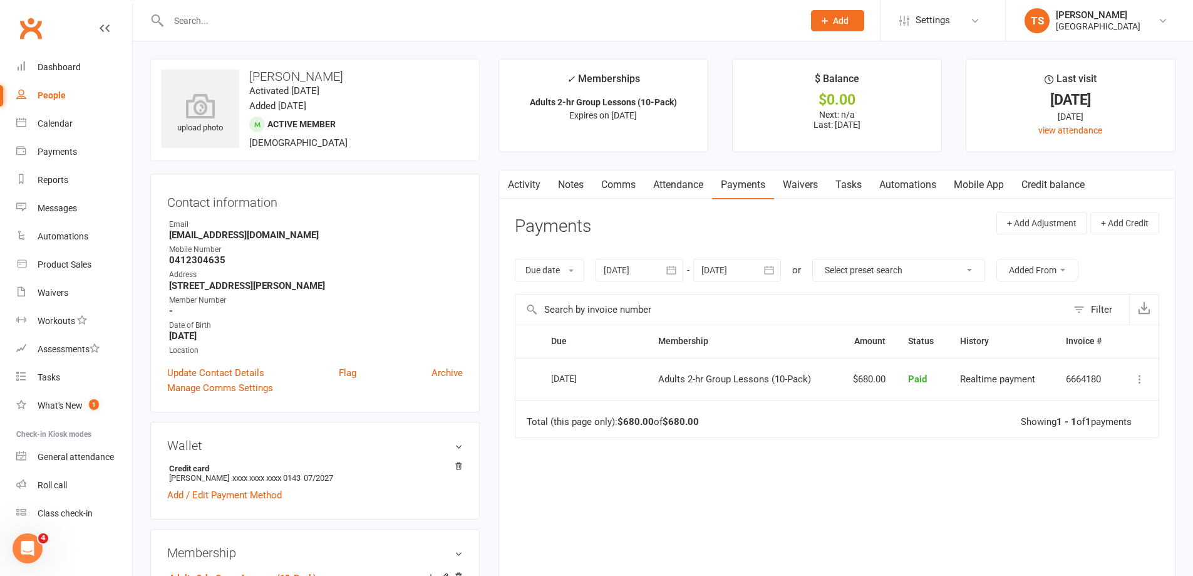
click at [763, 268] on button "button" at bounding box center [770, 270] width 23 height 23
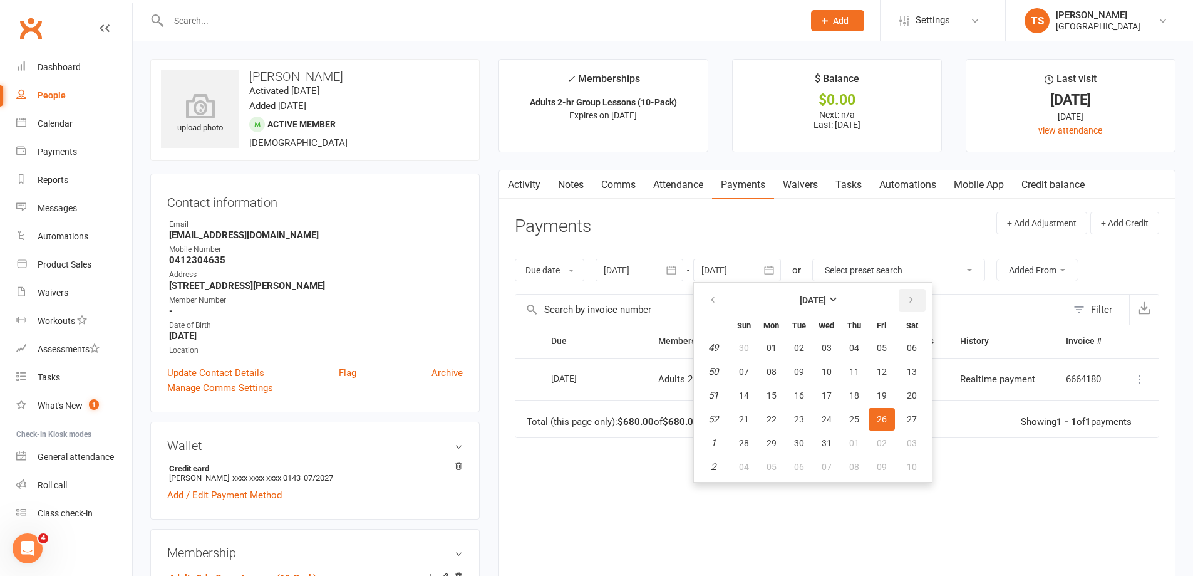
click at [911, 298] on icon "button" at bounding box center [911, 300] width 9 height 10
click at [878, 442] on span "30" at bounding box center [882, 443] width 10 height 10
type input "[DATE]"
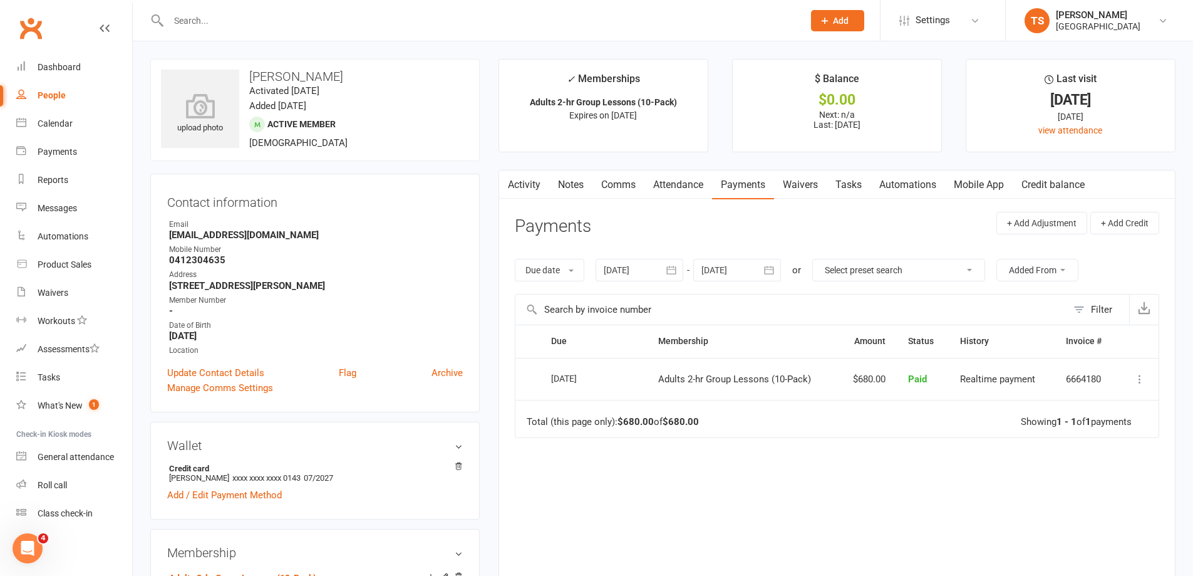
click at [185, 20] on input "text" at bounding box center [480, 21] width 630 height 18
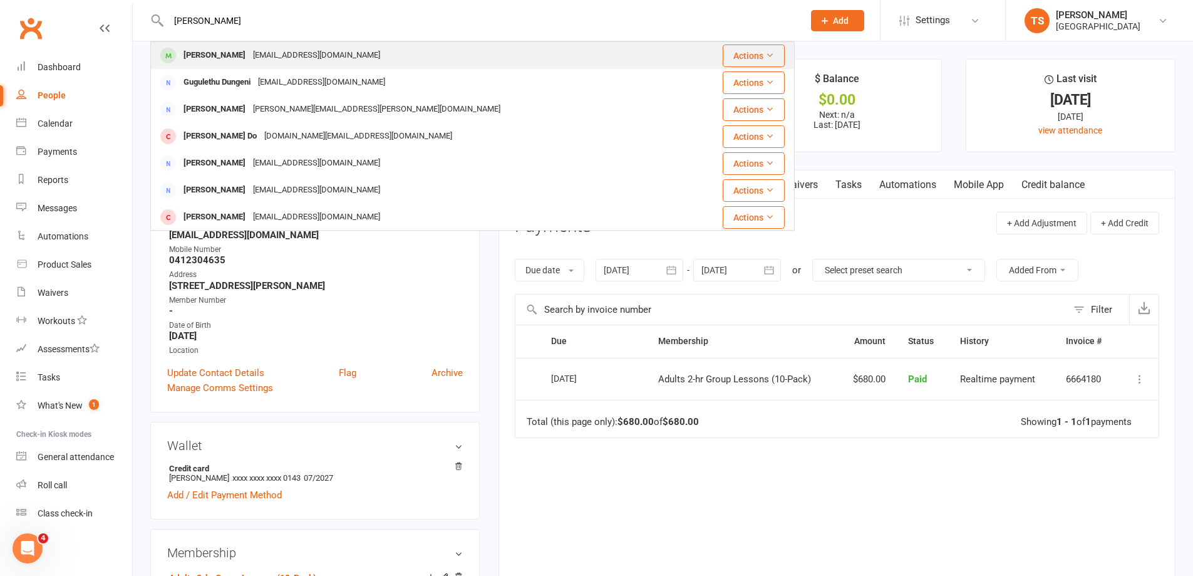
type input "[PERSON_NAME]"
click at [239, 60] on div "[PERSON_NAME]" at bounding box center [215, 55] width 70 height 18
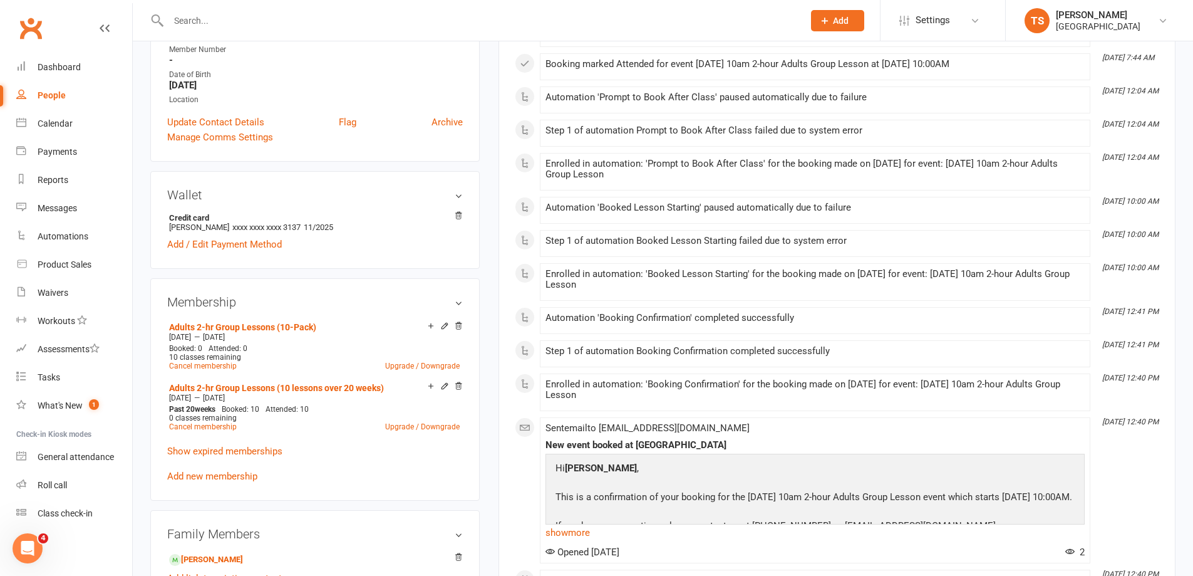
scroll to position [376, 0]
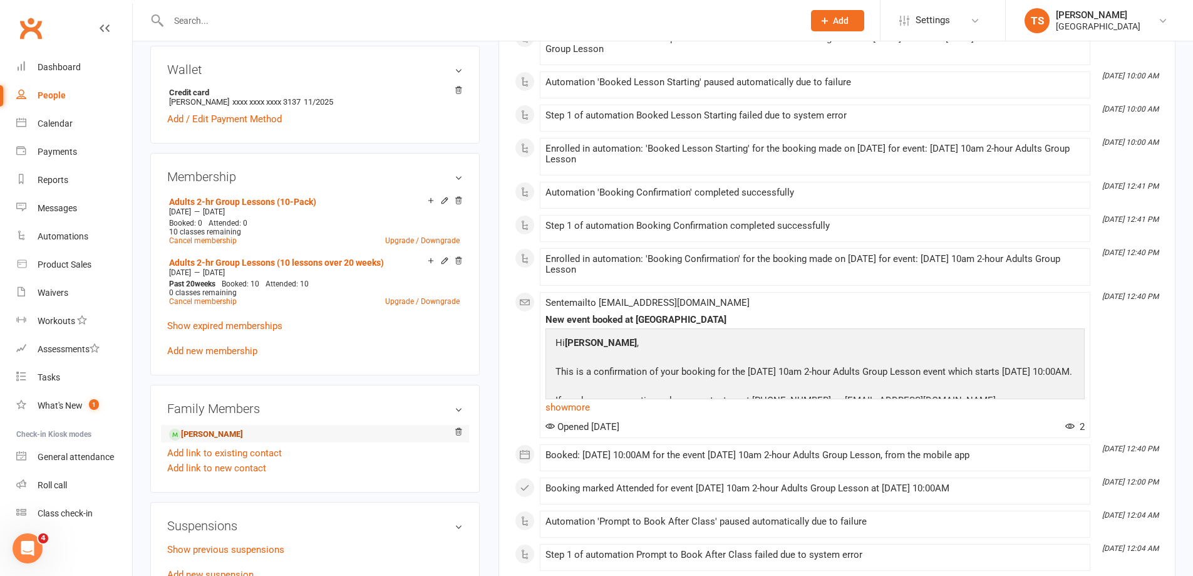
click at [217, 433] on link "[PERSON_NAME]" at bounding box center [206, 434] width 74 height 13
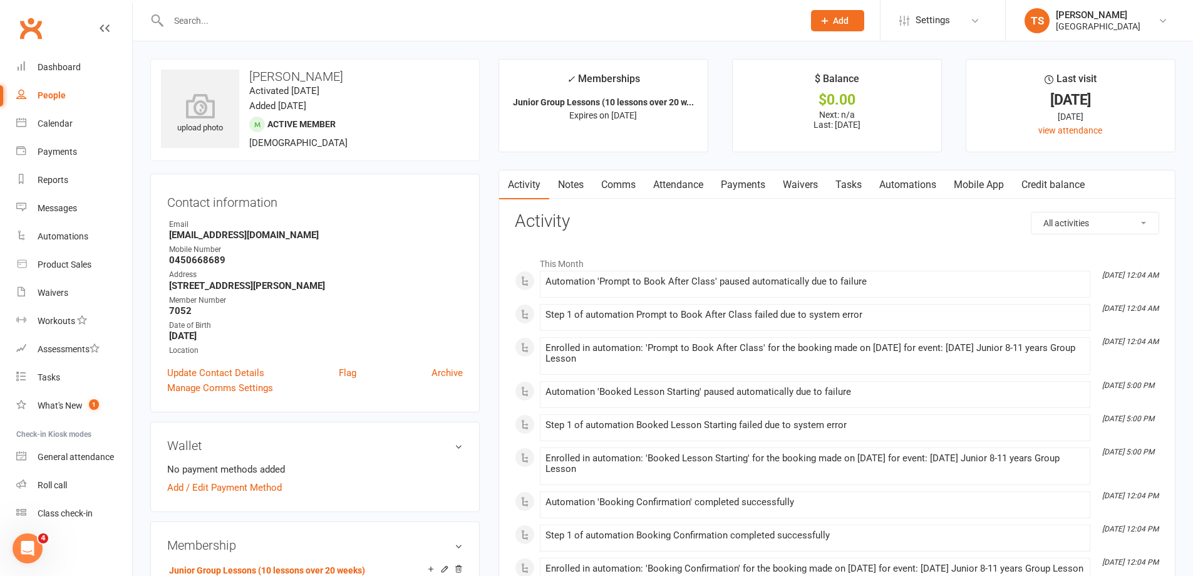
click at [749, 182] on link "Payments" at bounding box center [743, 184] width 62 height 29
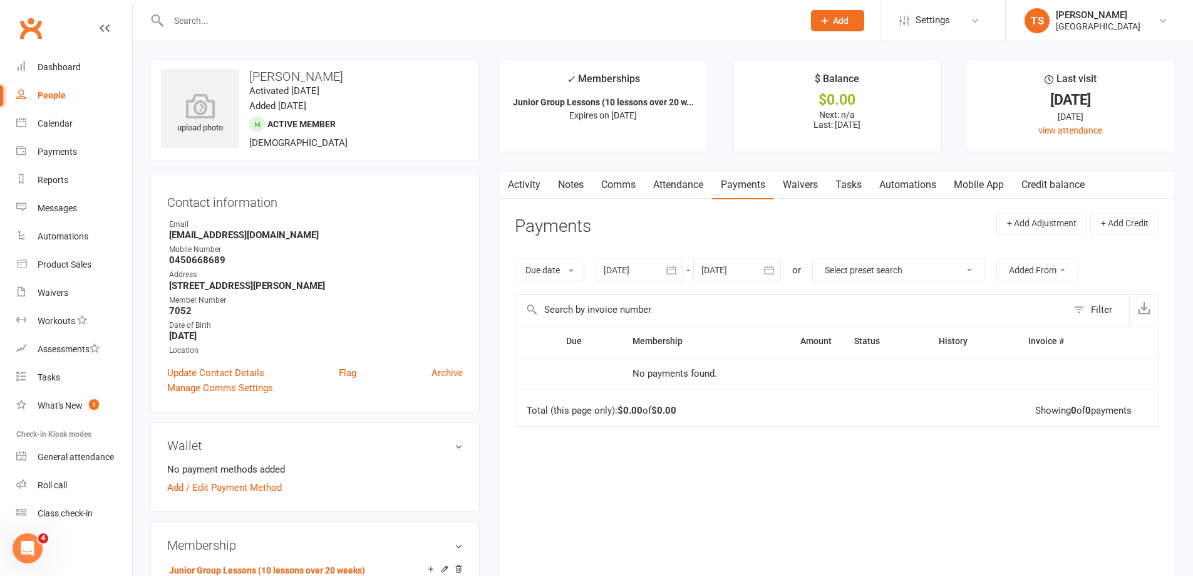
click at [715, 269] on div at bounding box center [737, 270] width 88 height 23
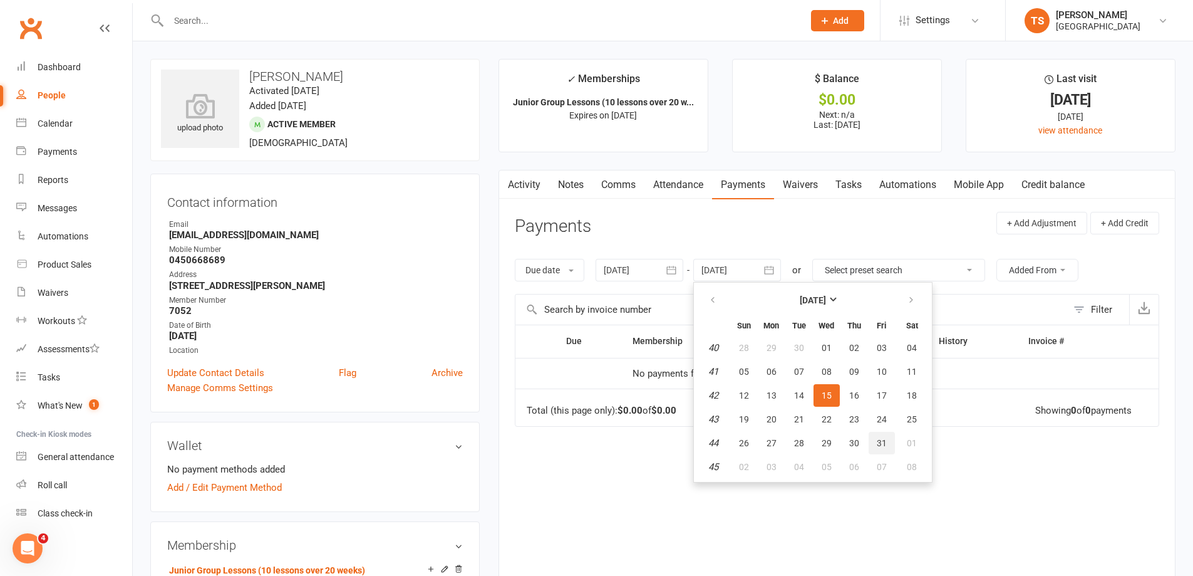
click at [879, 438] on span "31" at bounding box center [882, 443] width 10 height 10
type input "[DATE]"
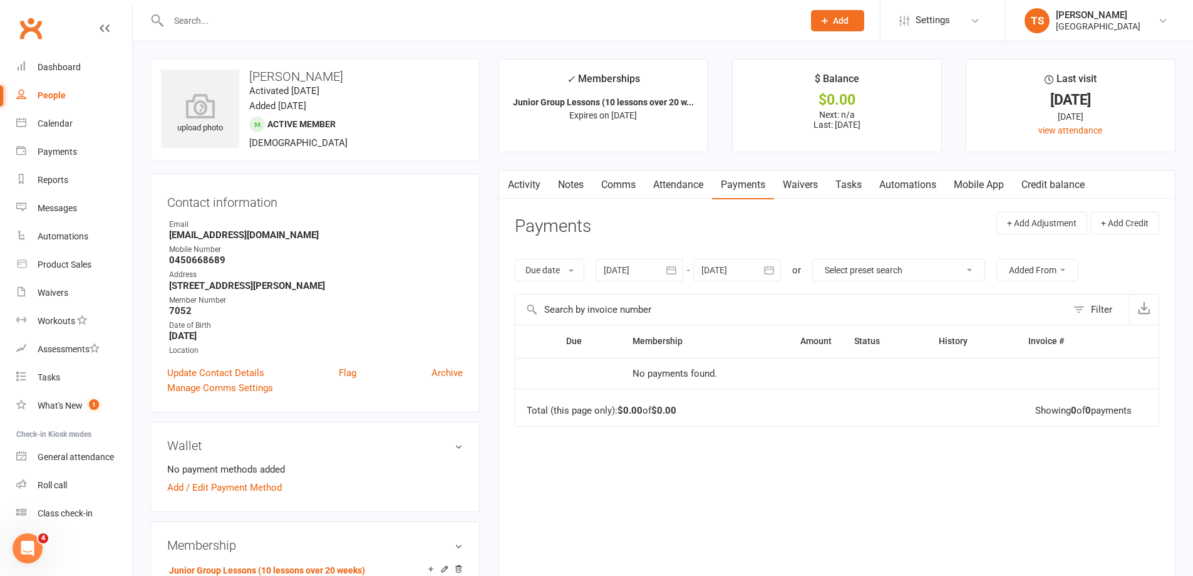
click at [630, 271] on div at bounding box center [640, 270] width 88 height 23
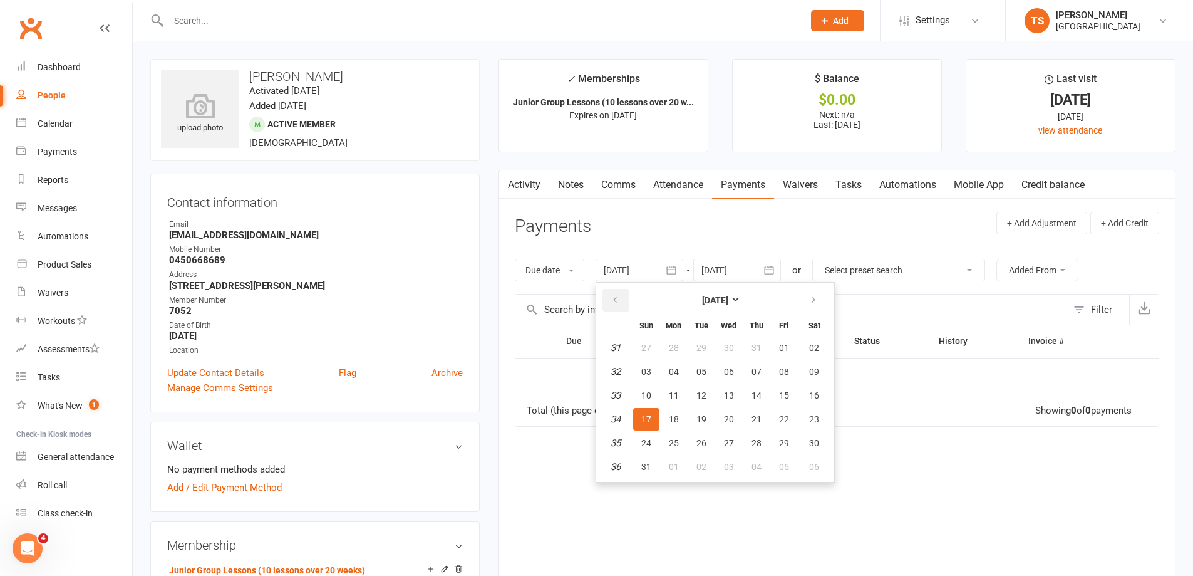
click at [626, 297] on button "button" at bounding box center [616, 300] width 27 height 23
click at [623, 296] on button "button" at bounding box center [616, 300] width 27 height 23
click at [645, 369] on span "06" at bounding box center [646, 371] width 10 height 10
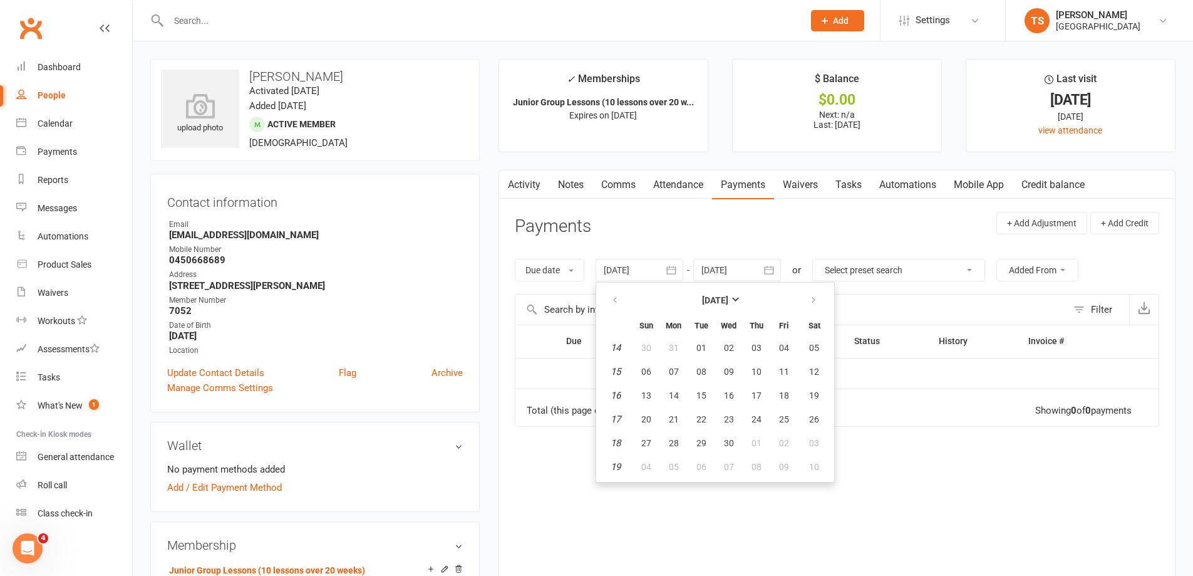
type input "[DATE]"
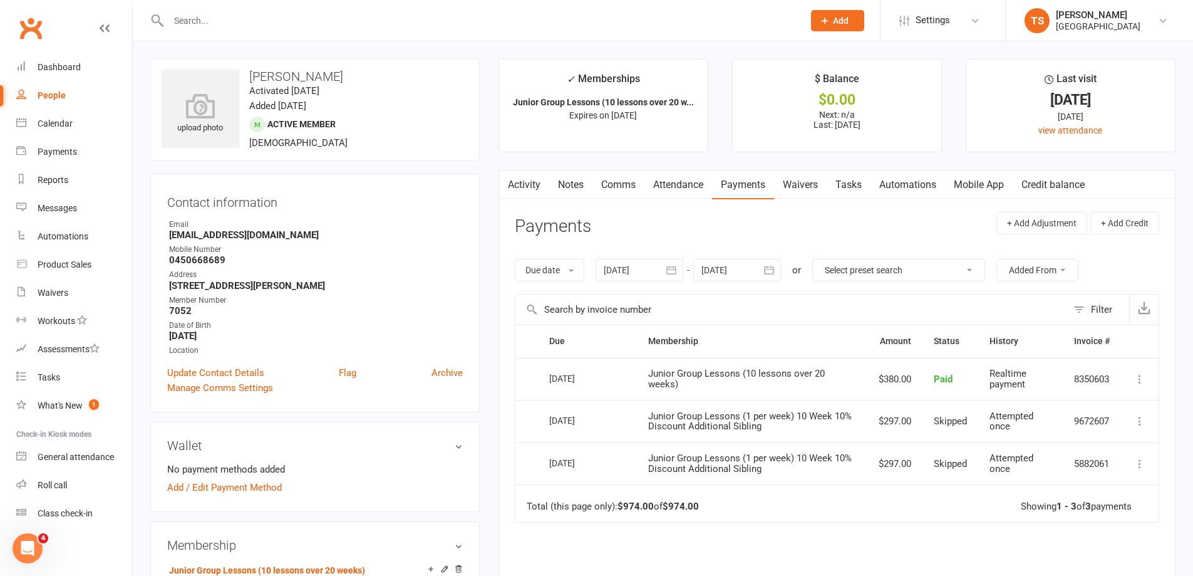
click at [670, 184] on link "Attendance" at bounding box center [679, 184] width 68 height 29
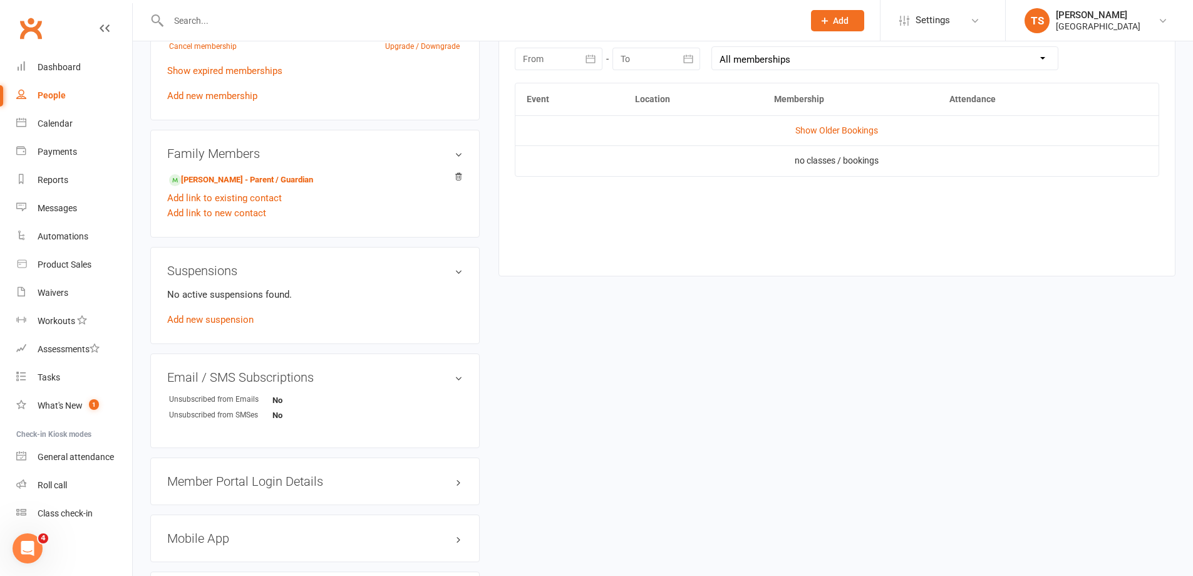
scroll to position [564, 0]
click at [828, 129] on link "Show Older Bookings" at bounding box center [837, 129] width 83 height 10
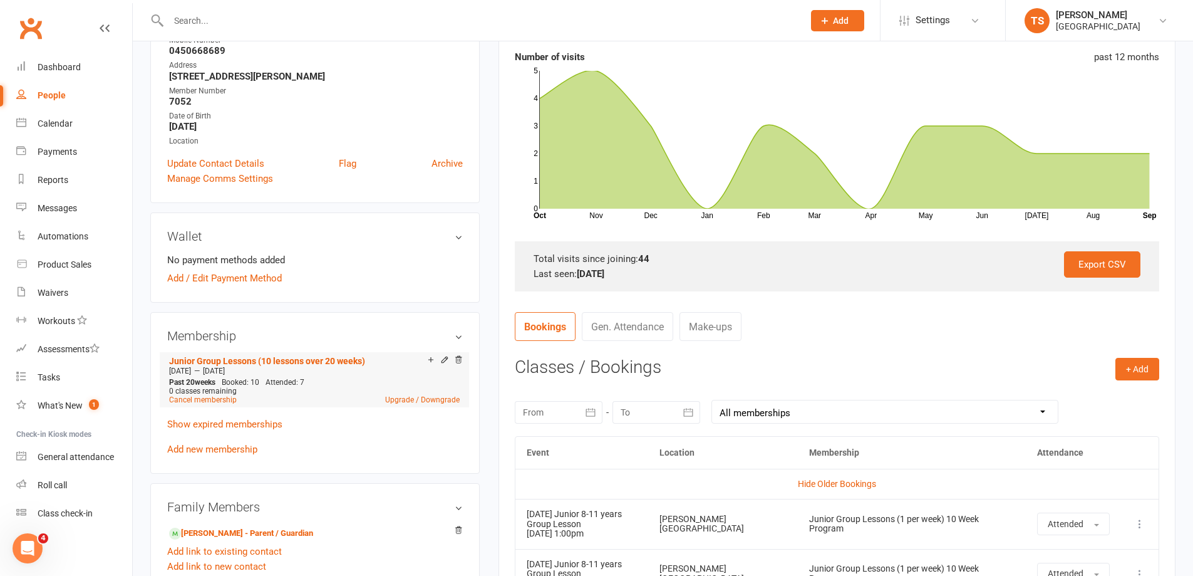
scroll to position [251, 0]
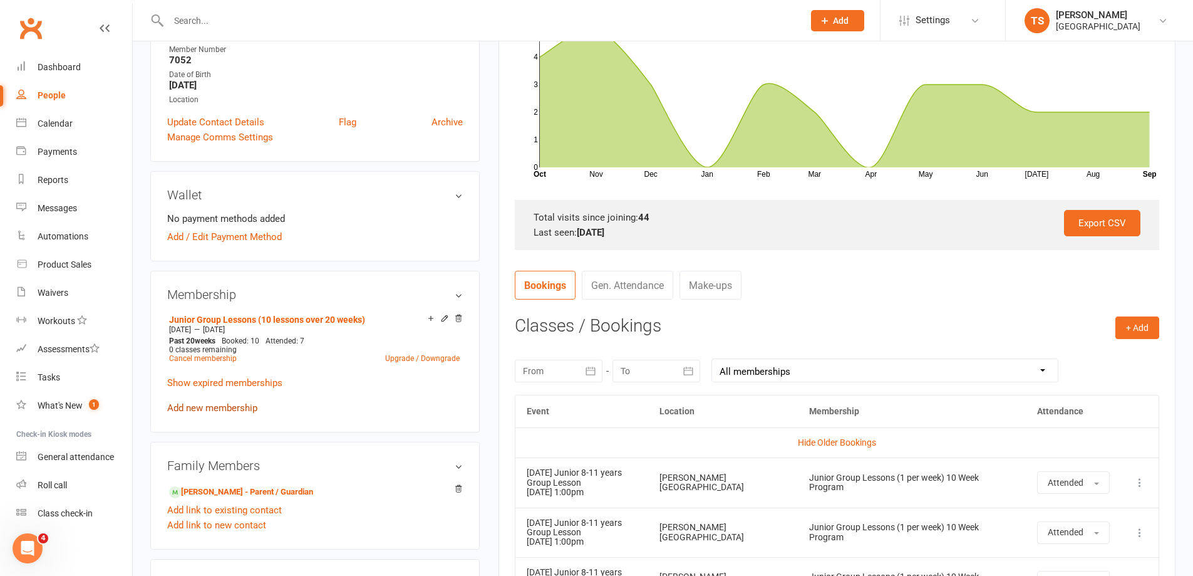
click at [199, 408] on link "Add new membership" at bounding box center [212, 407] width 90 height 11
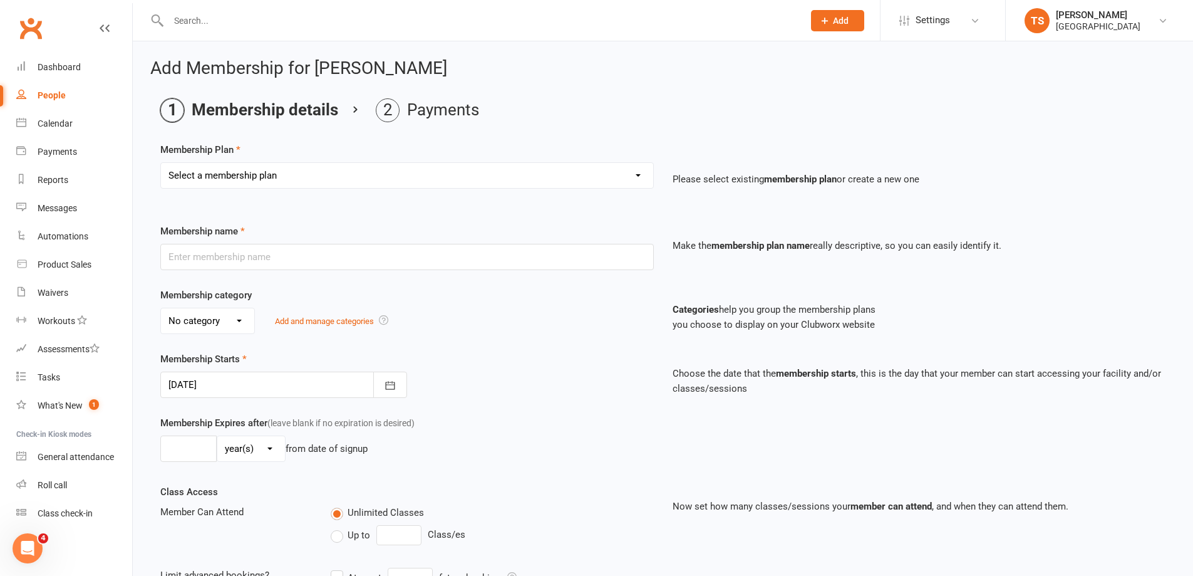
click at [640, 172] on select "Select a membership plan Create new Membership Plan Trial Junior Group Lesson (…" at bounding box center [407, 175] width 492 height 25
select select "19"
click at [161, 163] on select "Select a membership plan Create new Membership Plan Trial Junior Group Lesson (…" at bounding box center [407, 175] width 492 height 25
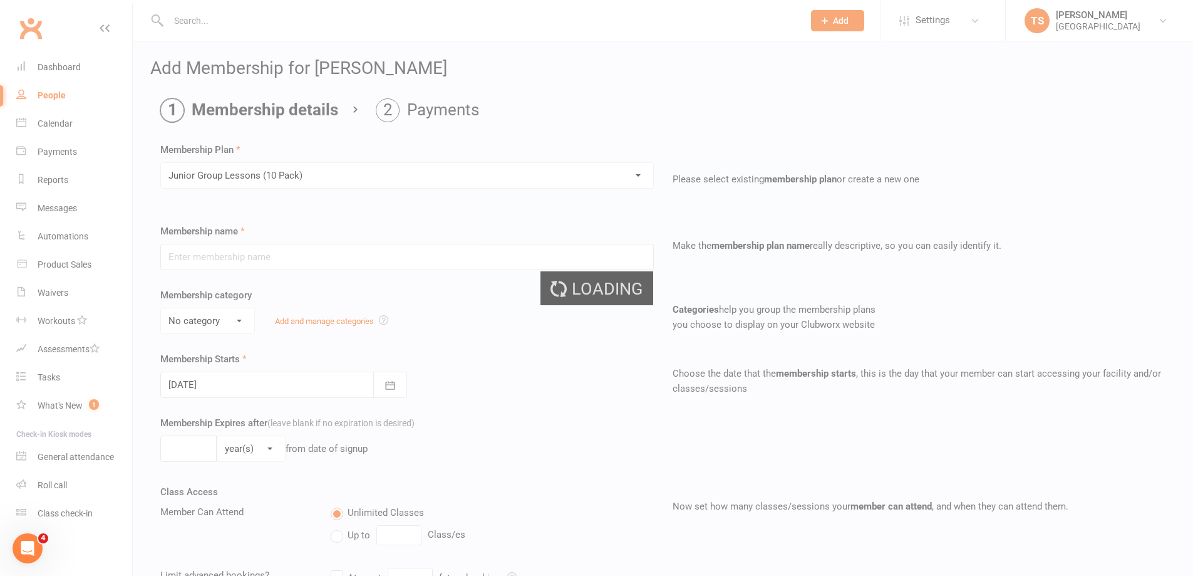
type input "Junior Group Lessons (10 Pack)"
select select "4"
type input "14"
select select "1"
type input "10"
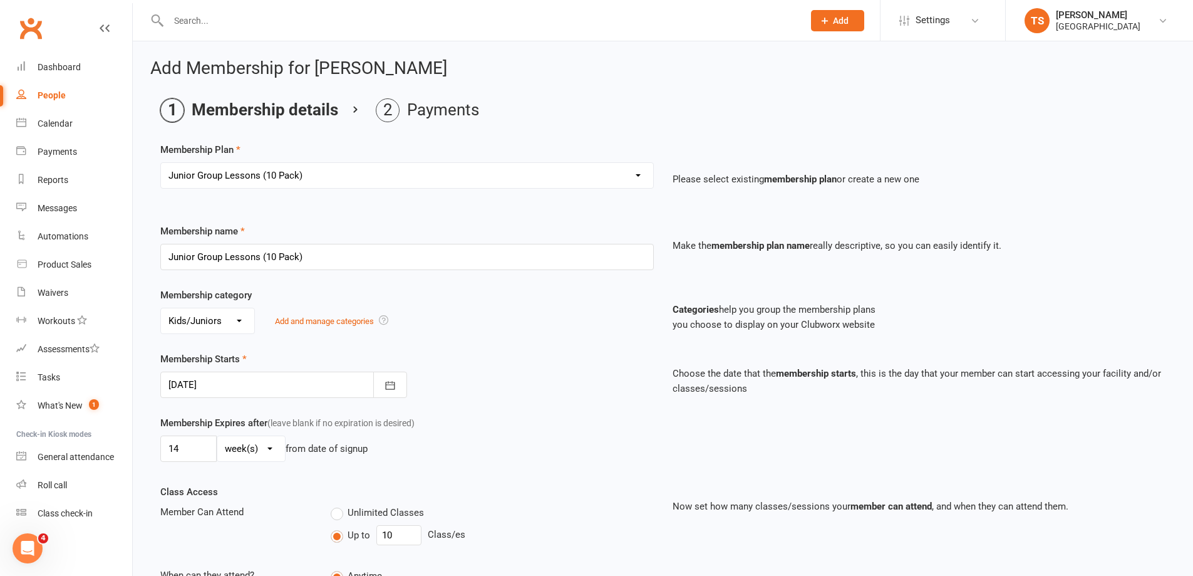
click at [635, 172] on select "Select a membership plan Create new Membership Plan Trial Junior Group Lesson (…" at bounding box center [407, 175] width 492 height 25
click at [608, 103] on ol "Membership details Payments" at bounding box center [662, 110] width 1005 height 24
click at [390, 382] on icon "button" at bounding box center [390, 385] width 13 height 13
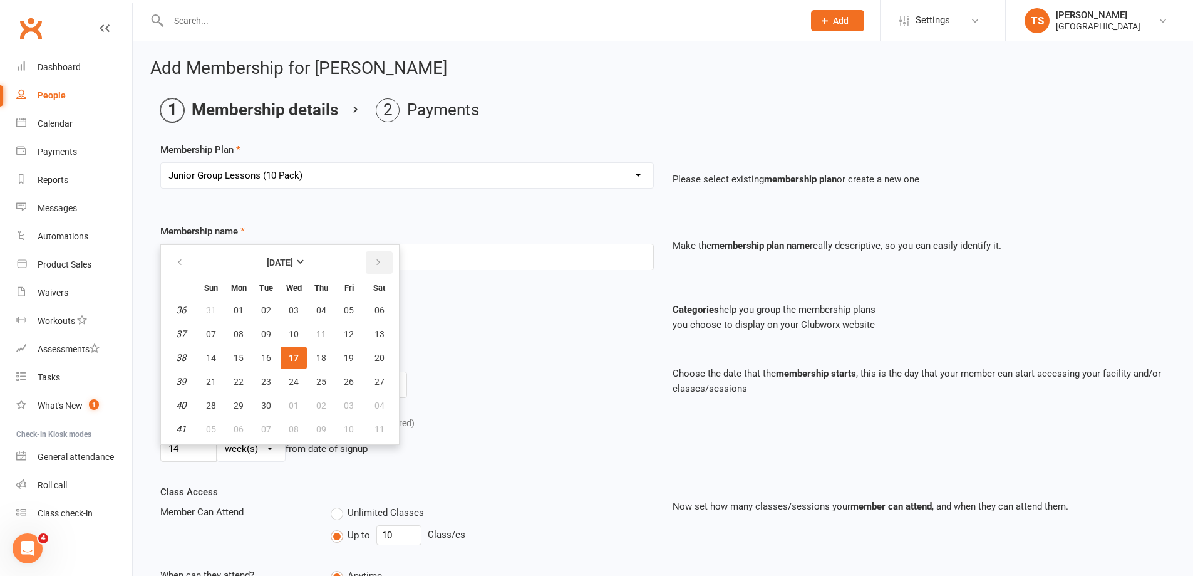
click at [375, 265] on icon "button" at bounding box center [378, 262] width 9 height 10
click at [264, 357] on span "14" at bounding box center [266, 358] width 10 height 10
type input "[DATE]"
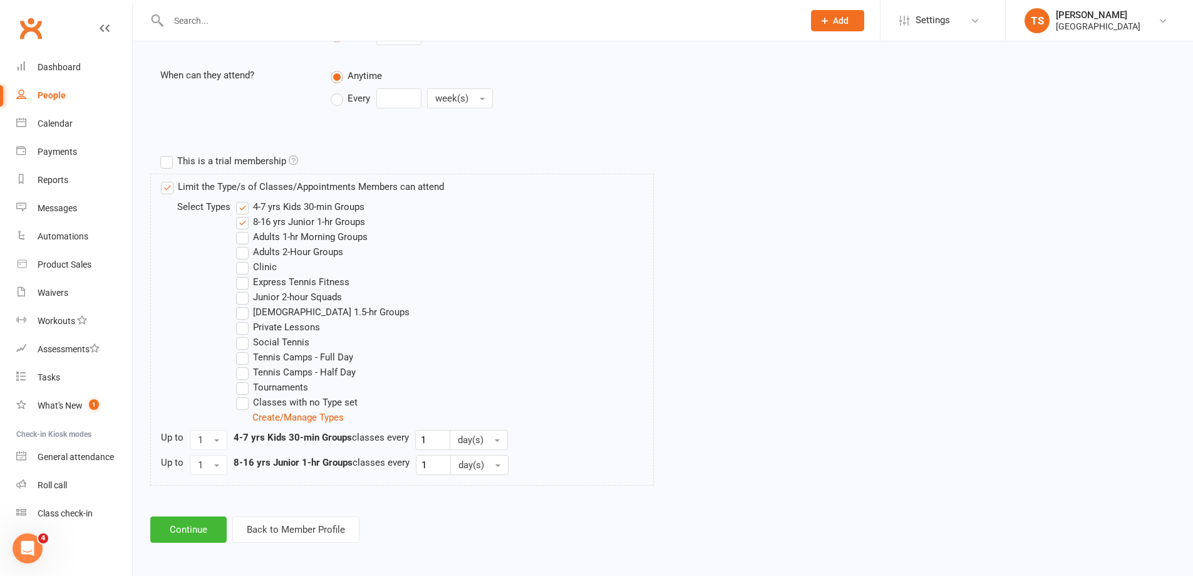
scroll to position [502, 0]
click at [192, 527] on button "Continue" at bounding box center [188, 527] width 76 height 26
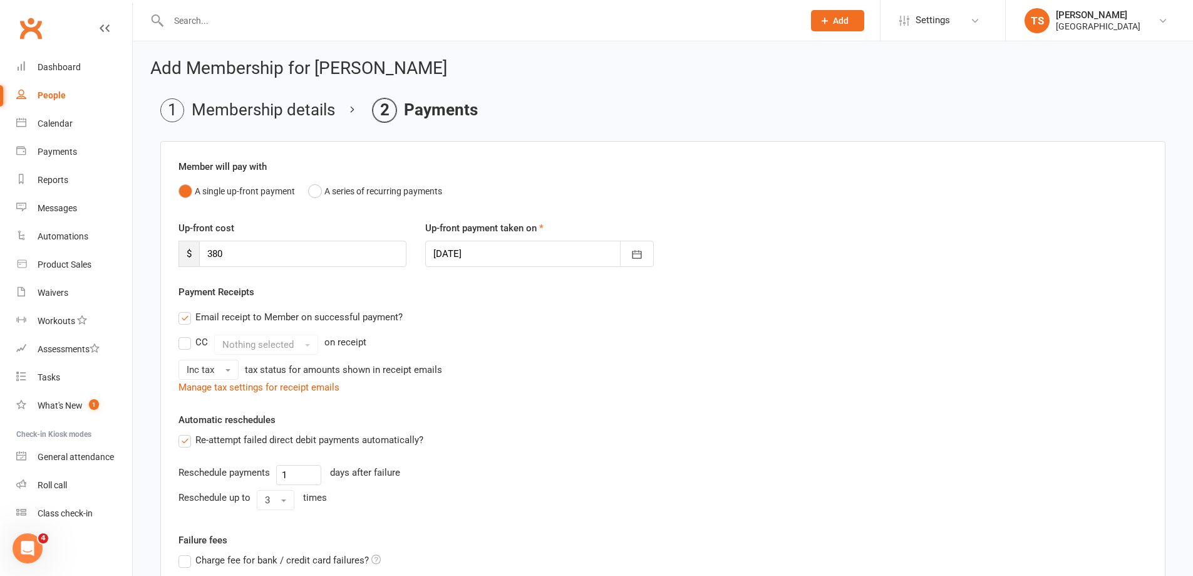
click at [205, 18] on input "text" at bounding box center [480, 21] width 630 height 18
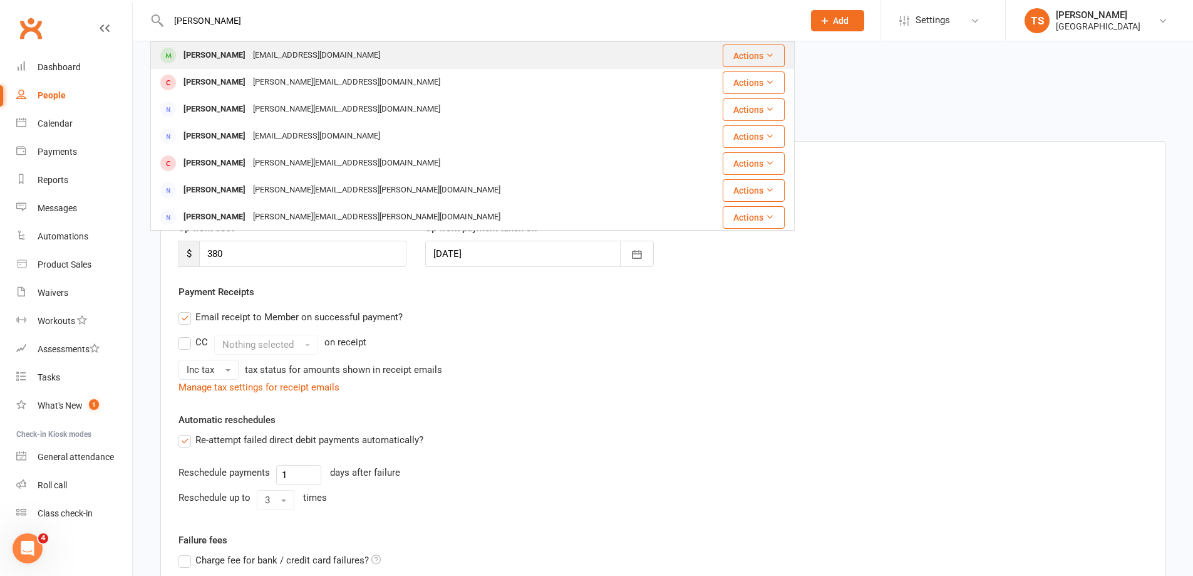
type input "[PERSON_NAME]"
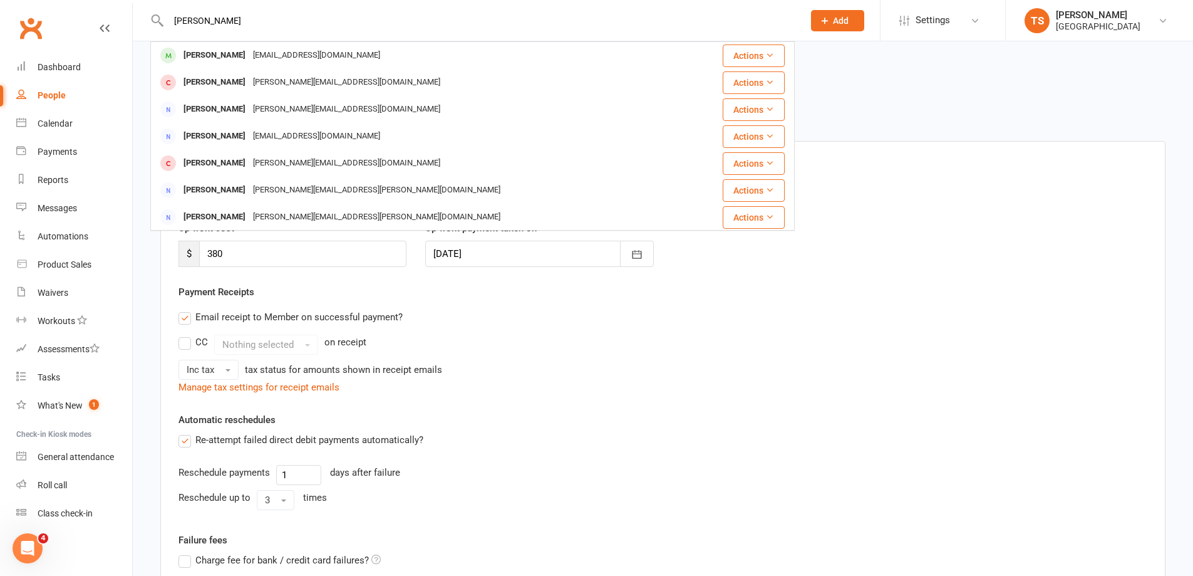
drag, startPoint x: 235, startPoint y: 53, endPoint x: 239, endPoint y: 58, distance: 6.7
click at [249, 53] on div "[EMAIL_ADDRESS][DOMAIN_NAME]" at bounding box center [316, 55] width 135 height 18
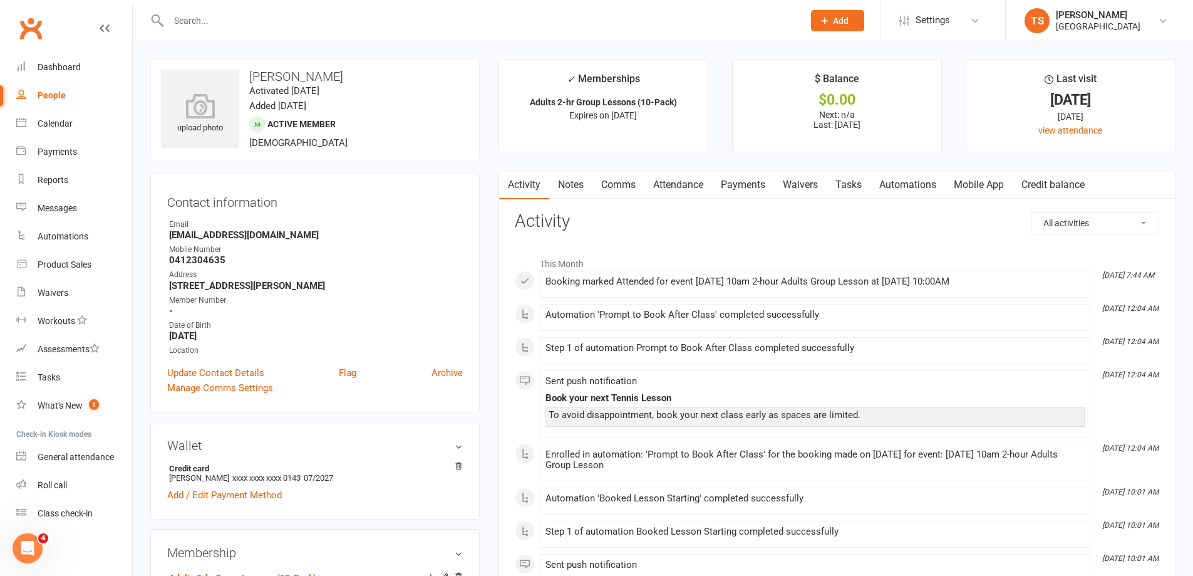
click at [746, 180] on link "Payments" at bounding box center [743, 184] width 62 height 29
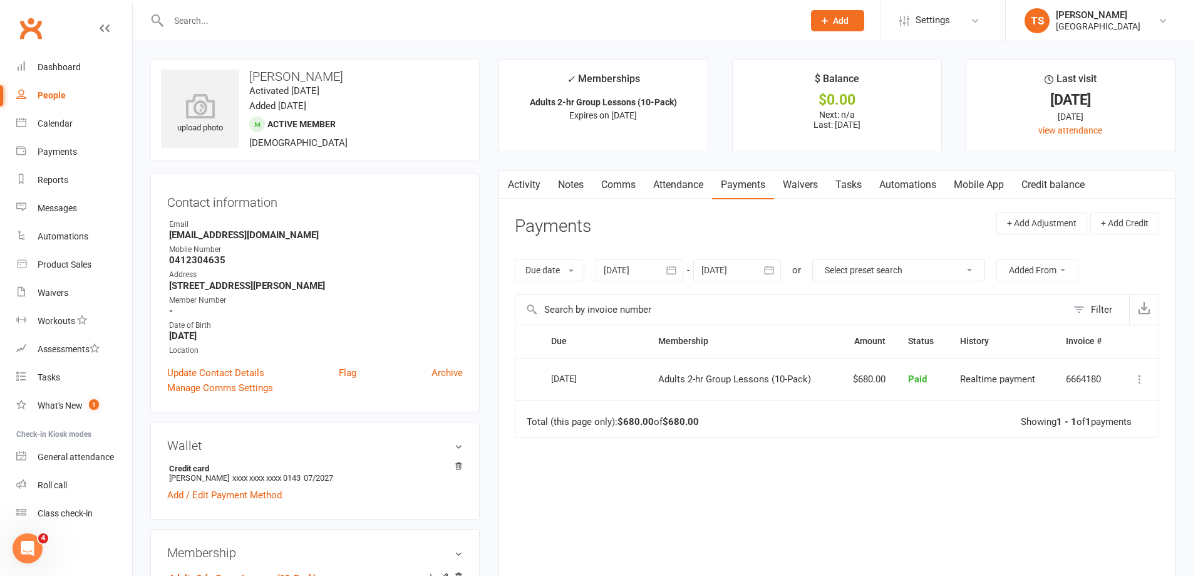
click at [677, 180] on link "Attendance" at bounding box center [679, 184] width 68 height 29
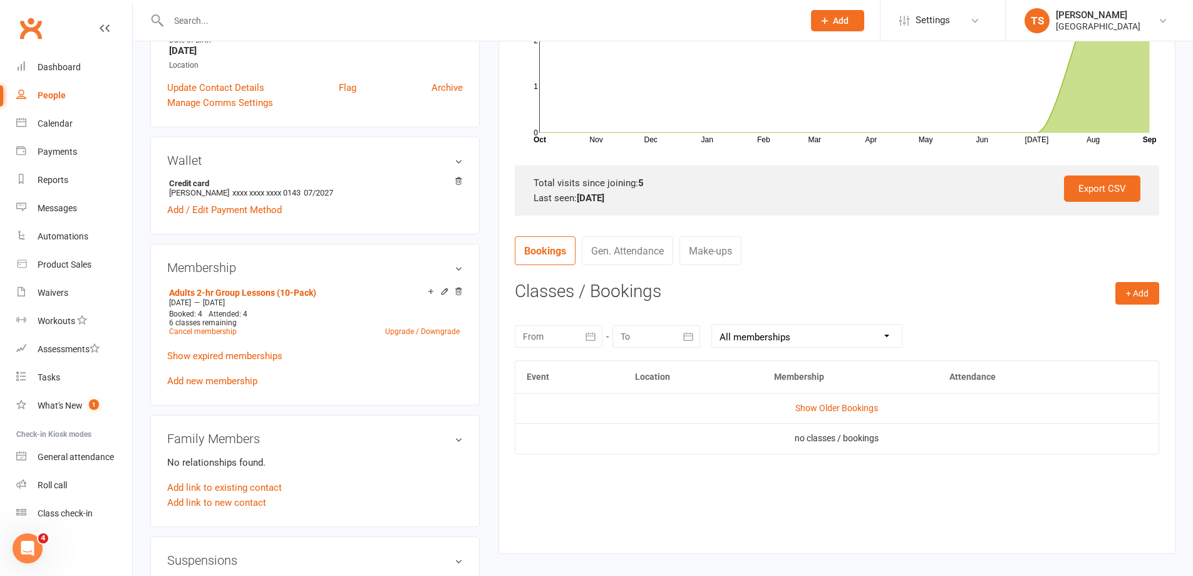
scroll to position [313, 0]
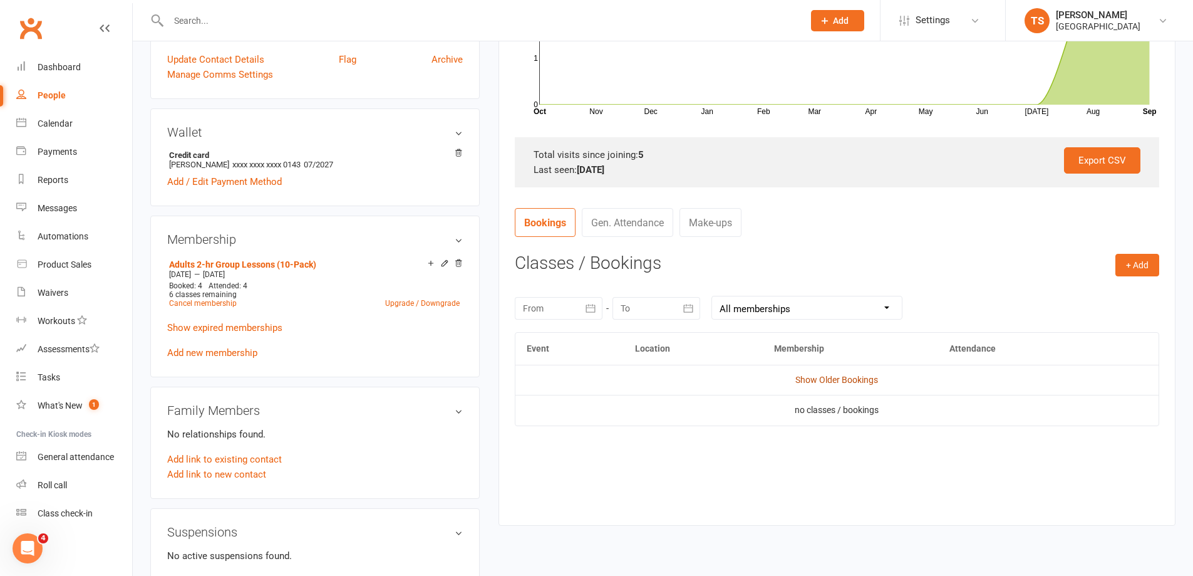
click at [839, 375] on link "Show Older Bookings" at bounding box center [837, 380] width 83 height 10
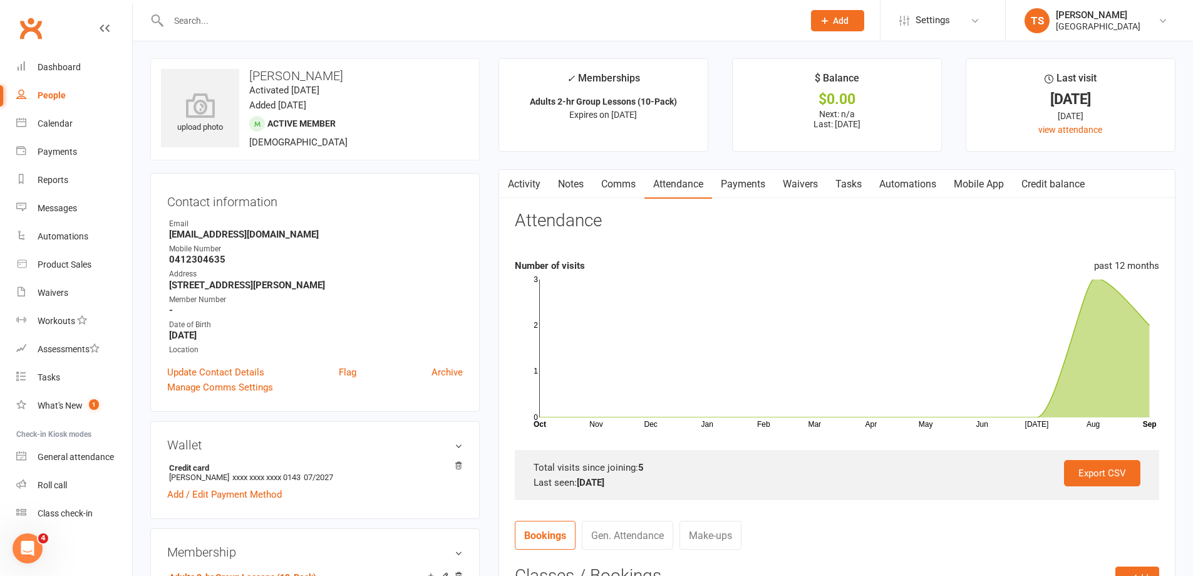
scroll to position [0, 0]
click at [184, 23] on input "text" at bounding box center [480, 21] width 630 height 18
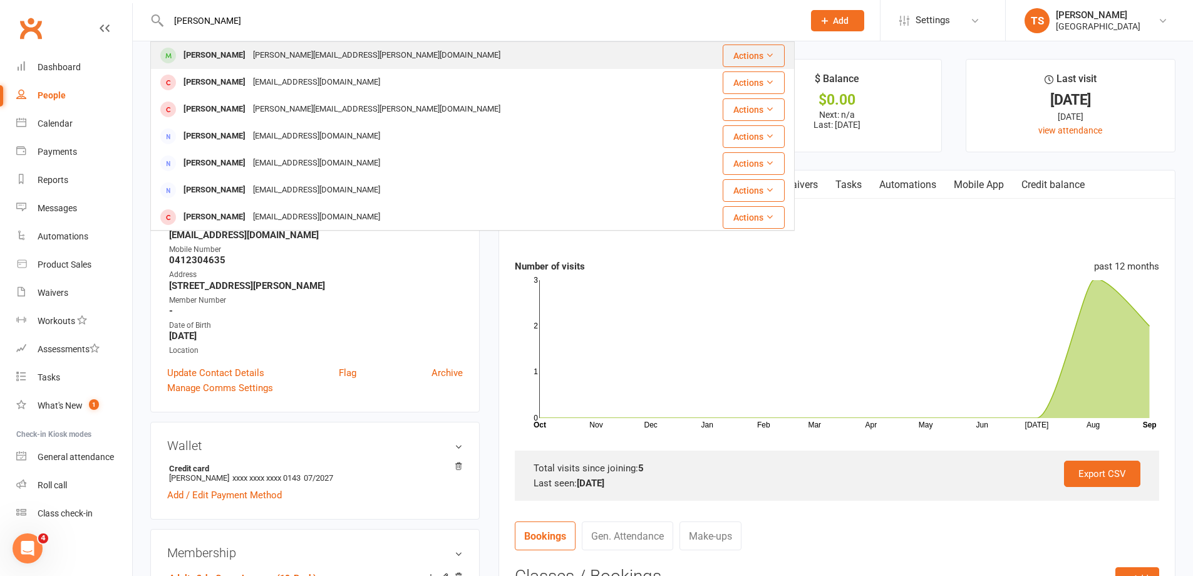
type input "[PERSON_NAME]"
click at [249, 56] on div "[PERSON_NAME][EMAIL_ADDRESS][PERSON_NAME][DOMAIN_NAME]" at bounding box center [376, 55] width 255 height 18
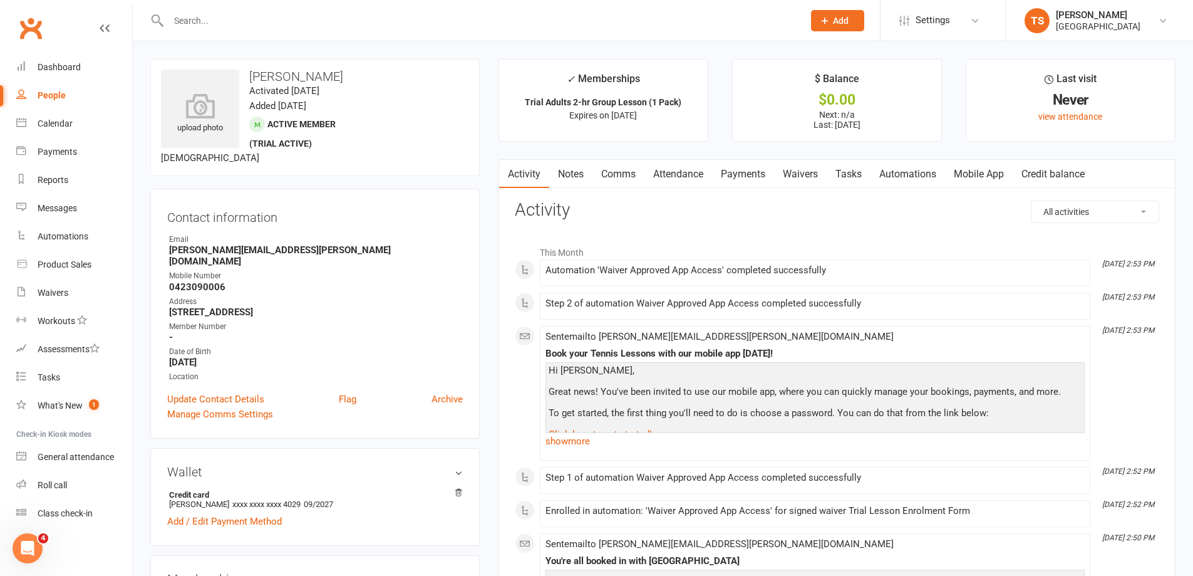
click at [985, 174] on link "Mobile App" at bounding box center [979, 174] width 68 height 29
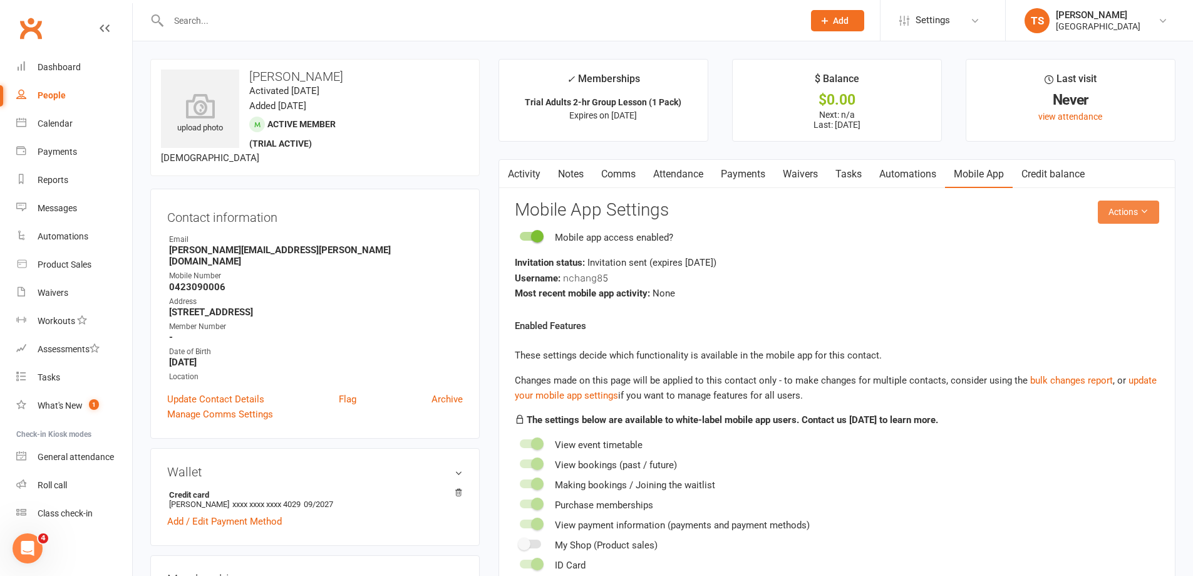
click at [1128, 219] on button "Actions" at bounding box center [1128, 211] width 61 height 23
drag, startPoint x: 595, startPoint y: 271, endPoint x: 564, endPoint y: 278, distance: 31.5
click at [564, 278] on div "Username: nchang85" at bounding box center [837, 278] width 645 height 16
copy span "nchang85"
click at [526, 173] on link "Activity" at bounding box center [524, 174] width 50 height 29
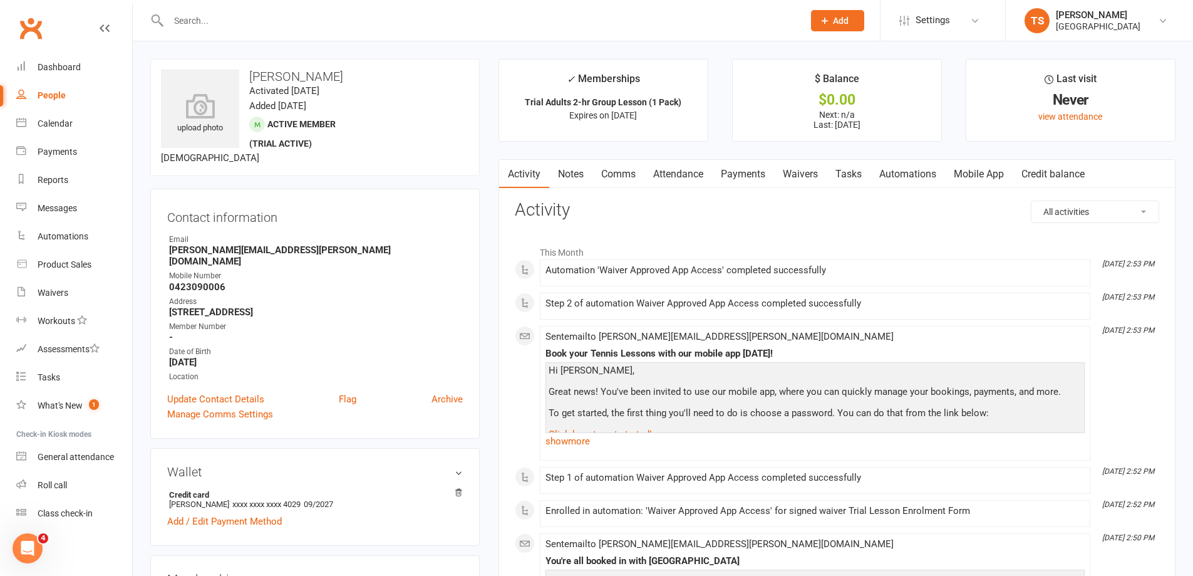
click at [194, 24] on input "text" at bounding box center [480, 21] width 630 height 18
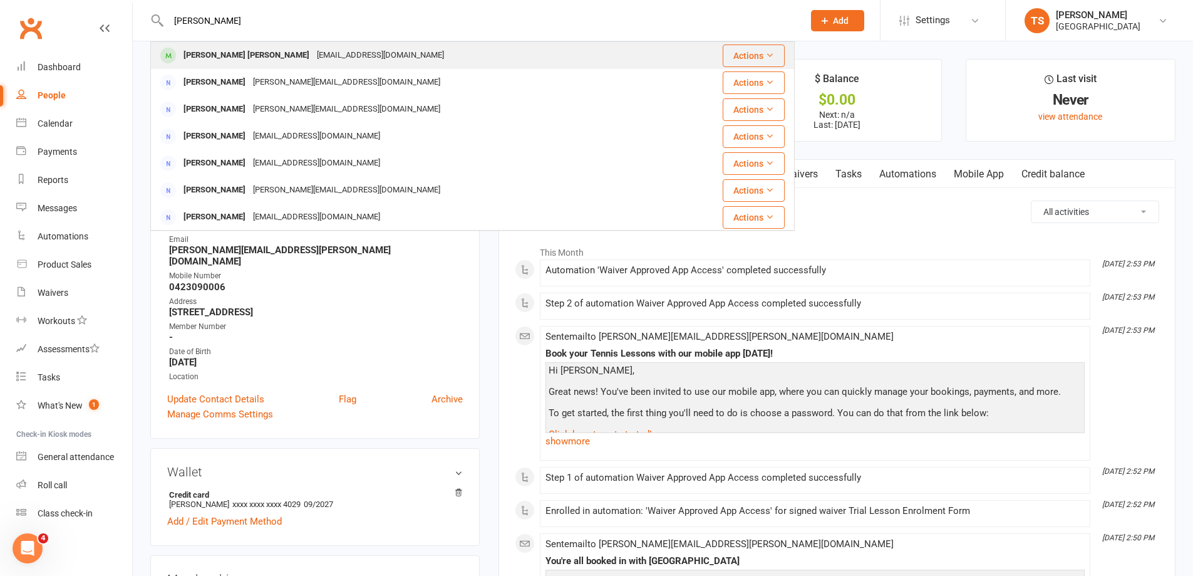
type input "[PERSON_NAME]"
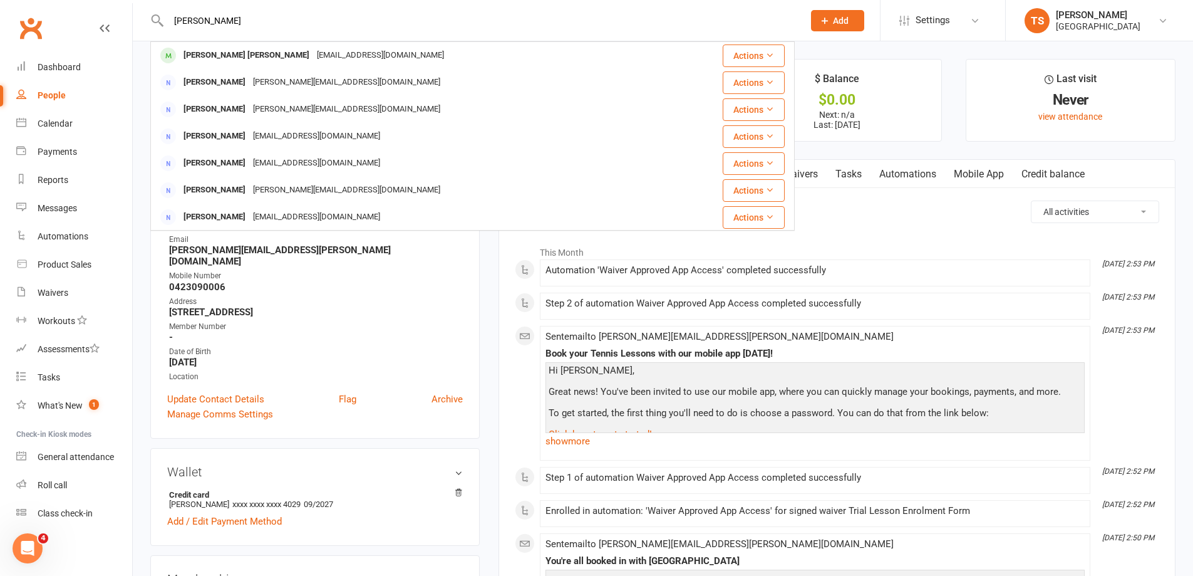
drag, startPoint x: 232, startPoint y: 54, endPoint x: 234, endPoint y: 66, distance: 12.6
click at [232, 56] on div "[PERSON_NAME] [PERSON_NAME]" at bounding box center [246, 55] width 133 height 18
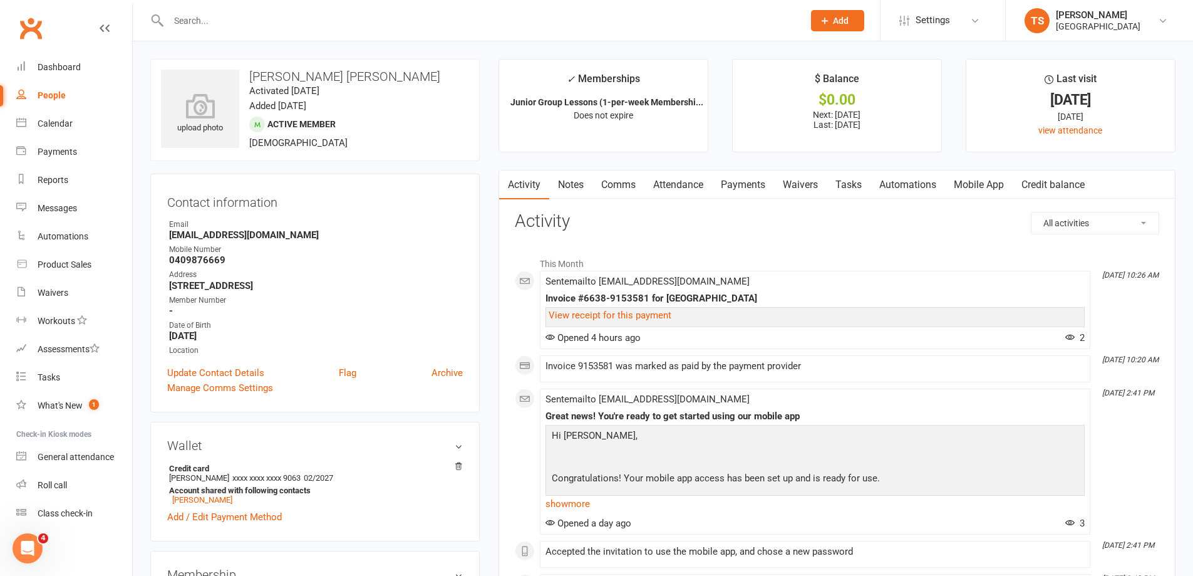
click at [741, 186] on link "Payments" at bounding box center [743, 184] width 62 height 29
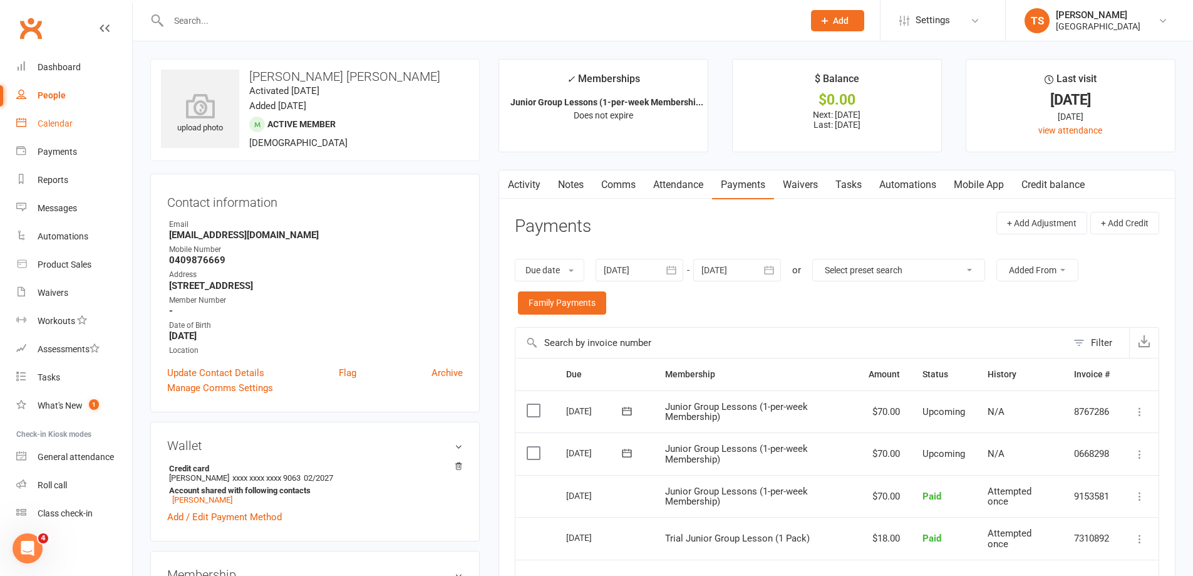
click at [56, 120] on div "Calendar" at bounding box center [55, 123] width 35 height 10
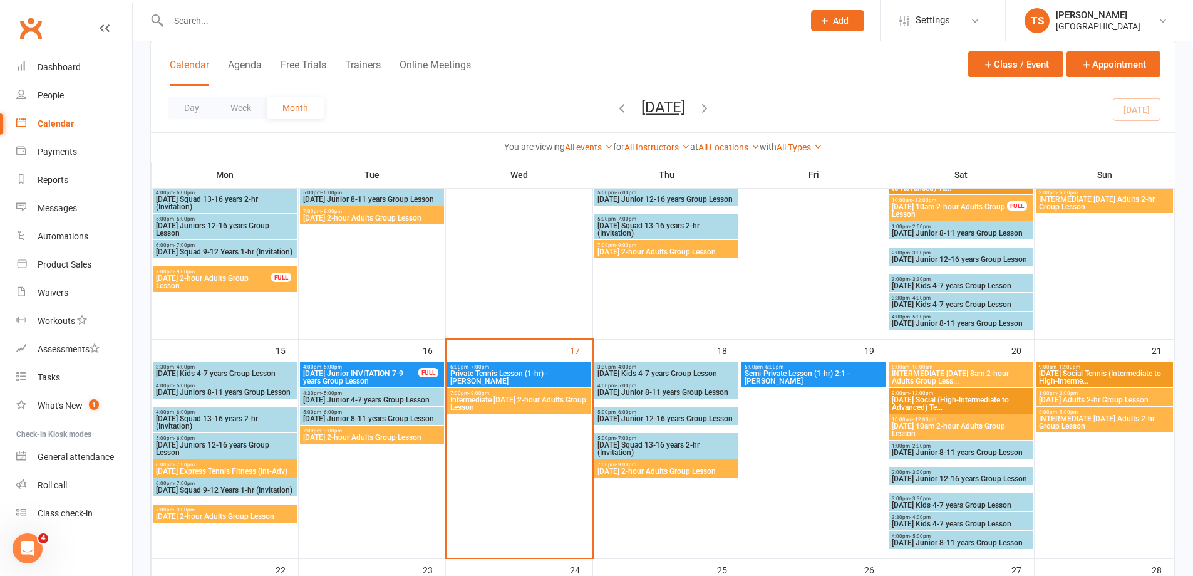
scroll to position [376, 0]
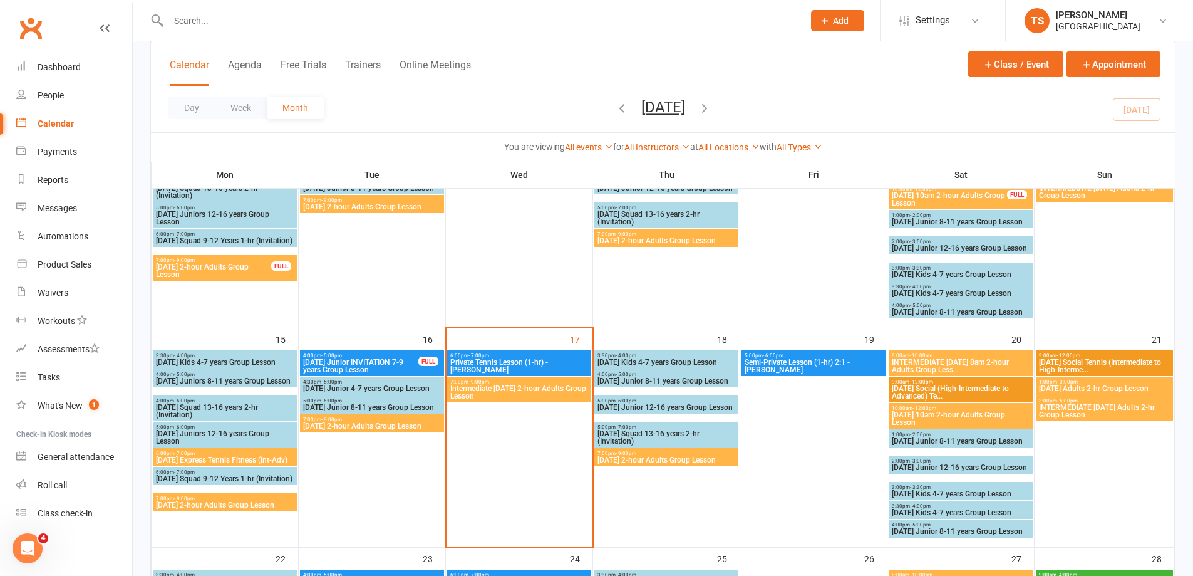
click at [348, 418] on span "7:00pm - 9:00pm" at bounding box center [372, 420] width 139 height 6
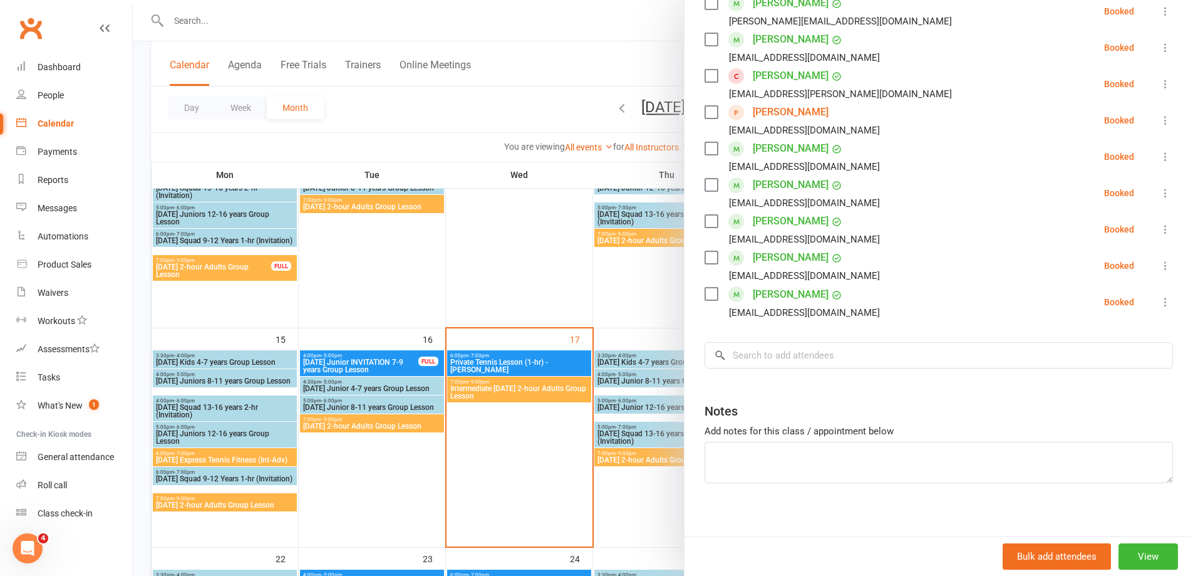
scroll to position [501, 0]
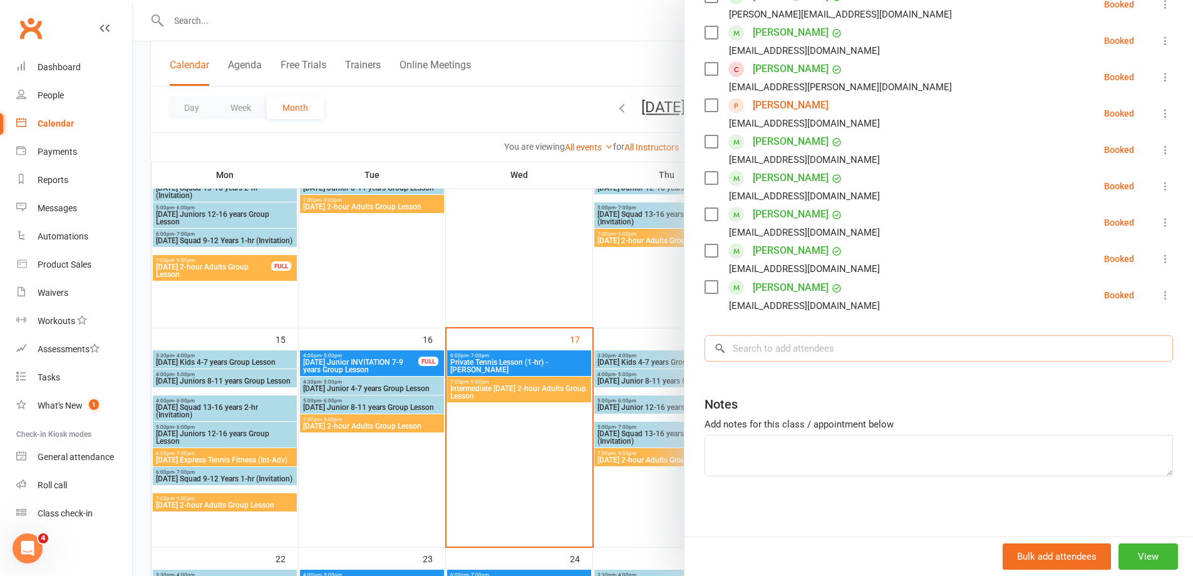
click at [749, 345] on input "search" at bounding box center [939, 348] width 469 height 26
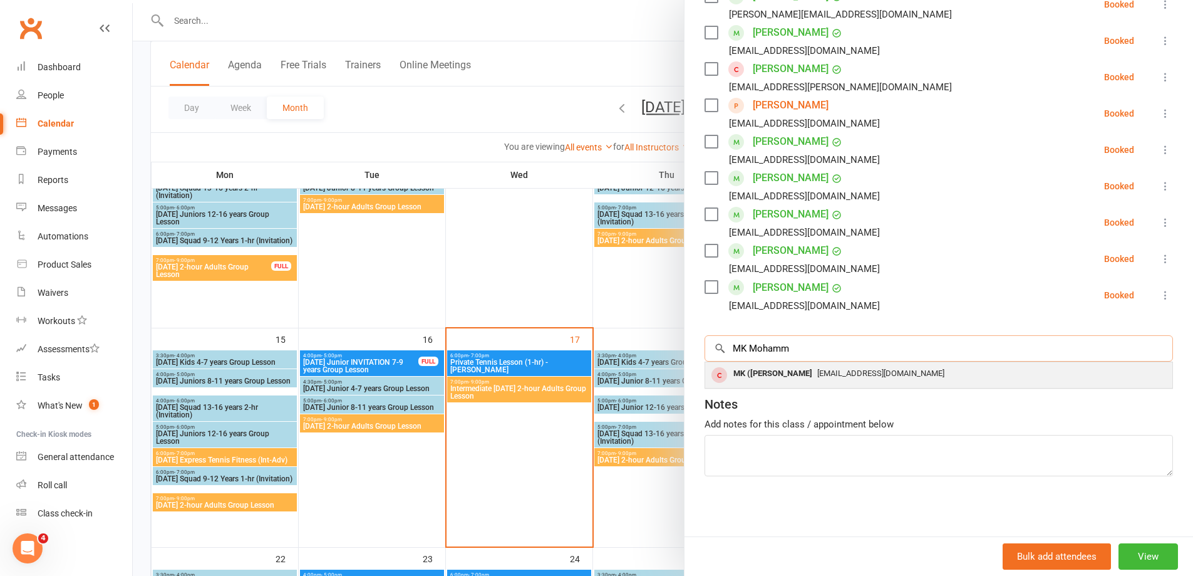
type input "MK Mohamm"
click at [770, 370] on div "MK ([PERSON_NAME]" at bounding box center [773, 374] width 89 height 18
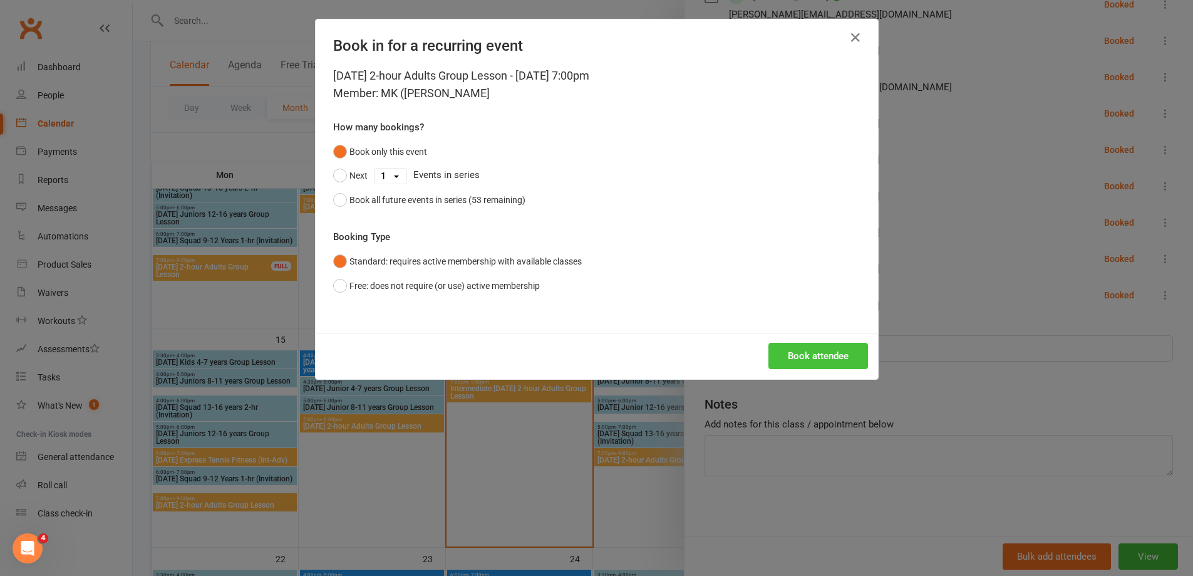
click at [799, 354] on button "Book attendee" at bounding box center [819, 356] width 100 height 26
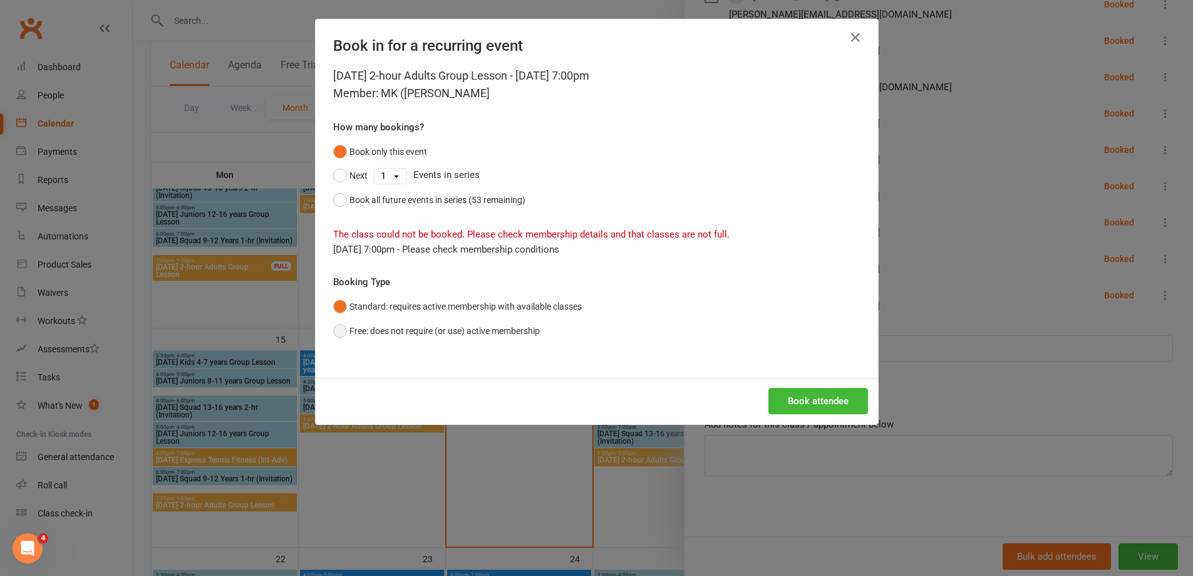
click at [341, 334] on button "Free: does not require (or use) active membership" at bounding box center [436, 331] width 207 height 24
click at [816, 410] on button "Book attendee" at bounding box center [819, 401] width 100 height 26
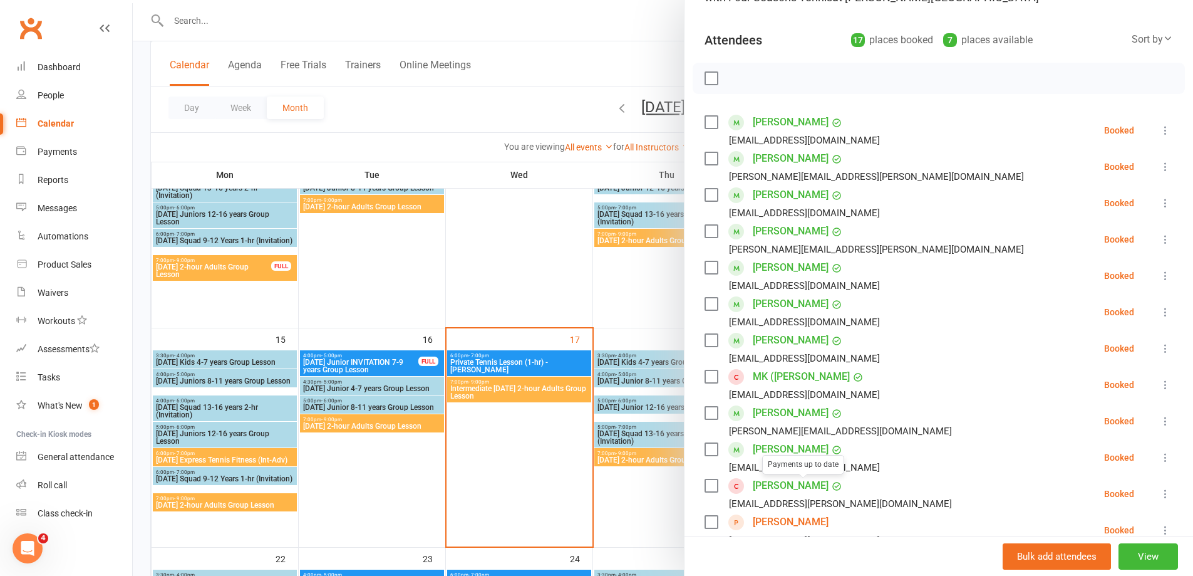
scroll to position [0, 0]
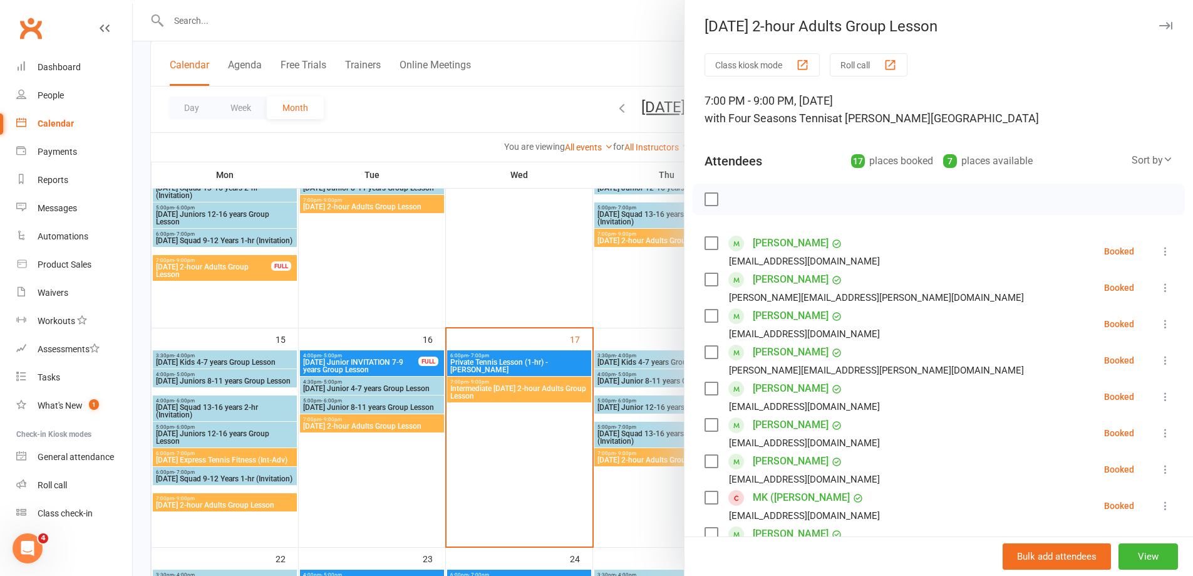
click at [712, 193] on label at bounding box center [711, 199] width 13 height 13
click at [737, 197] on icon "button" at bounding box center [739, 199] width 14 height 14
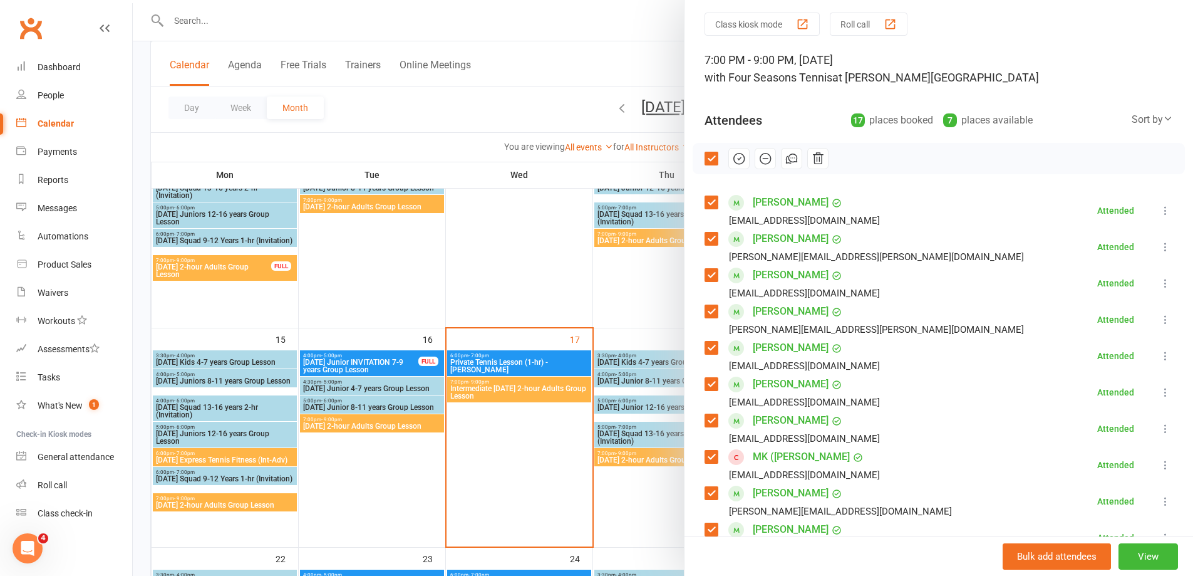
scroll to position [251, 0]
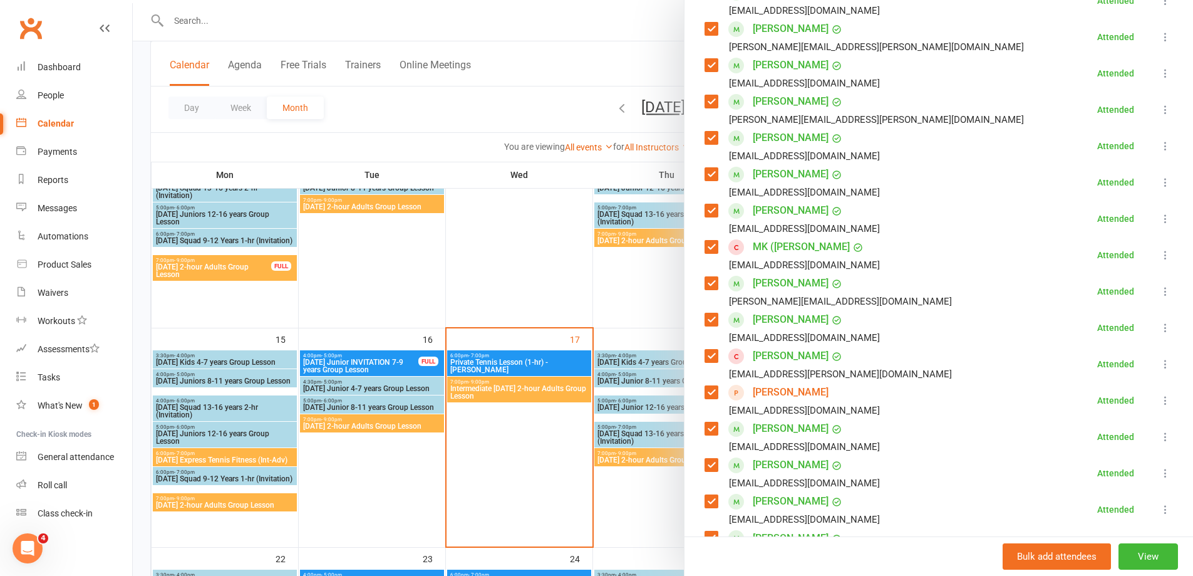
click at [1159, 398] on icon at bounding box center [1165, 400] width 13 height 13
click at [1072, 472] on link "Mark absent" at bounding box center [1111, 474] width 124 height 25
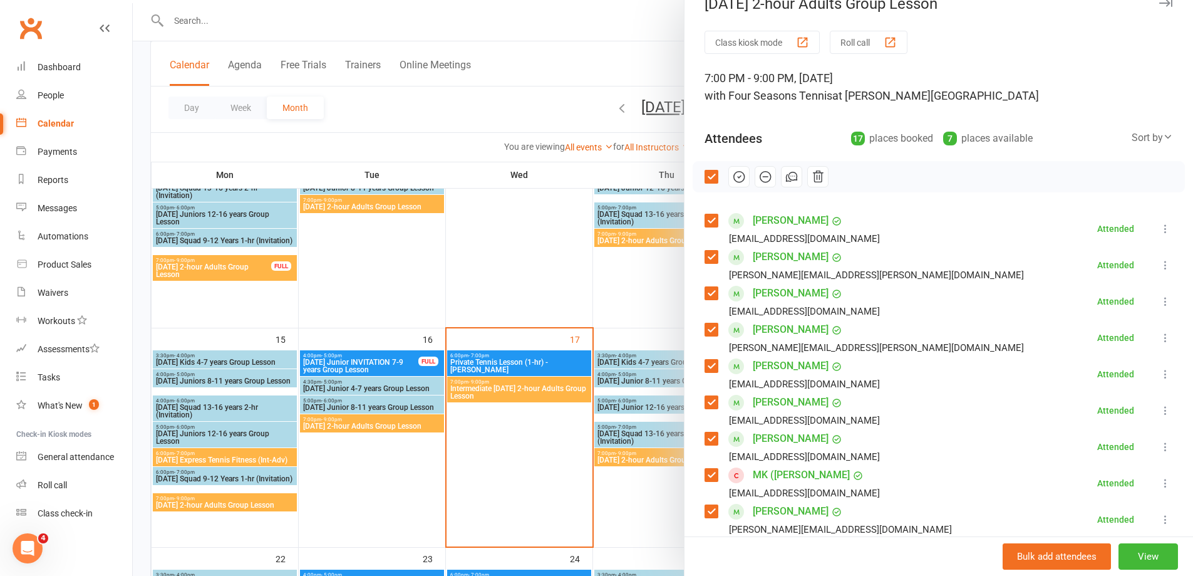
scroll to position [0, 0]
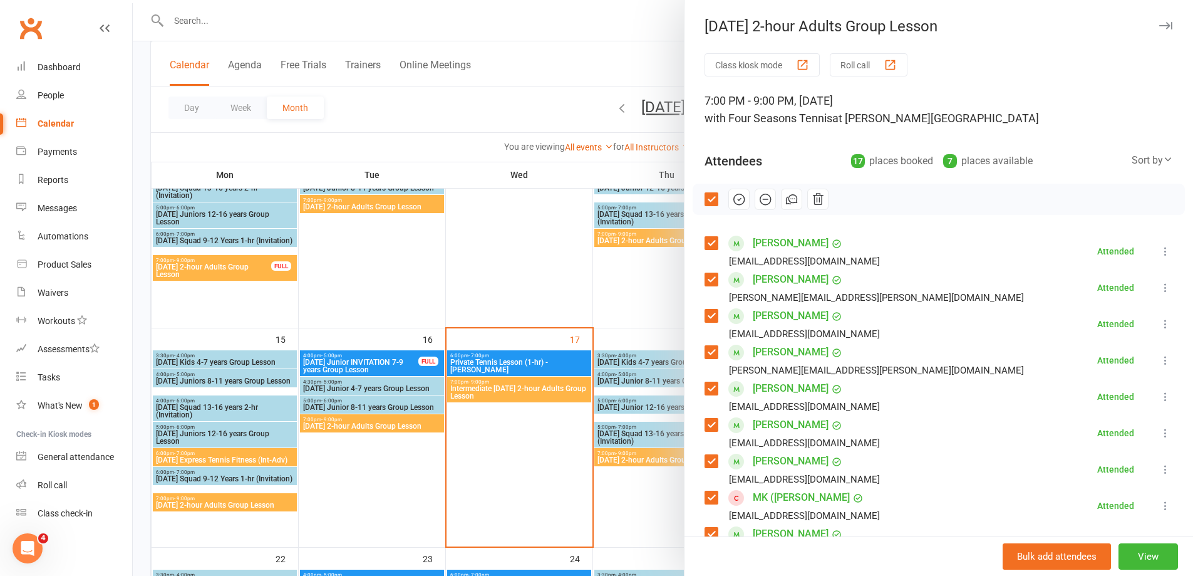
click at [524, 392] on div at bounding box center [663, 288] width 1061 height 576
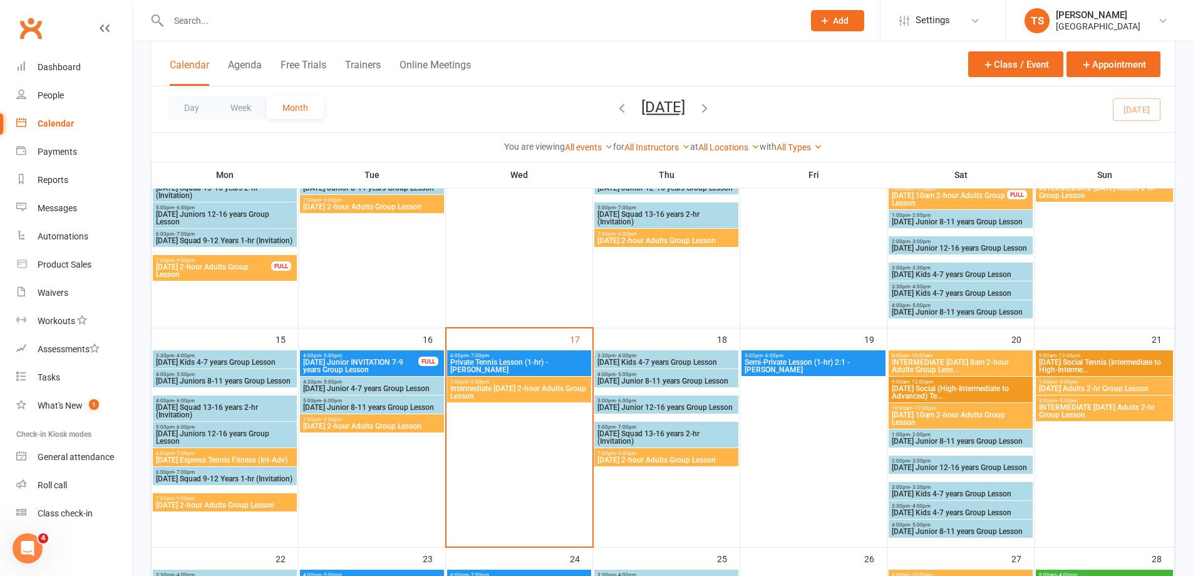
click at [535, 385] on span "Intermediate [DATE] 2-hour Adults Group Lesson" at bounding box center [519, 392] width 139 height 15
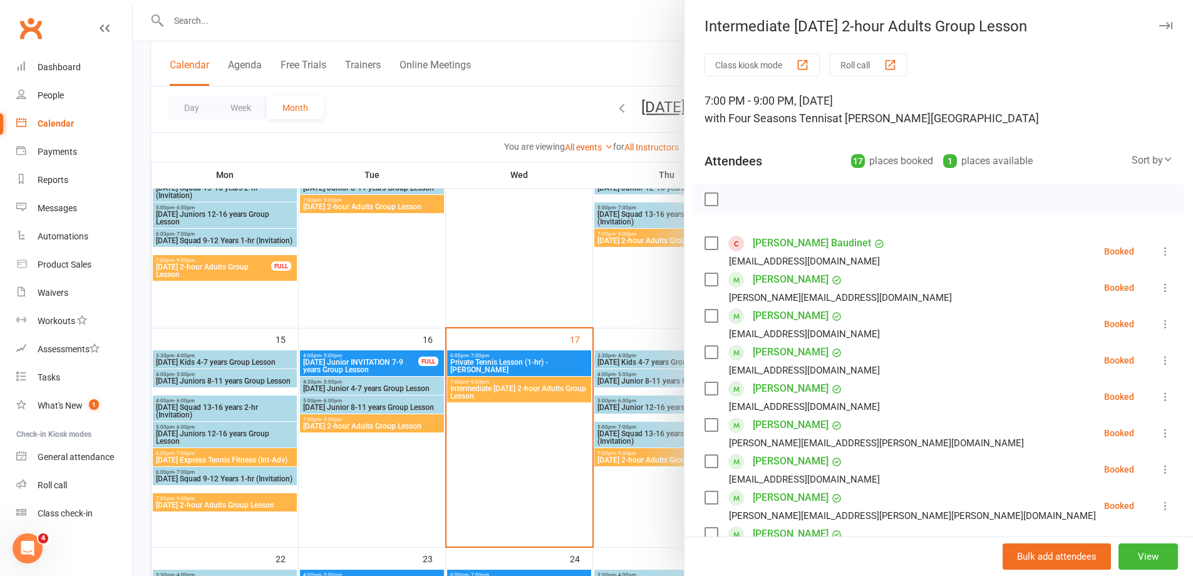
click at [861, 62] on button "Roll call" at bounding box center [869, 64] width 78 height 23
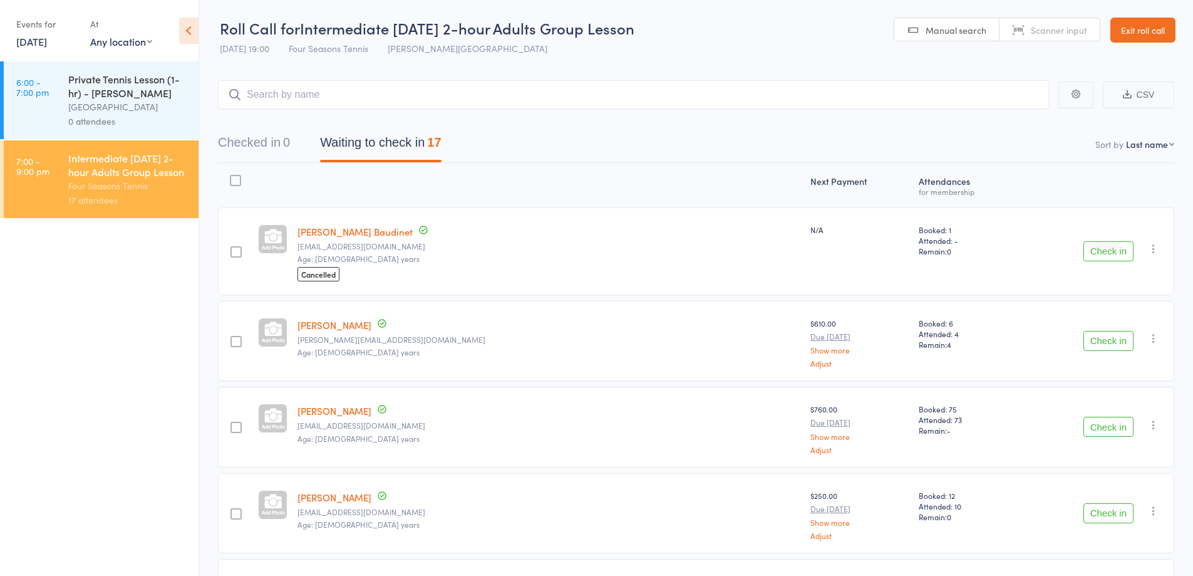
click at [1146, 96] on button "CSV" at bounding box center [1138, 94] width 71 height 27
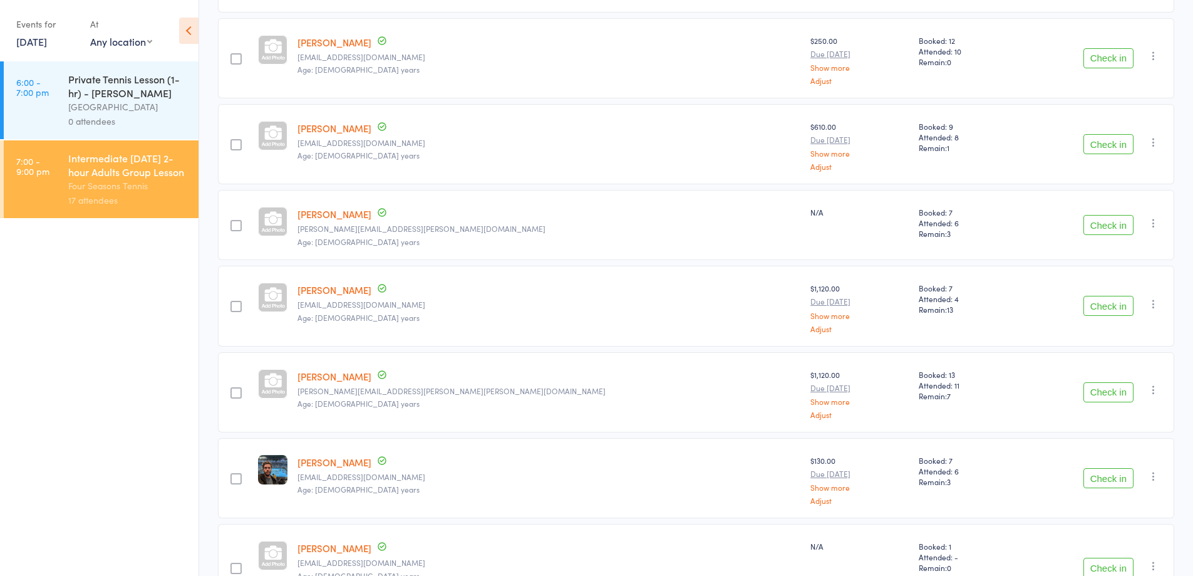
scroll to position [626, 0]
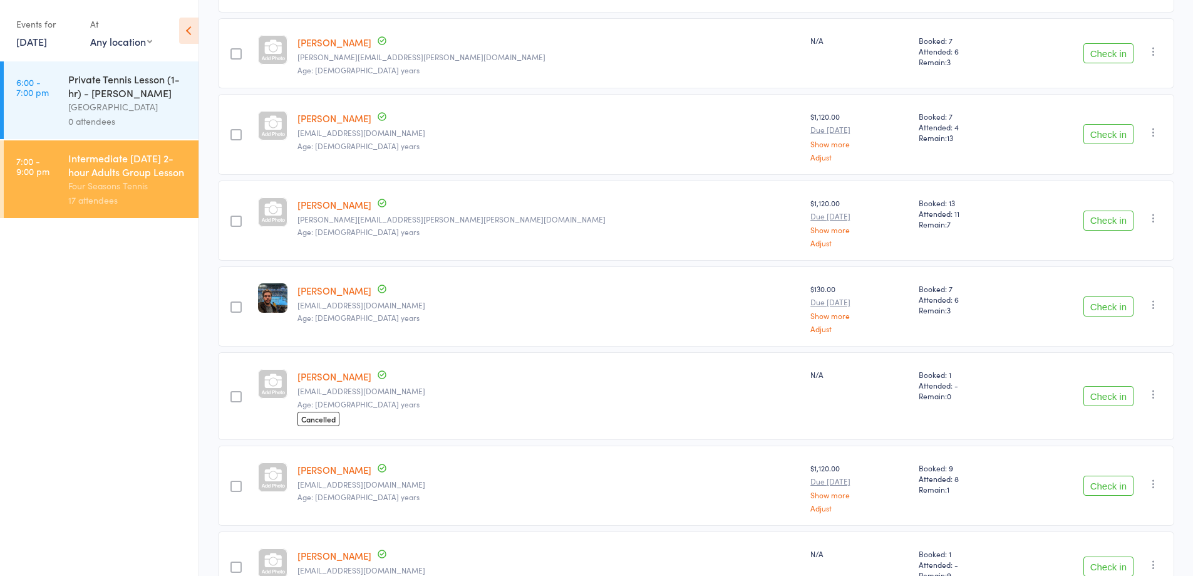
click at [325, 377] on link "[PERSON_NAME]" at bounding box center [335, 376] width 74 height 13
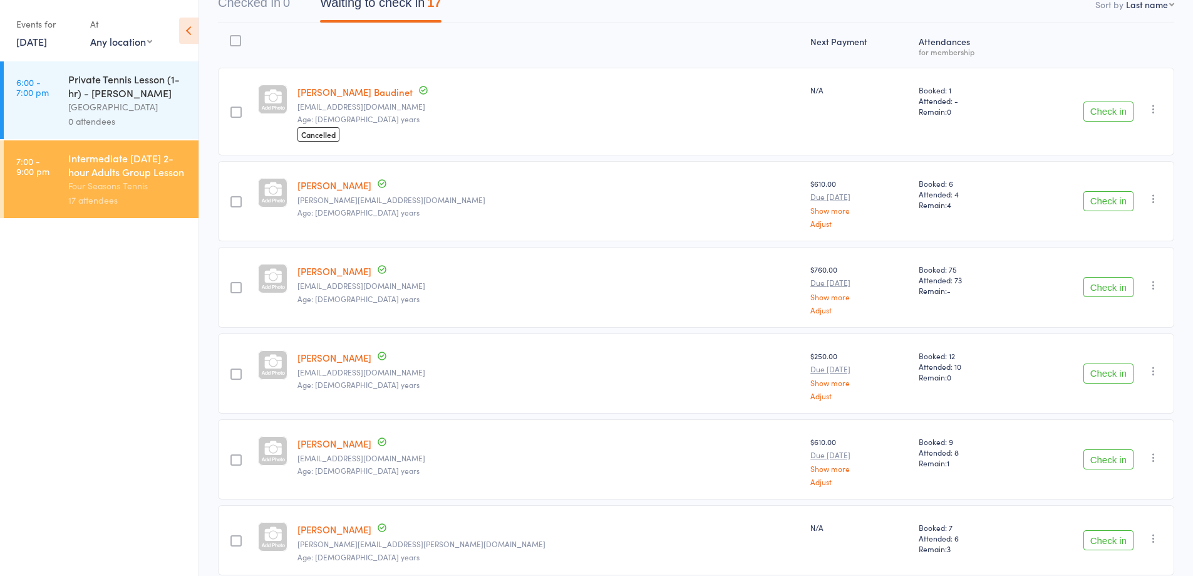
scroll to position [0, 0]
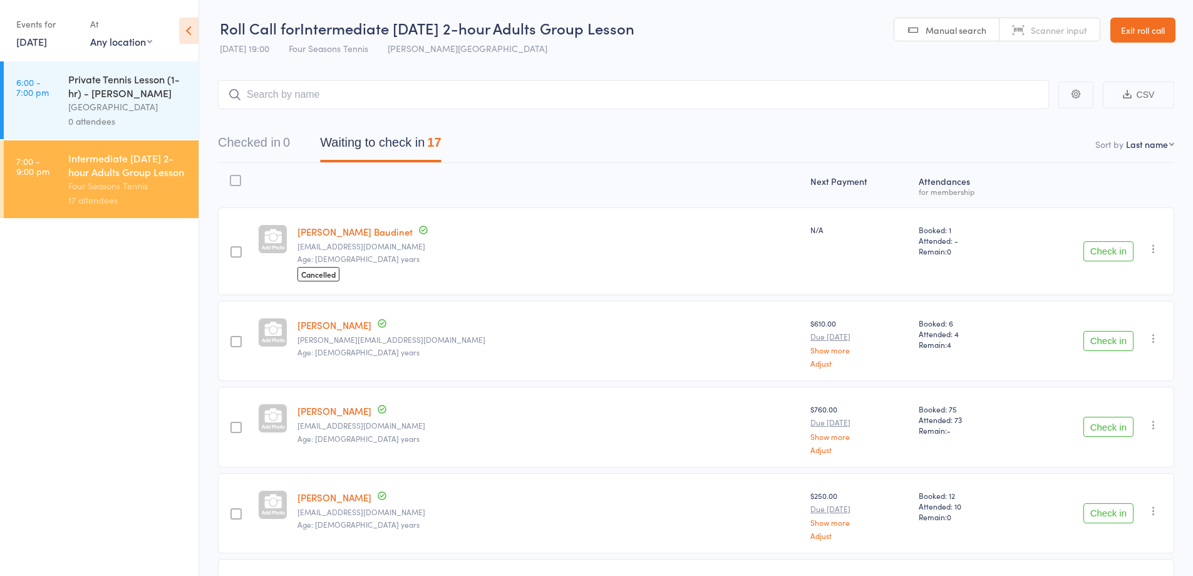
click at [355, 234] on link "[PERSON_NAME] Baudinet" at bounding box center [355, 231] width 115 height 13
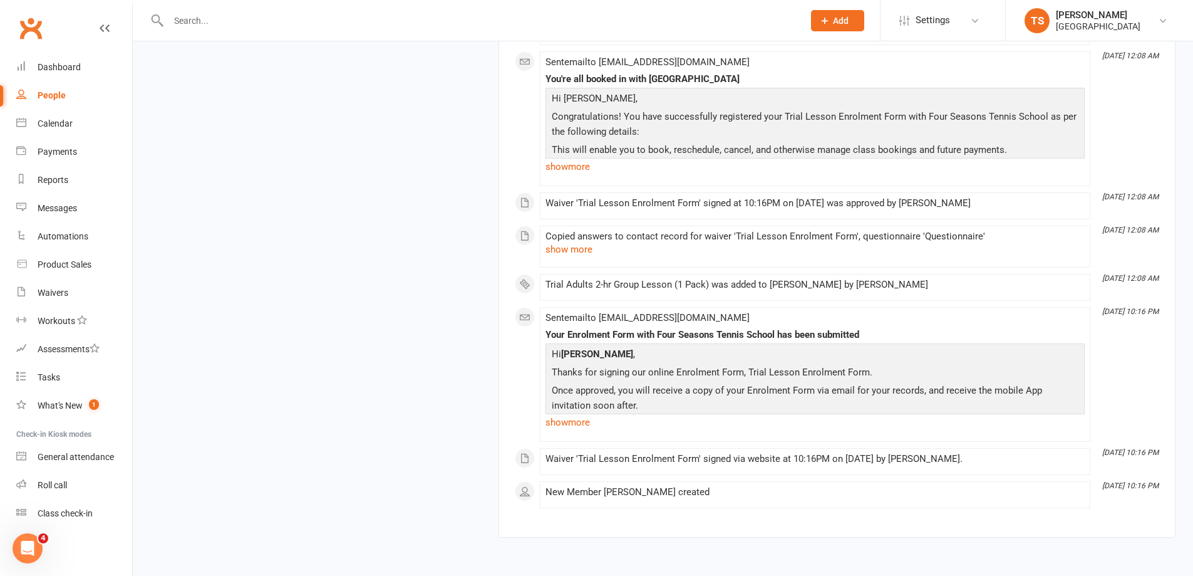
scroll to position [4124, 0]
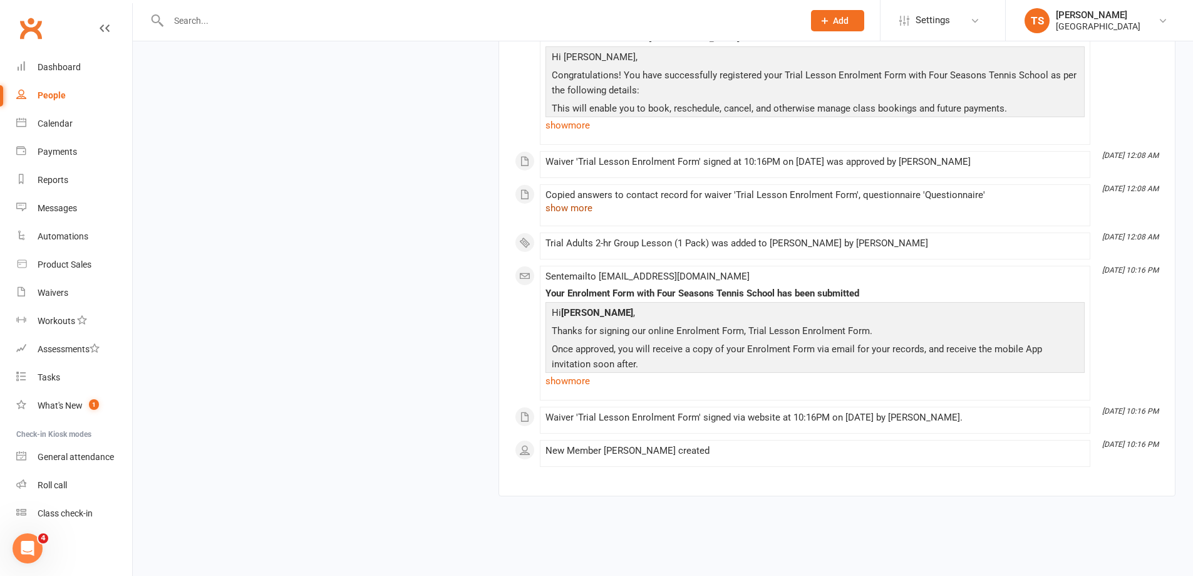
click at [559, 202] on button "show more" at bounding box center [569, 207] width 47 height 15
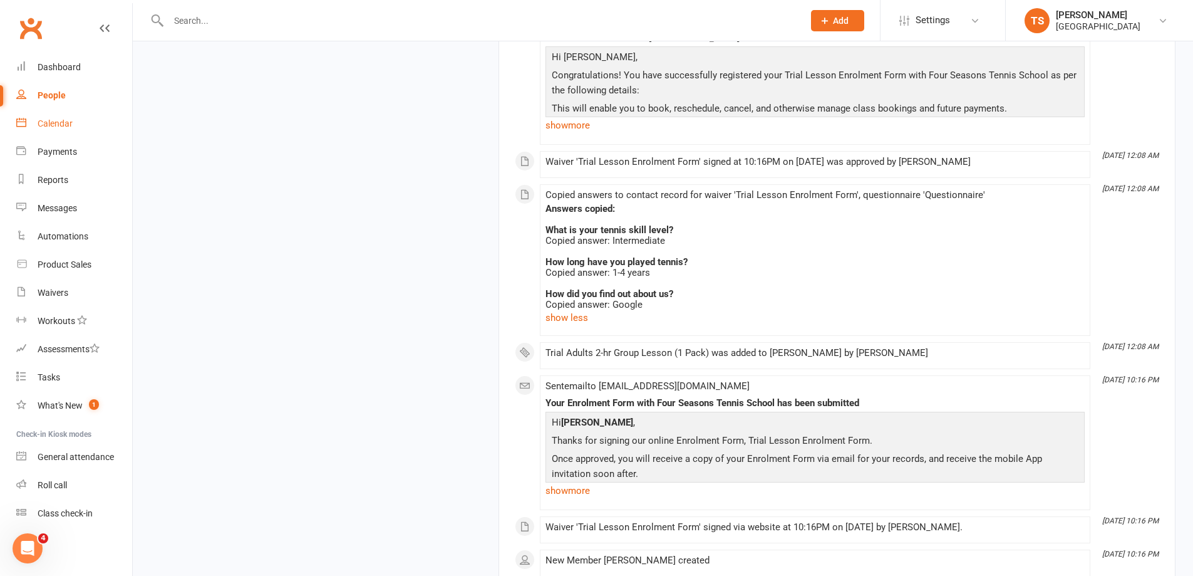
click at [61, 124] on div "Calendar" at bounding box center [55, 123] width 35 height 10
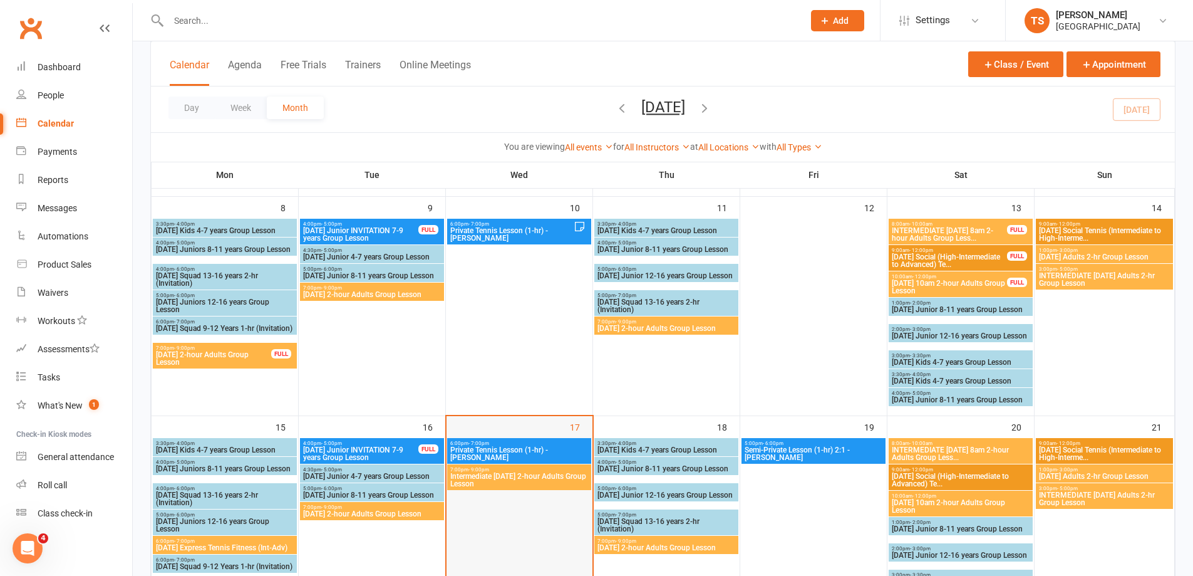
scroll to position [438, 0]
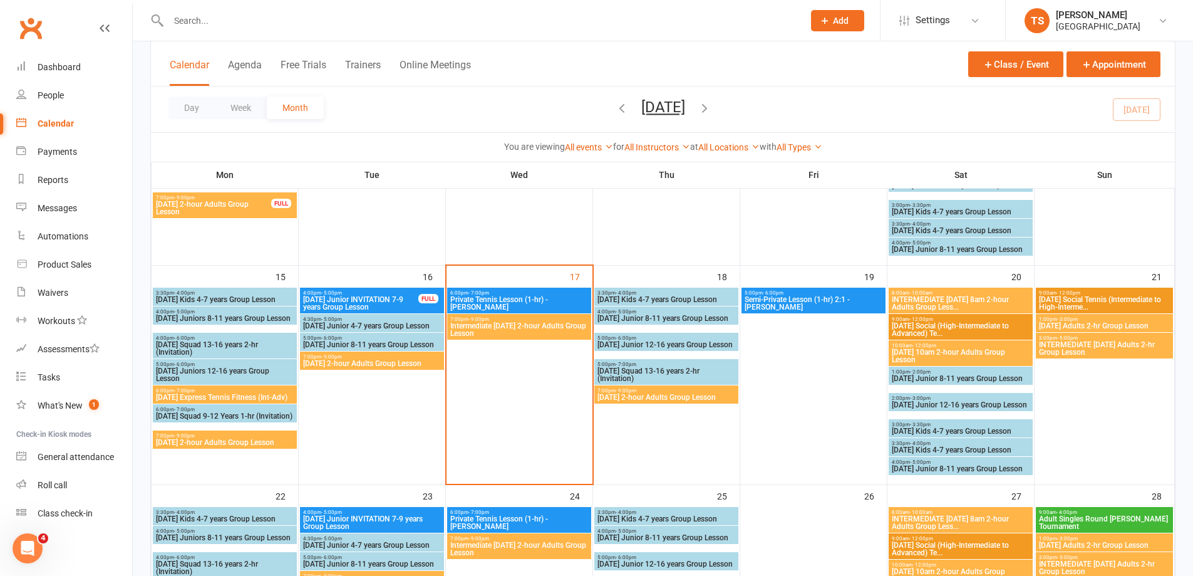
click at [521, 328] on span "Intermediate [DATE] 2-hour Adults Group Lesson" at bounding box center [519, 329] width 139 height 15
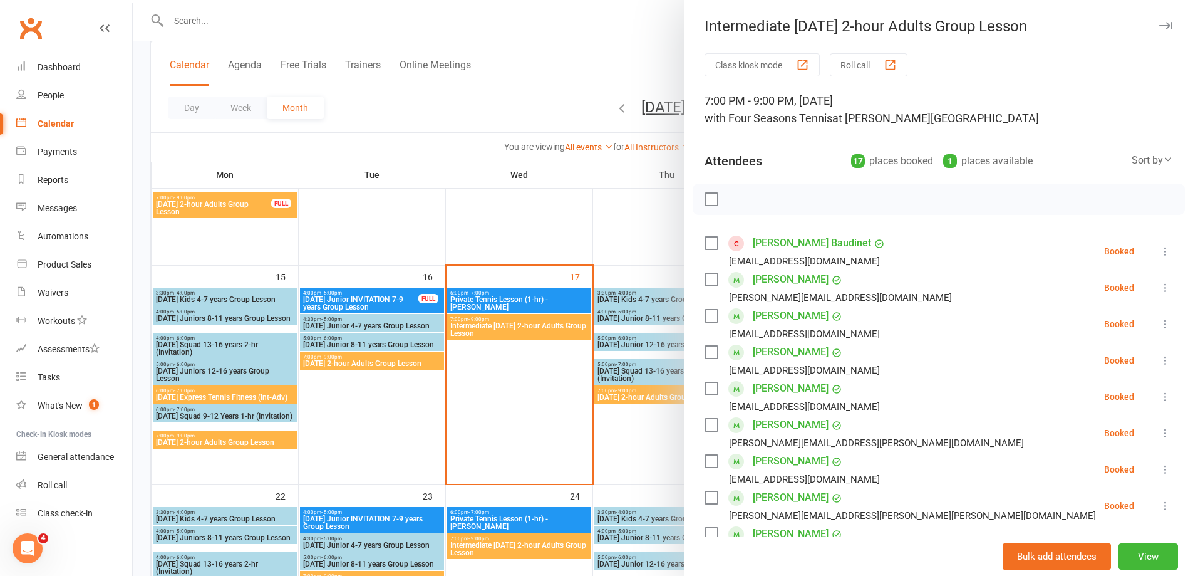
click at [769, 289] on link "[PERSON_NAME]" at bounding box center [791, 279] width 76 height 20
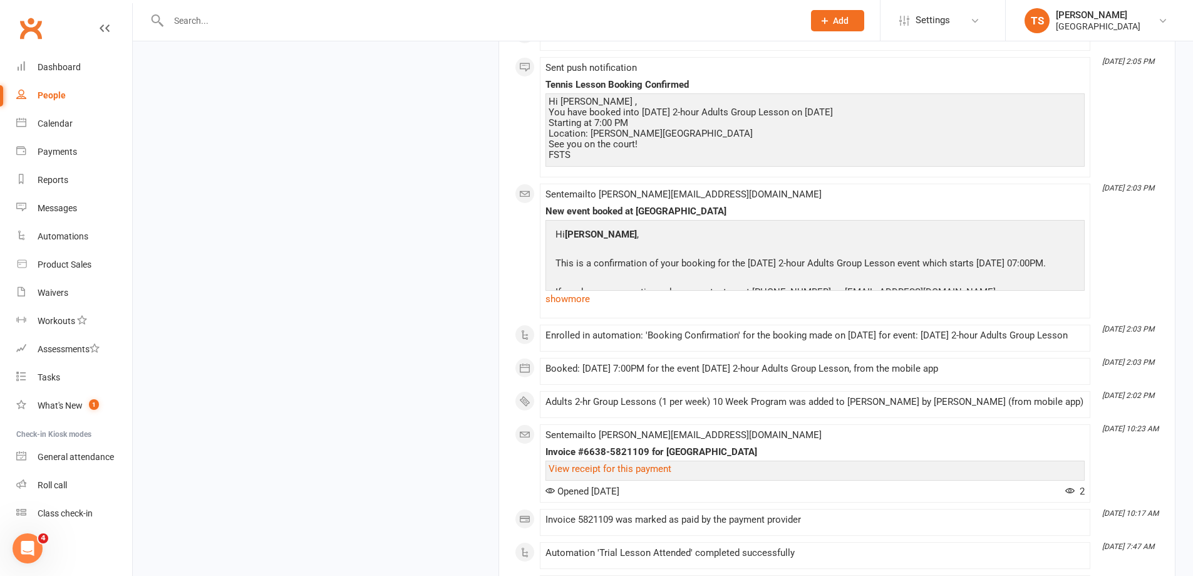
scroll to position [32960, 0]
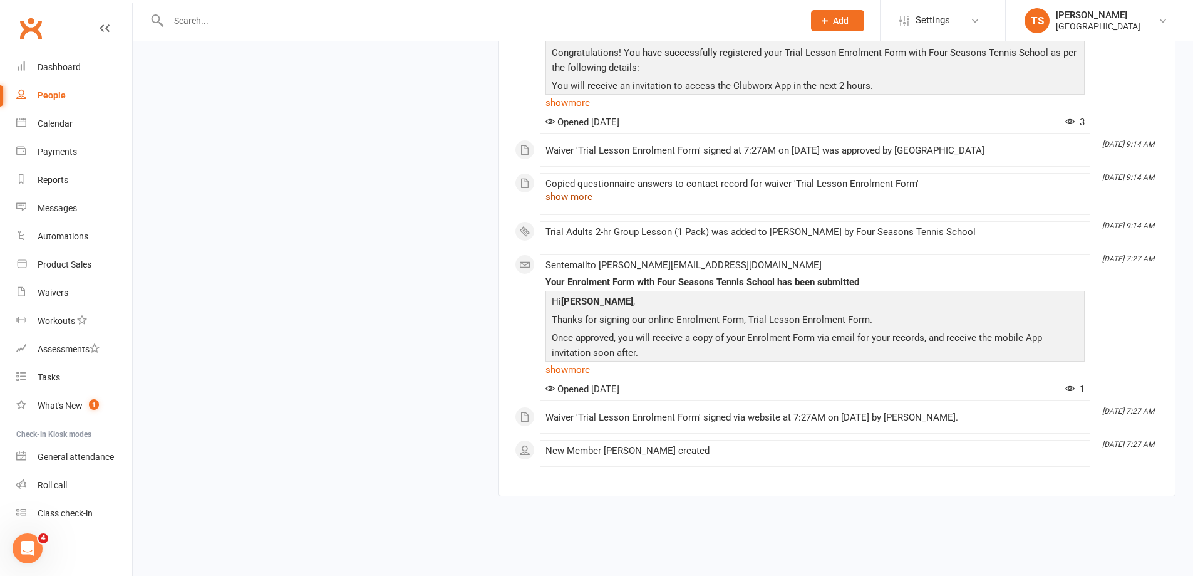
click at [557, 199] on button "show more" at bounding box center [569, 196] width 47 height 15
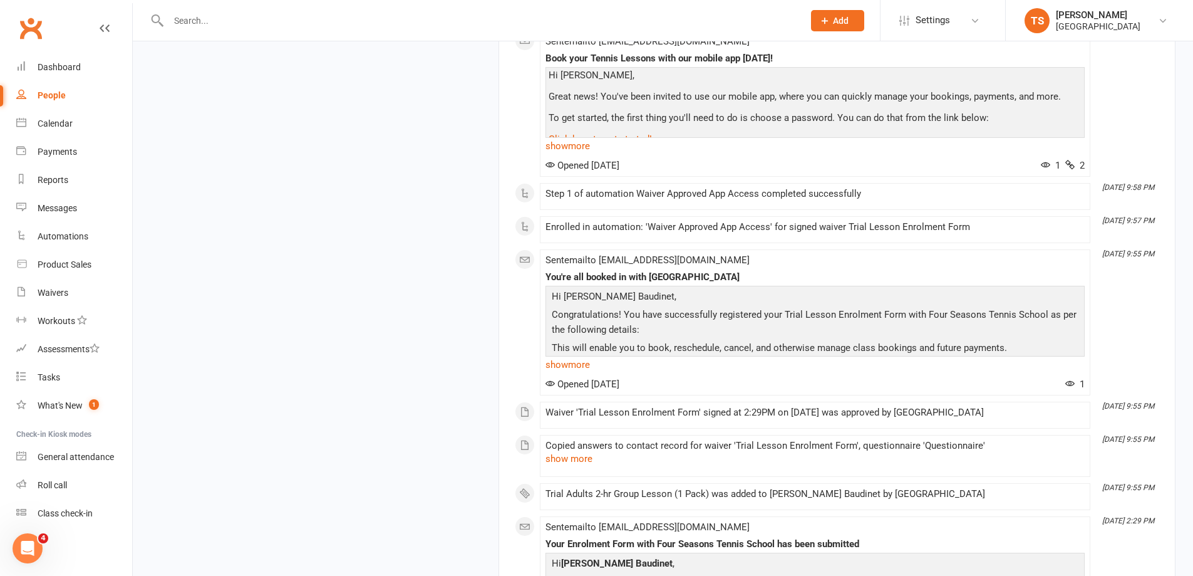
scroll to position [1845, 0]
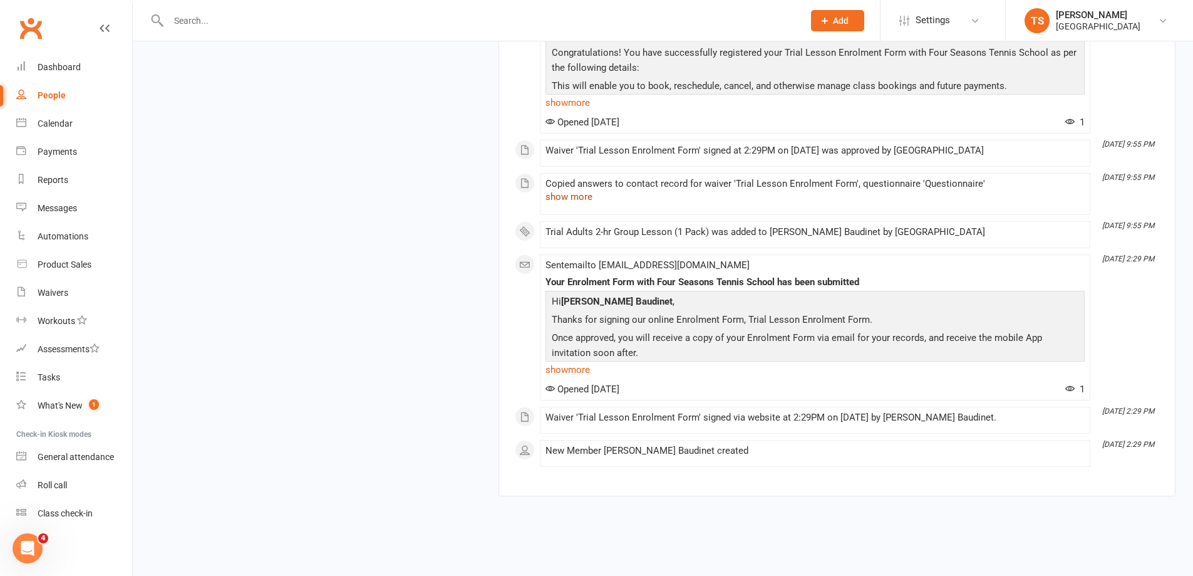
click at [559, 198] on button "show more" at bounding box center [569, 196] width 47 height 15
